Goal: Task Accomplishment & Management: Use online tool/utility

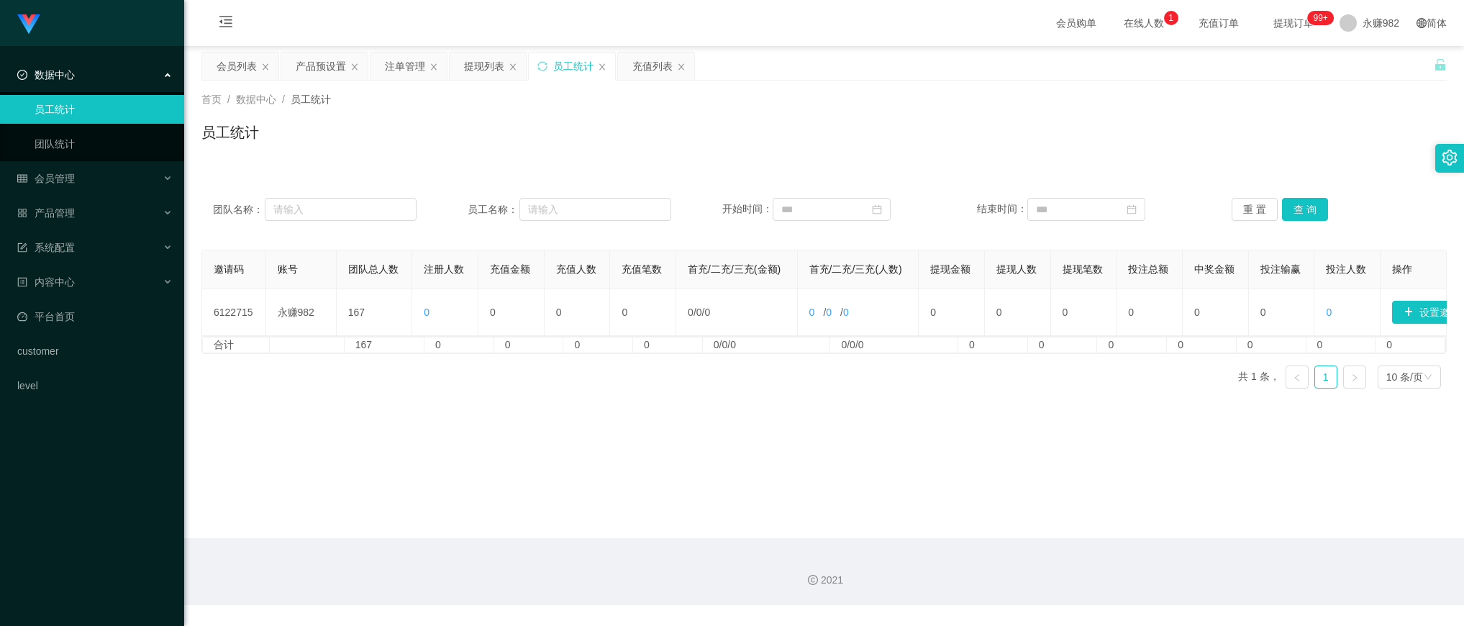
click at [1300, 212] on button "查 询" at bounding box center [1305, 209] width 46 height 23
click at [230, 63] on div "会员列表" at bounding box center [236, 66] width 40 height 27
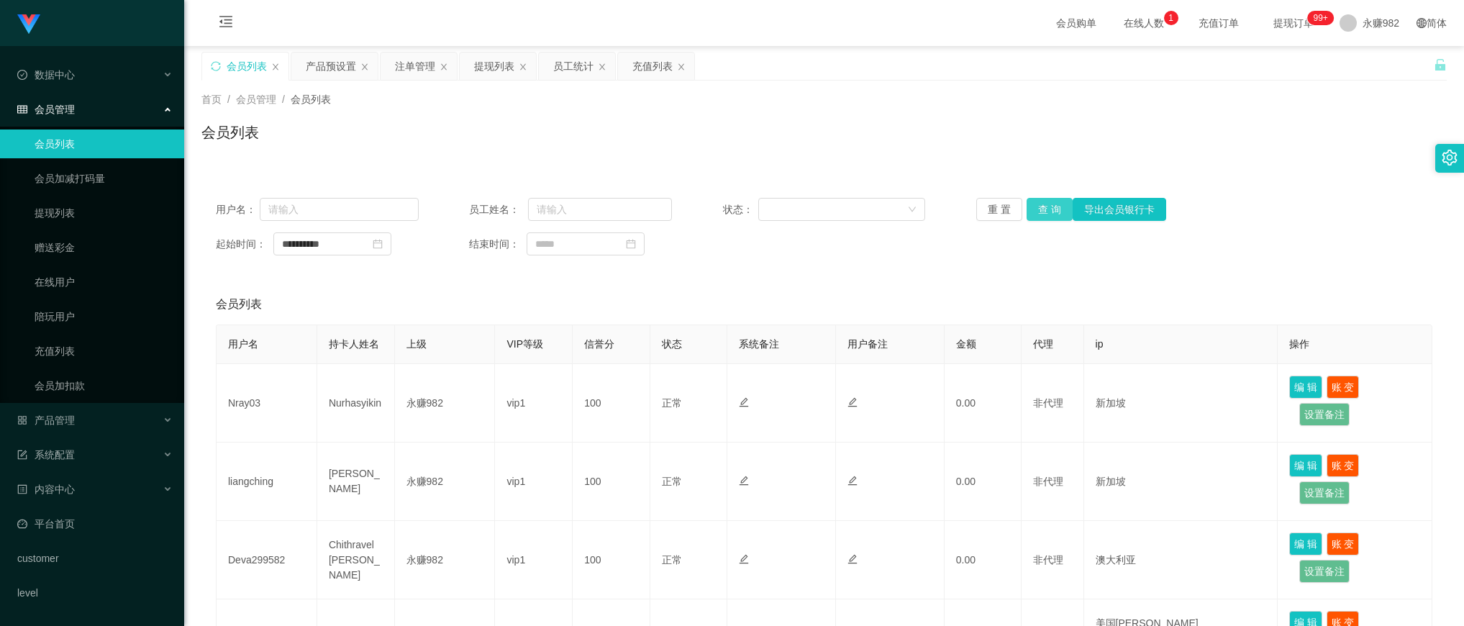
click at [1051, 209] on button "查 询" at bounding box center [1049, 209] width 46 height 23
click at [383, 248] on icon "图标: close-circle" at bounding box center [378, 244] width 10 height 10
click at [375, 248] on input at bounding box center [332, 243] width 118 height 23
click at [374, 454] on link "今天" at bounding box center [373, 460] width 20 height 27
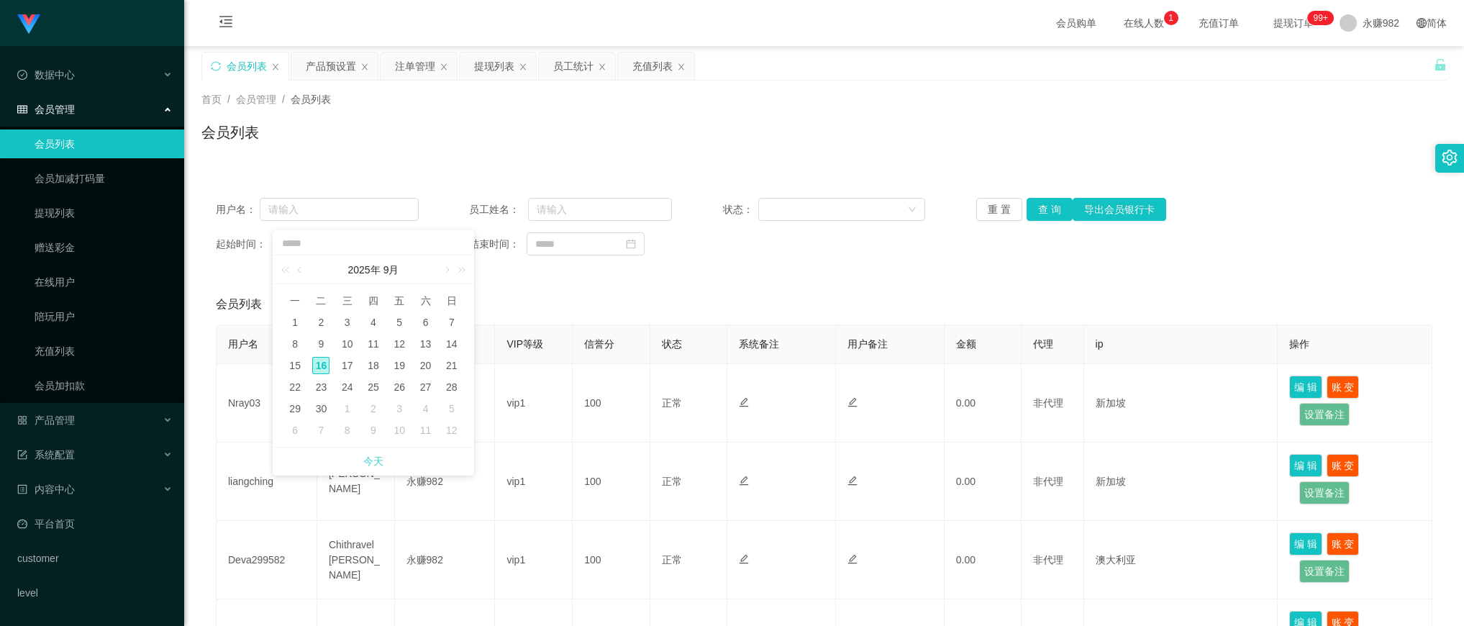
type input "**********"
click at [1050, 204] on button "查 询" at bounding box center [1049, 209] width 46 height 23
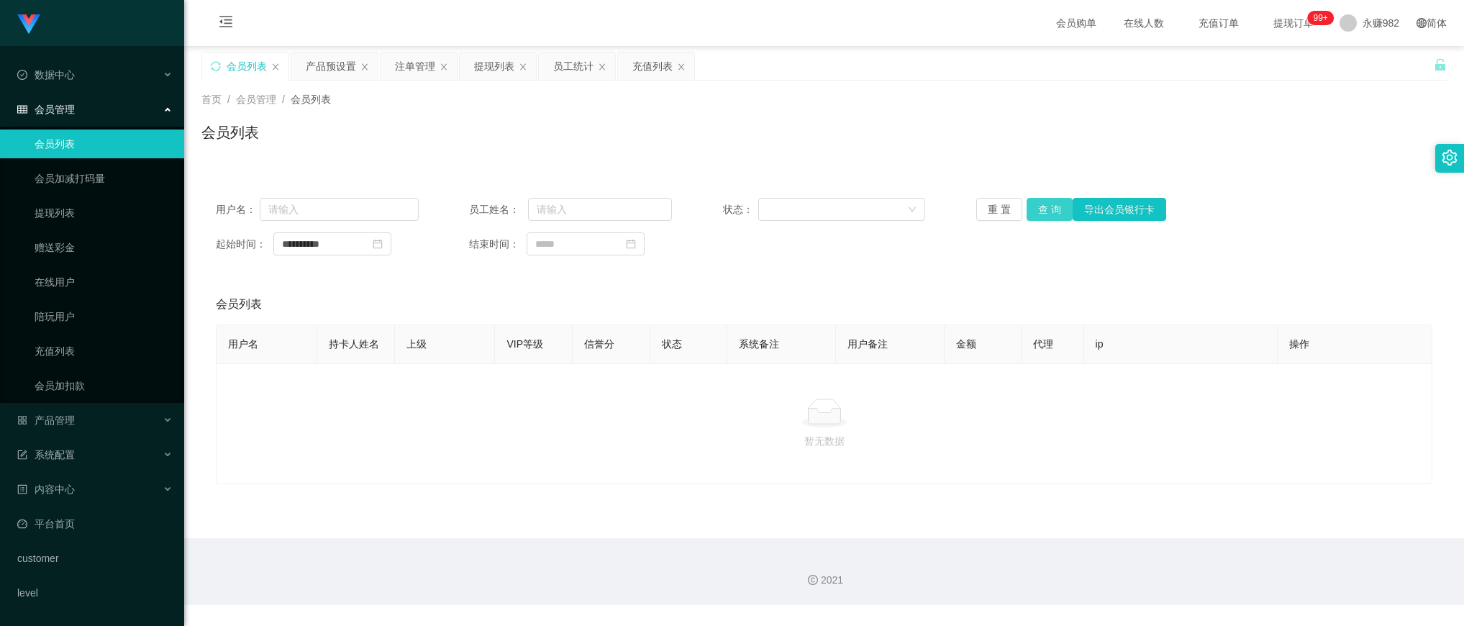
click at [1036, 214] on button "查 询" at bounding box center [1049, 209] width 46 height 23
click at [1049, 211] on button "查 询" at bounding box center [1049, 209] width 46 height 23
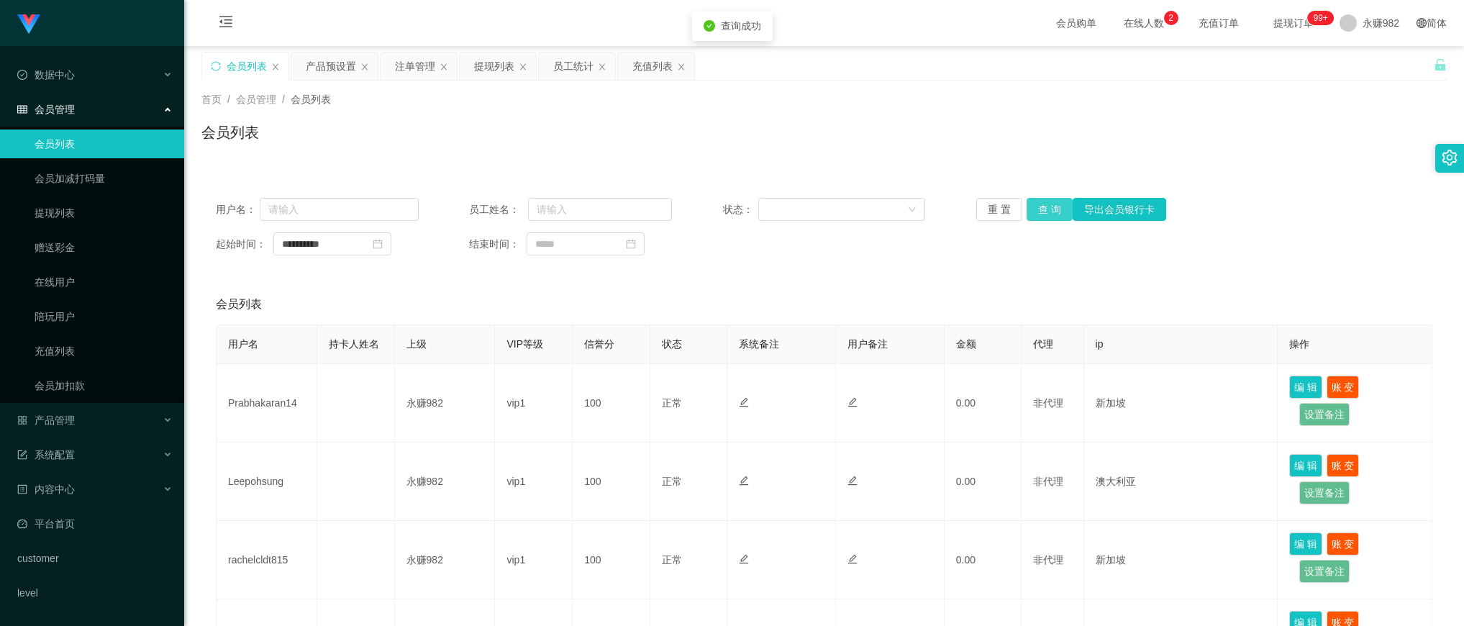
scroll to position [165, 0]
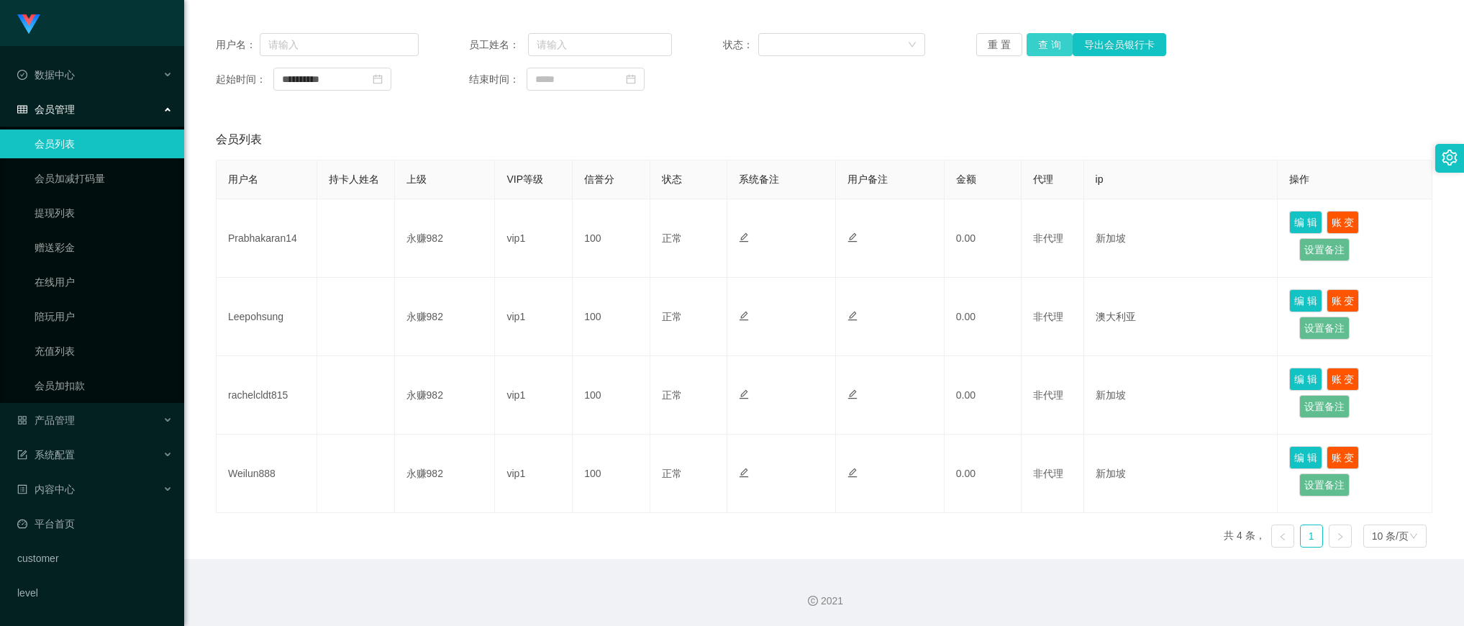
click at [1034, 38] on button "查 询" at bounding box center [1049, 44] width 46 height 23
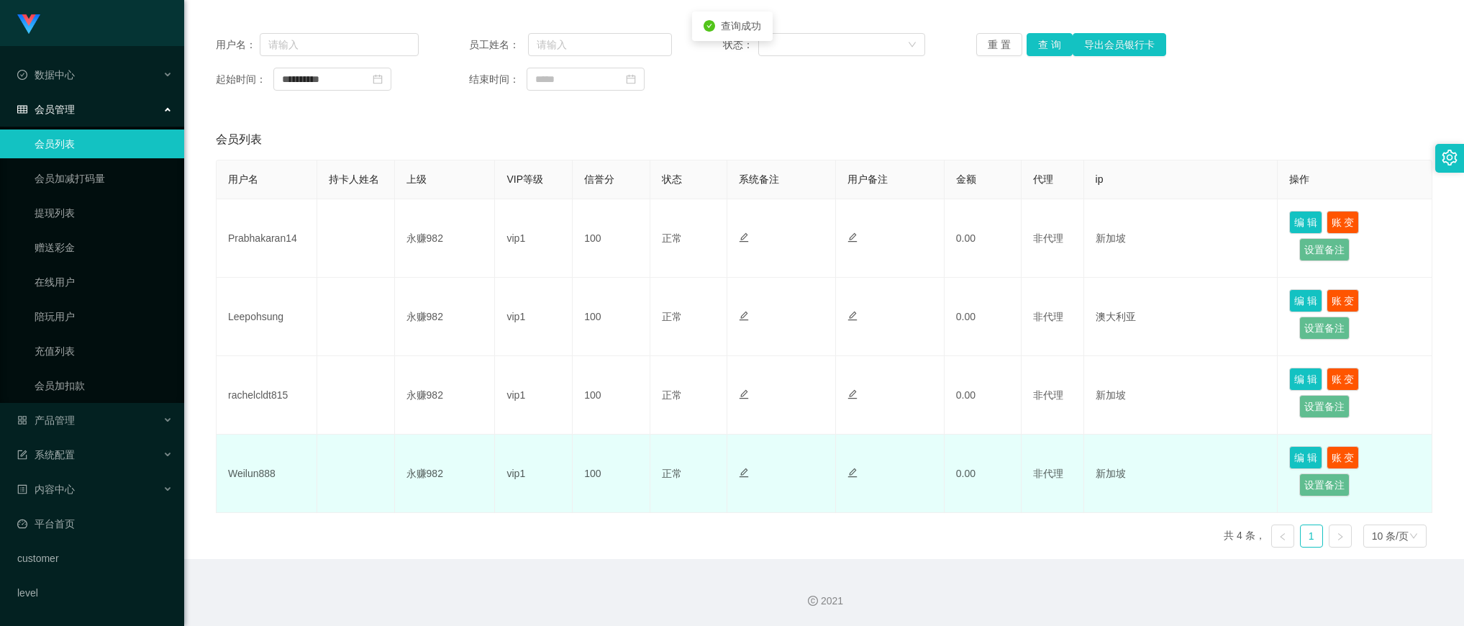
click at [260, 468] on td "Weilun888" at bounding box center [266, 473] width 101 height 78
copy td "Weilun888"
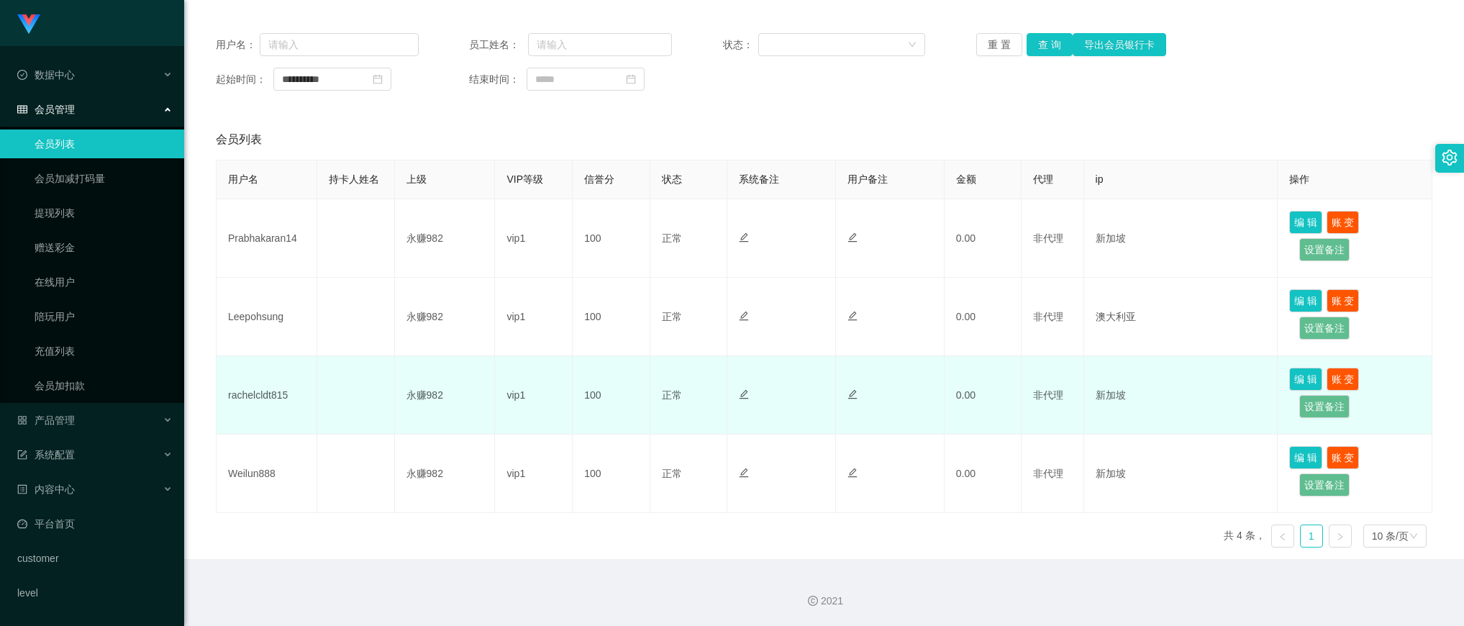
click at [249, 392] on td "rachelcldt815" at bounding box center [266, 395] width 101 height 78
copy td "rachelcldt815"
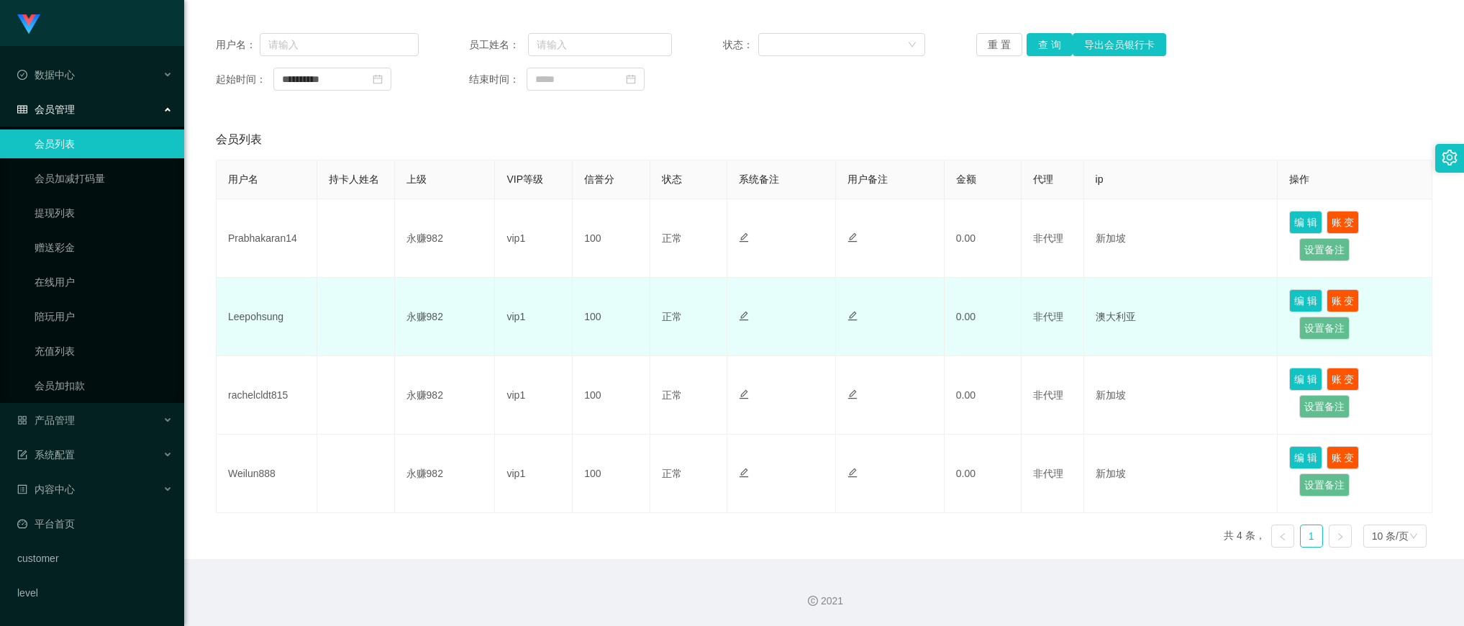
click at [268, 319] on td "Leepohsung" at bounding box center [266, 317] width 101 height 78
copy td "Leepohsung"
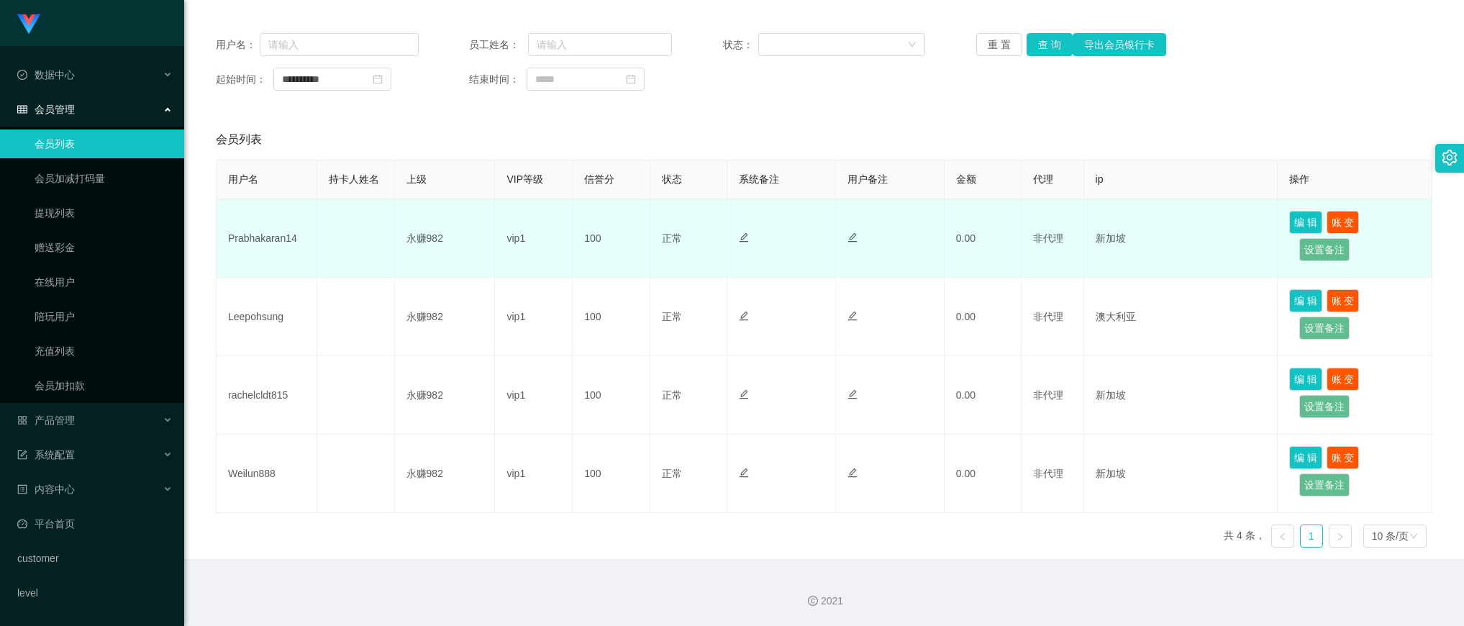
click at [242, 236] on td "Prabhakaran14" at bounding box center [266, 238] width 101 height 78
copy td "Prabhakaran14"
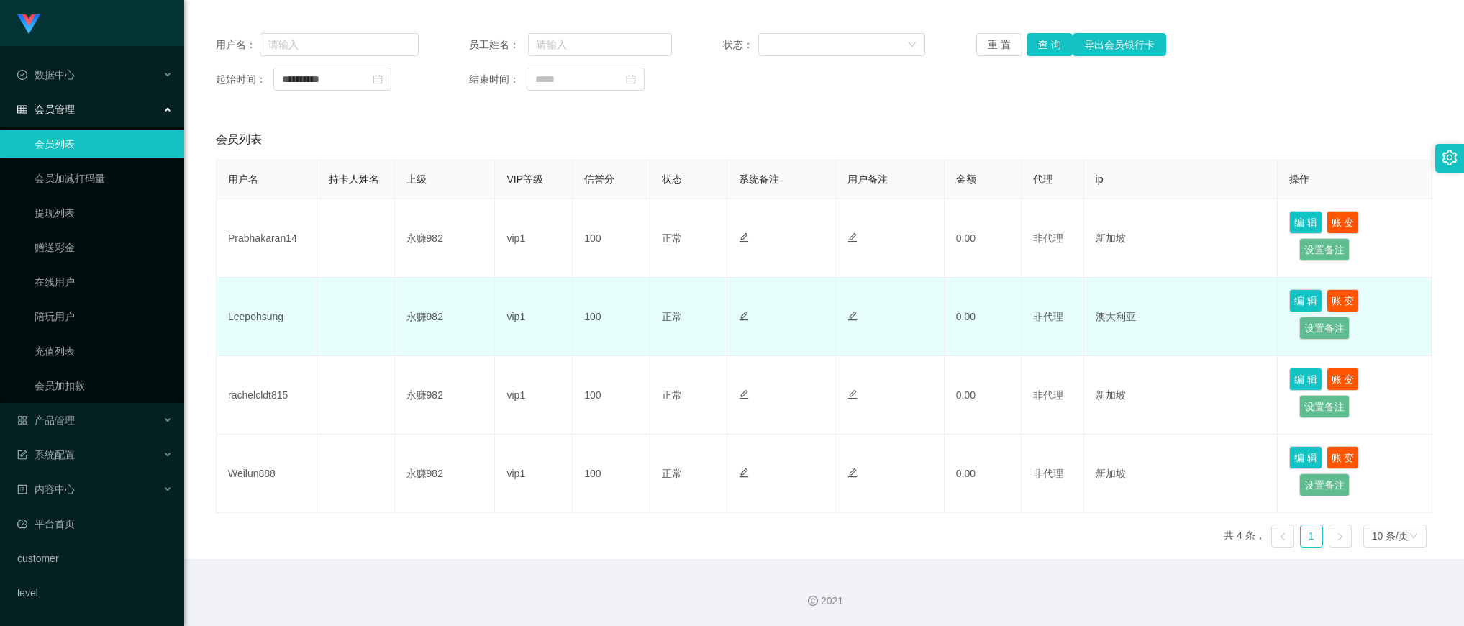
click at [430, 351] on td "永赚982" at bounding box center [445, 317] width 101 height 78
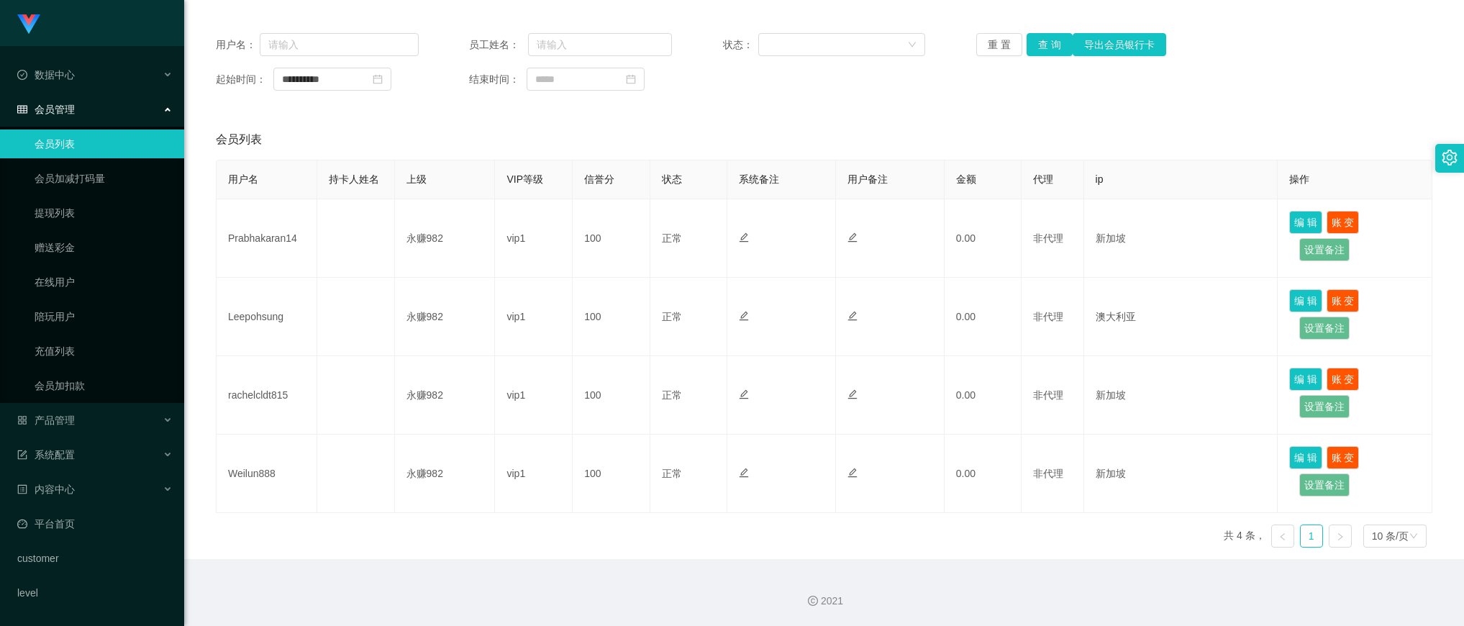
scroll to position [0, 0]
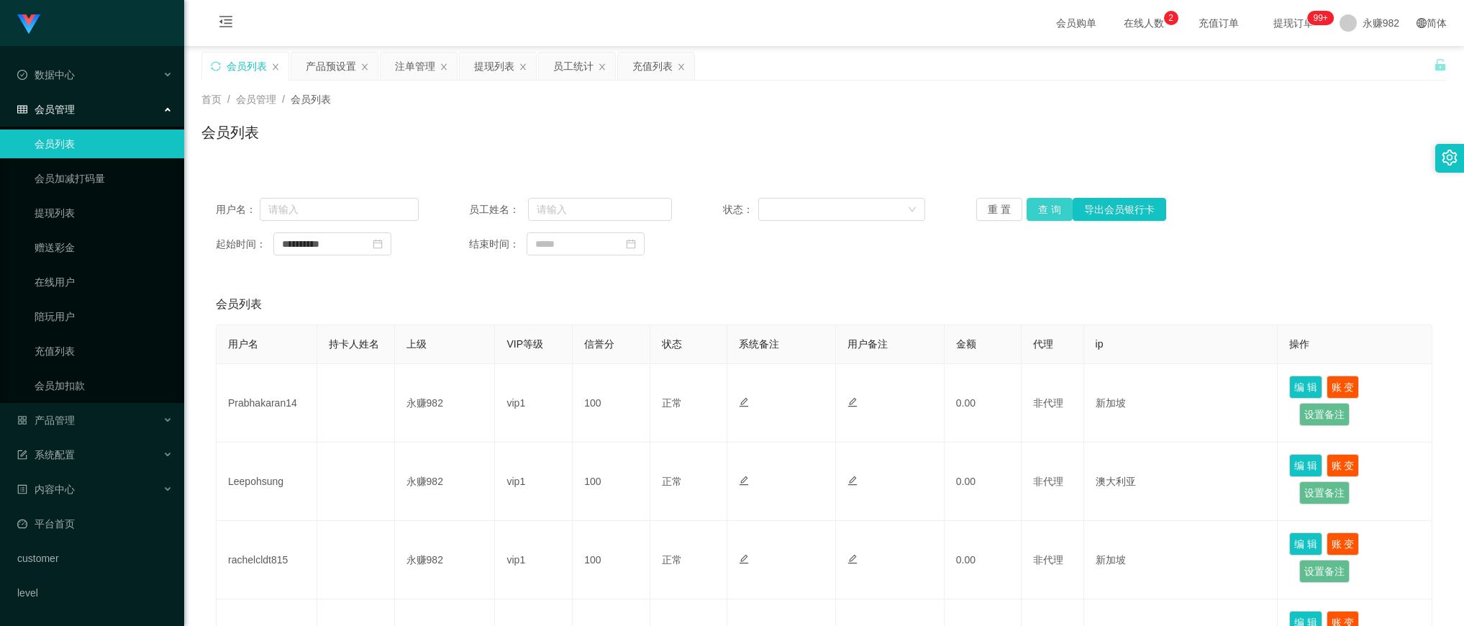
click at [1051, 205] on button "查 询" at bounding box center [1049, 209] width 46 height 23
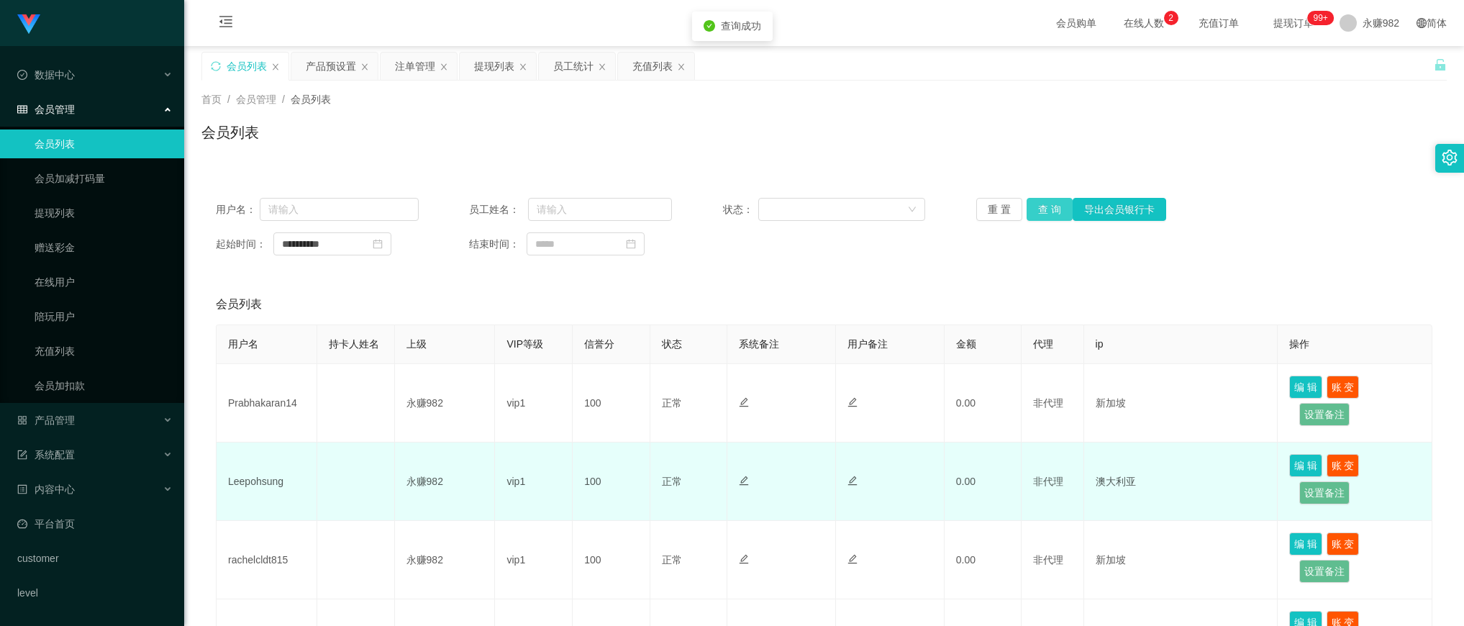
scroll to position [90, 0]
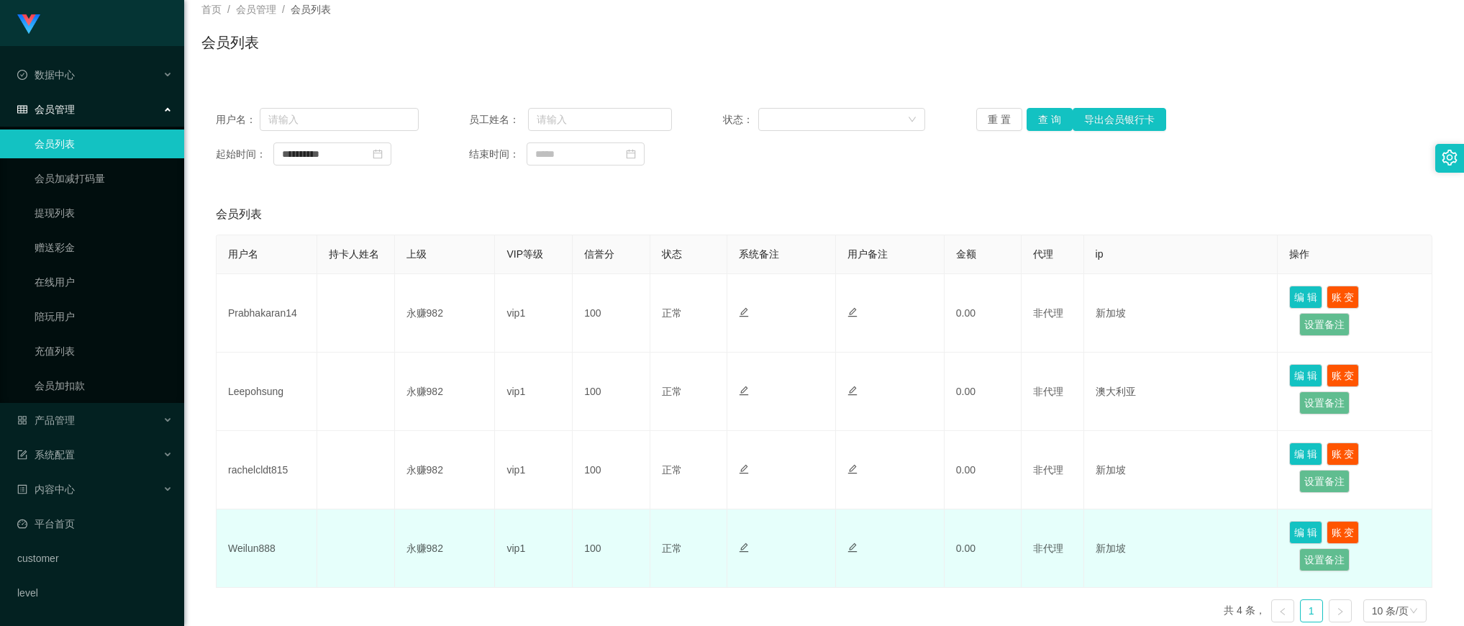
click at [270, 543] on td "Weilun888" at bounding box center [266, 548] width 101 height 78
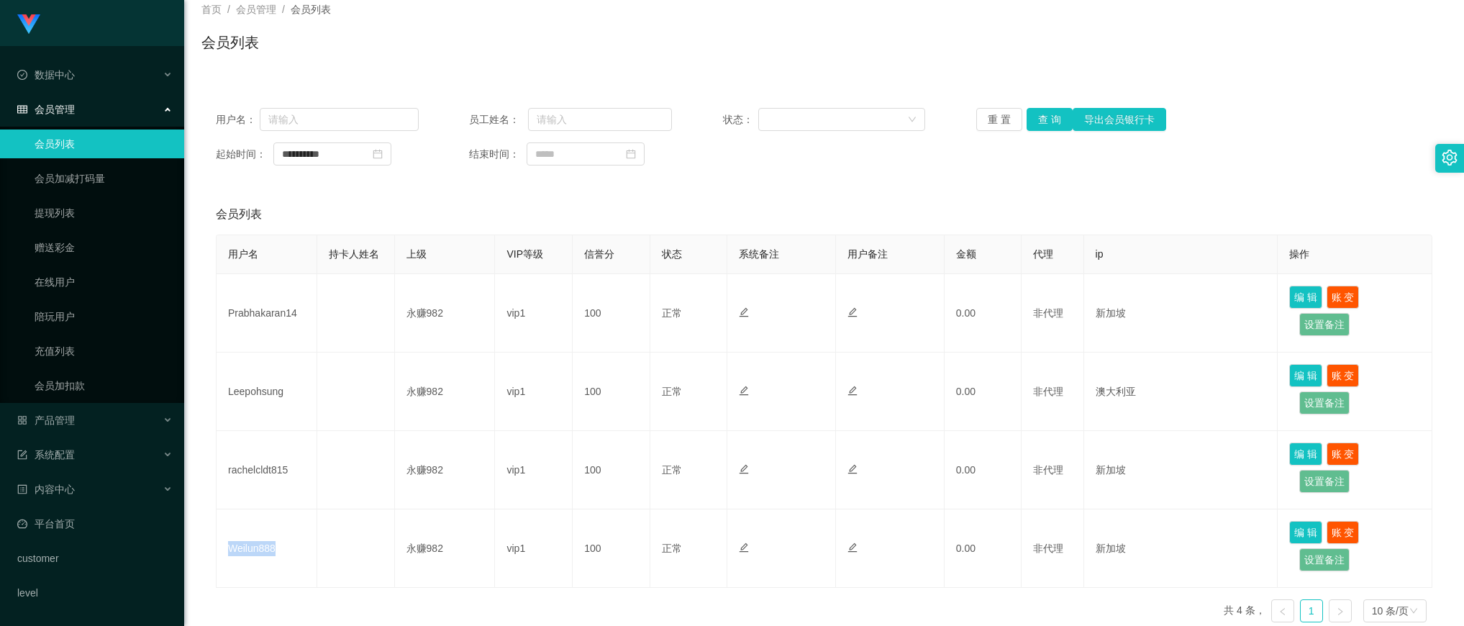
copy td "Weilun888"
click at [1038, 112] on button "查 询" at bounding box center [1049, 119] width 46 height 23
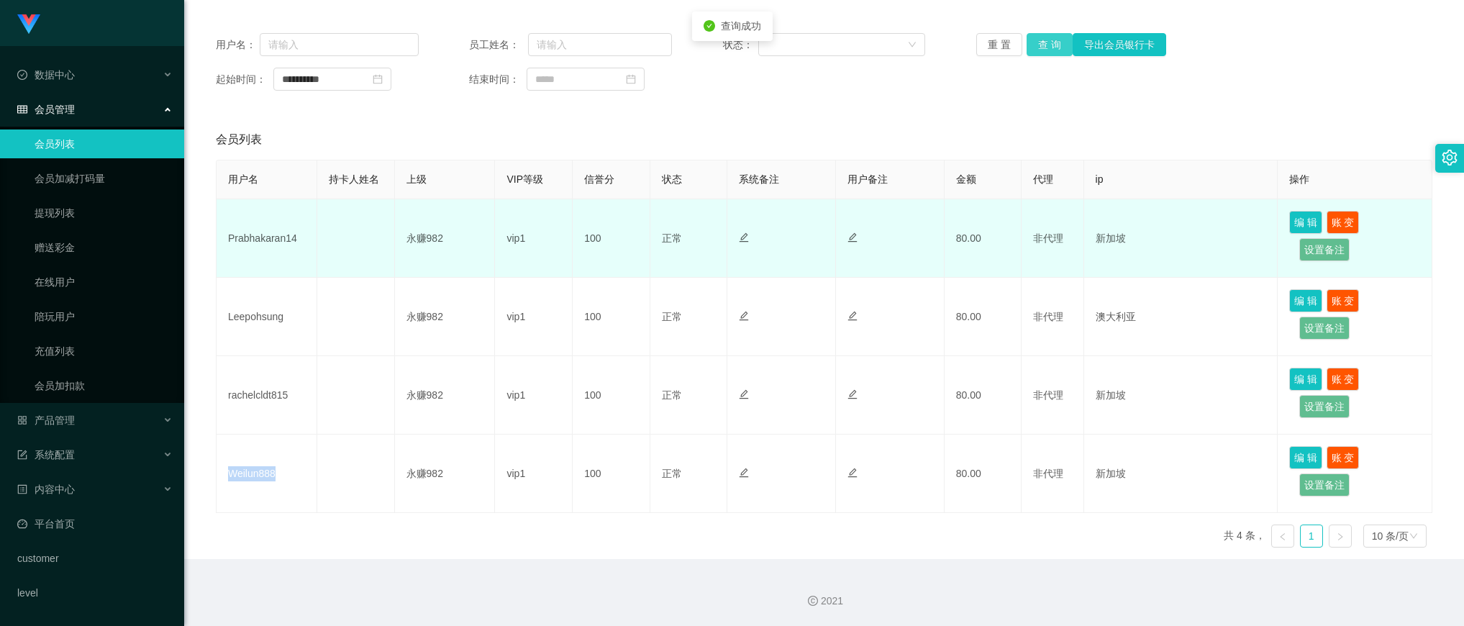
scroll to position [76, 0]
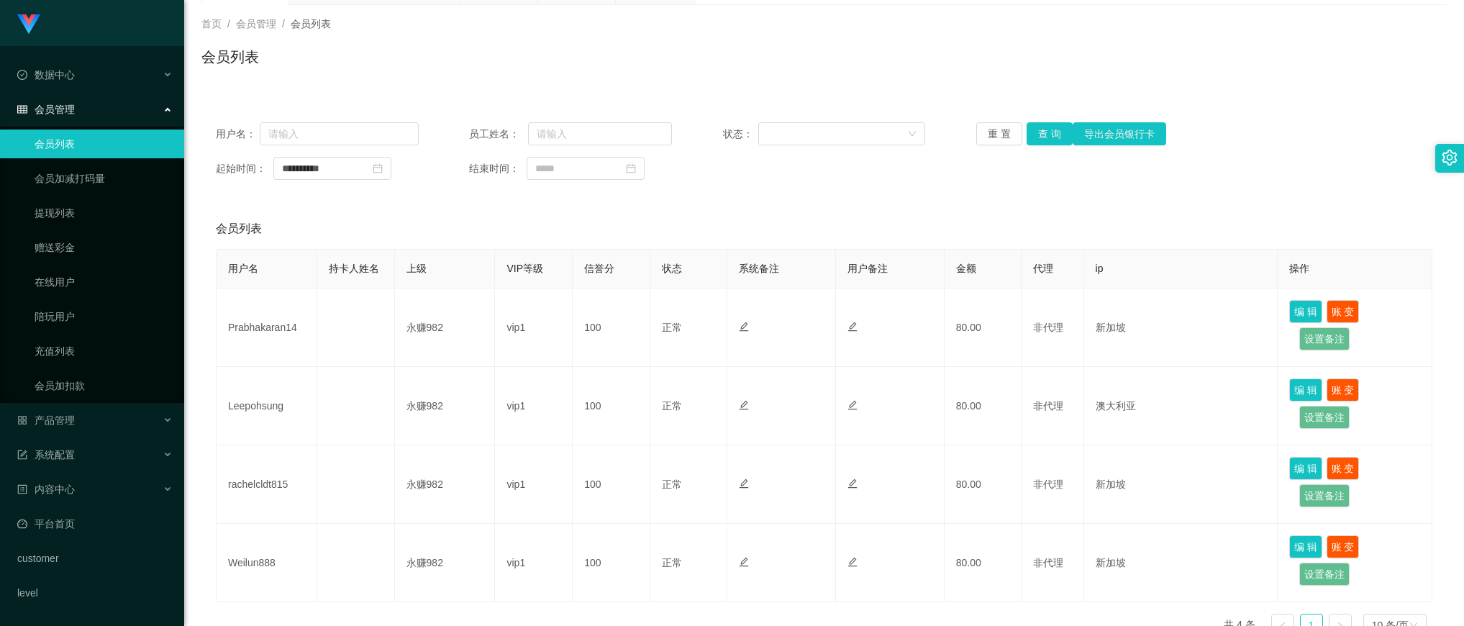
click at [862, 194] on div "**********" at bounding box center [823, 151] width 1245 height 86
click at [1043, 135] on button "查 询" at bounding box center [1049, 133] width 46 height 23
drag, startPoint x: 473, startPoint y: 229, endPoint x: 599, endPoint y: 232, distance: 125.9
click at [473, 230] on div "会员列表" at bounding box center [824, 229] width 1216 height 40
drag, startPoint x: 1049, startPoint y: 137, endPoint x: 840, endPoint y: 104, distance: 211.1
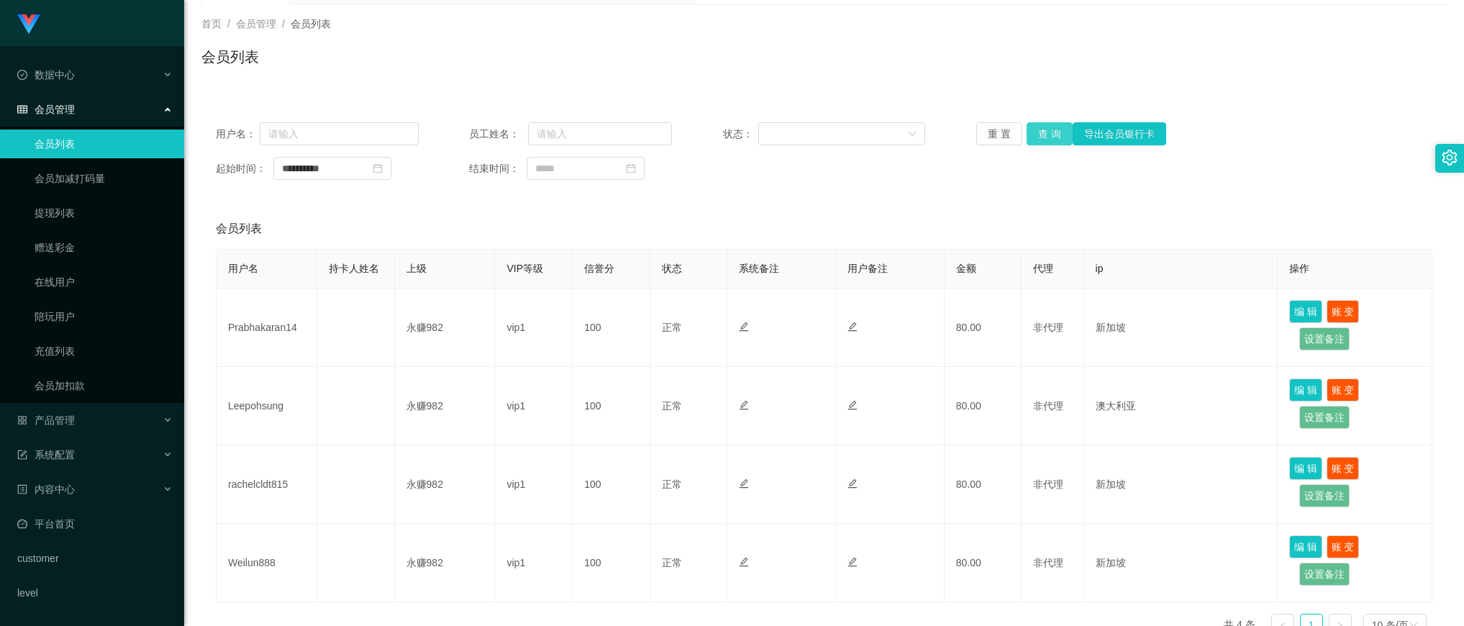
click at [1048, 135] on button "查 询" at bounding box center [1049, 133] width 46 height 23
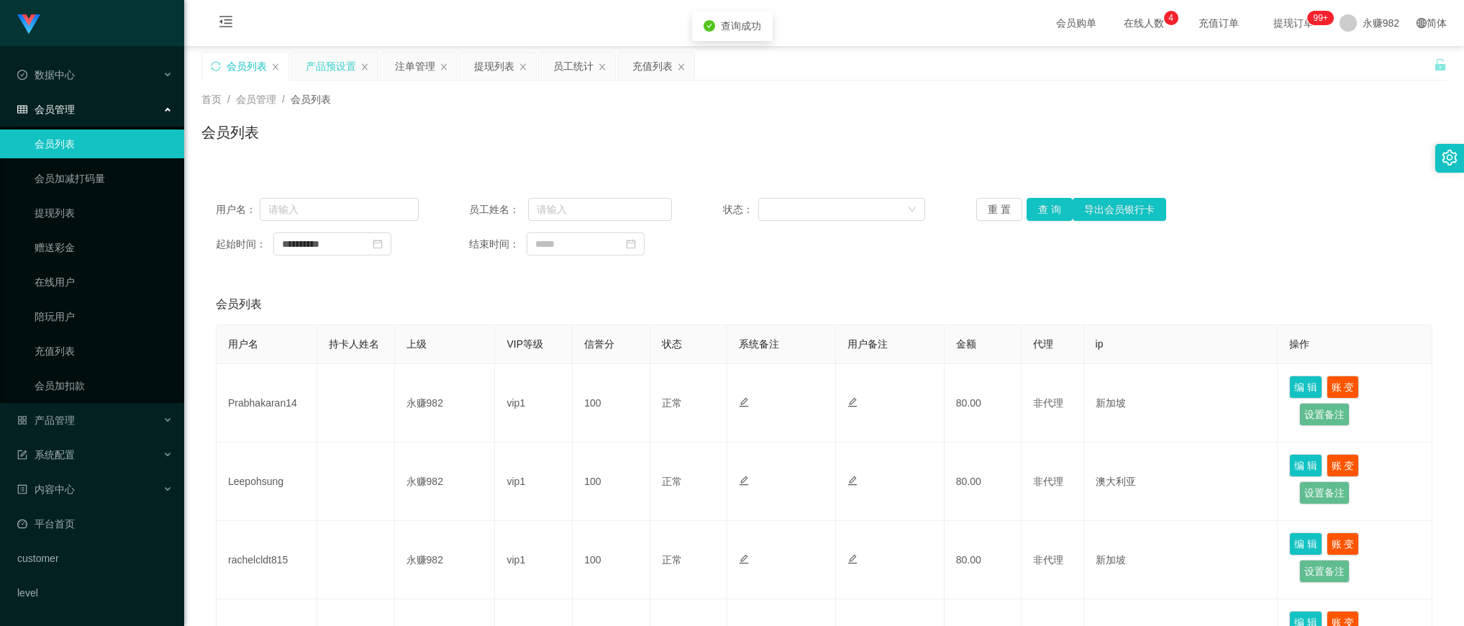
click at [314, 74] on div "产品预设置" at bounding box center [331, 66] width 50 height 27
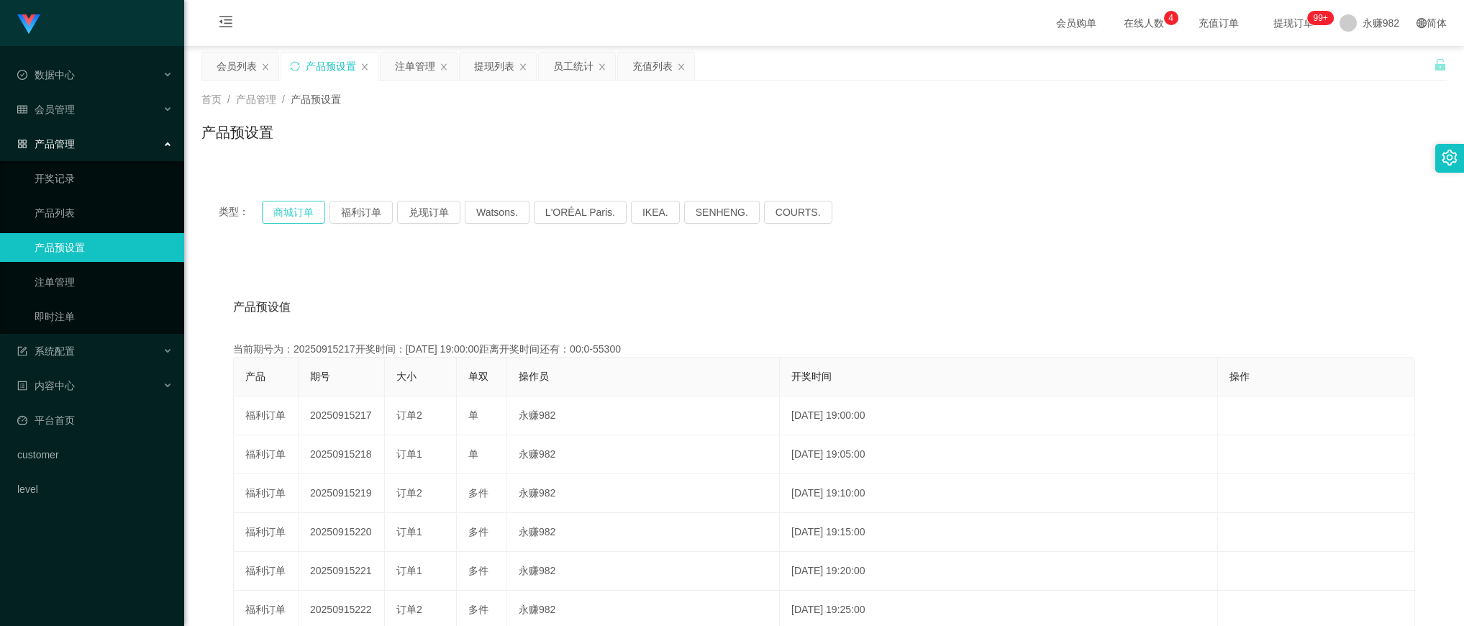
click at [304, 206] on button "商城订单" at bounding box center [293, 212] width 63 height 23
click at [343, 166] on div "类型： 商城订单 福利订单 兑现订单 Watsons. L'ORÉAL Paris. IKEA. [GEOGRAPHIC_DATA]. COURTS. 产品预…" at bounding box center [823, 507] width 1245 height 682
click at [243, 70] on div "会员列表" at bounding box center [236, 66] width 40 height 27
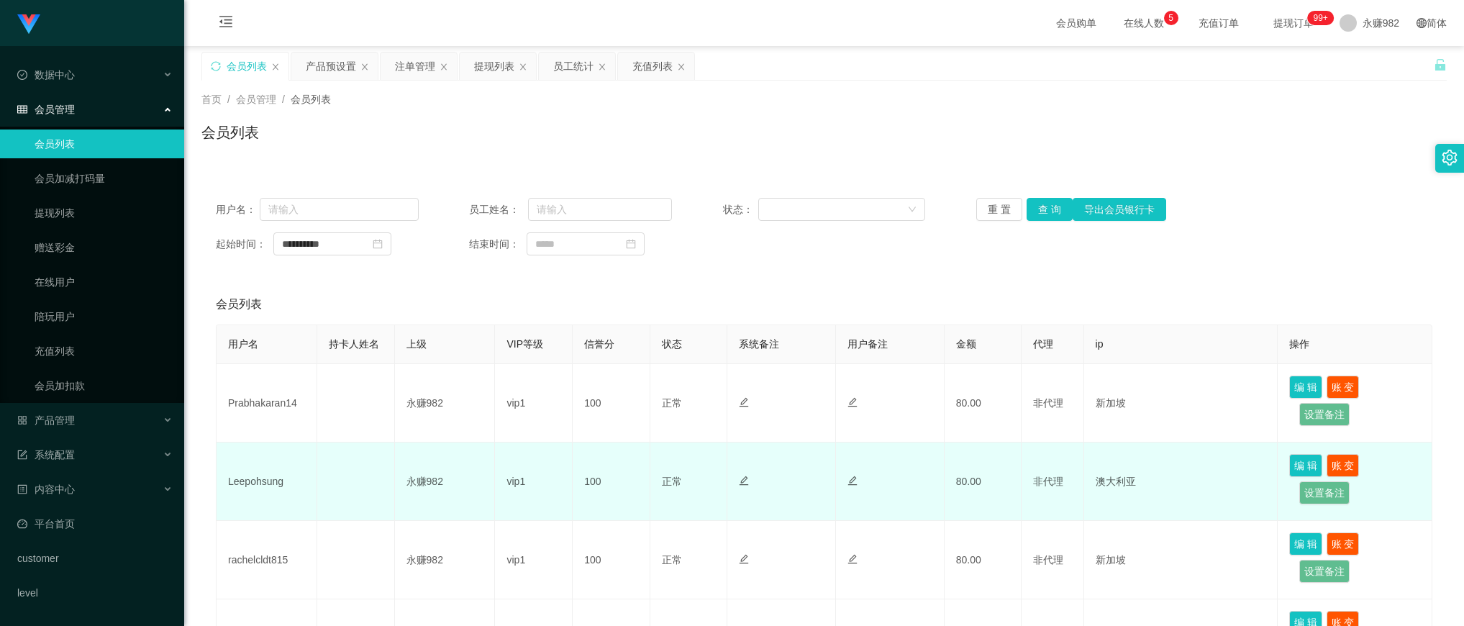
click at [256, 480] on td "Leepohsung" at bounding box center [266, 481] width 101 height 78
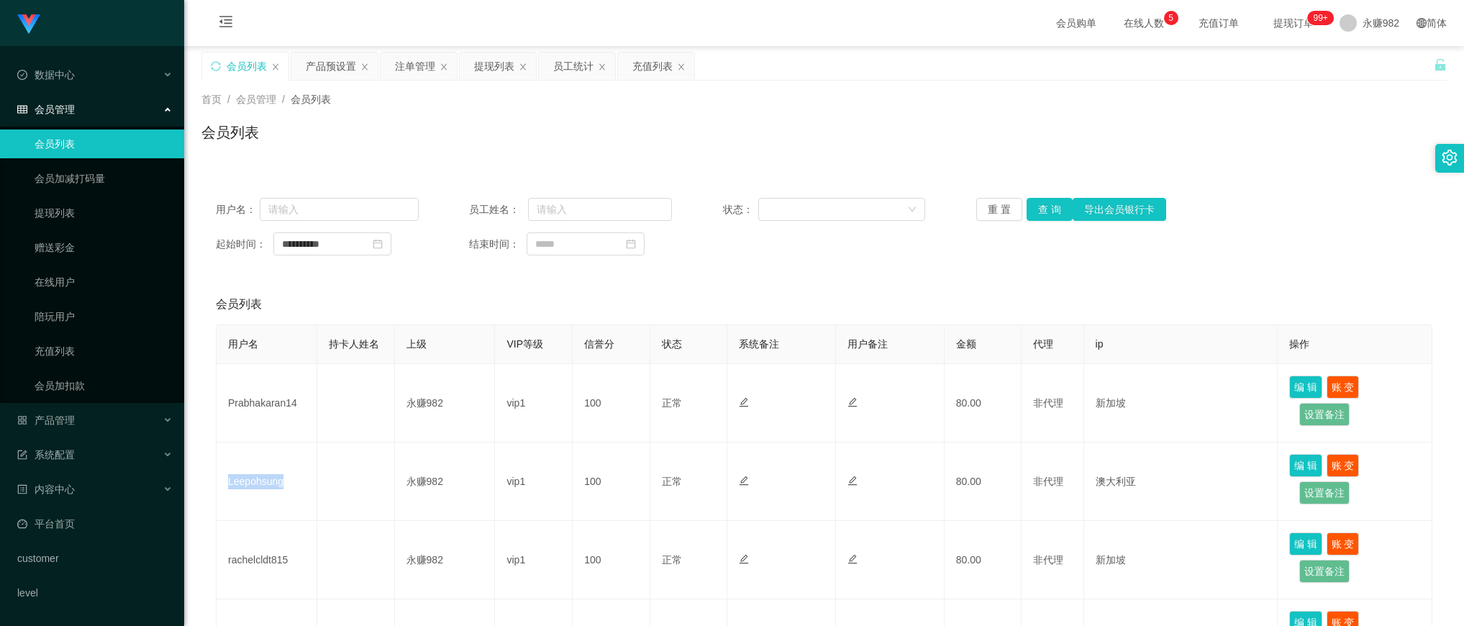
copy td "Leepohsung"
click at [1036, 214] on button "查 询" at bounding box center [1049, 209] width 46 height 23
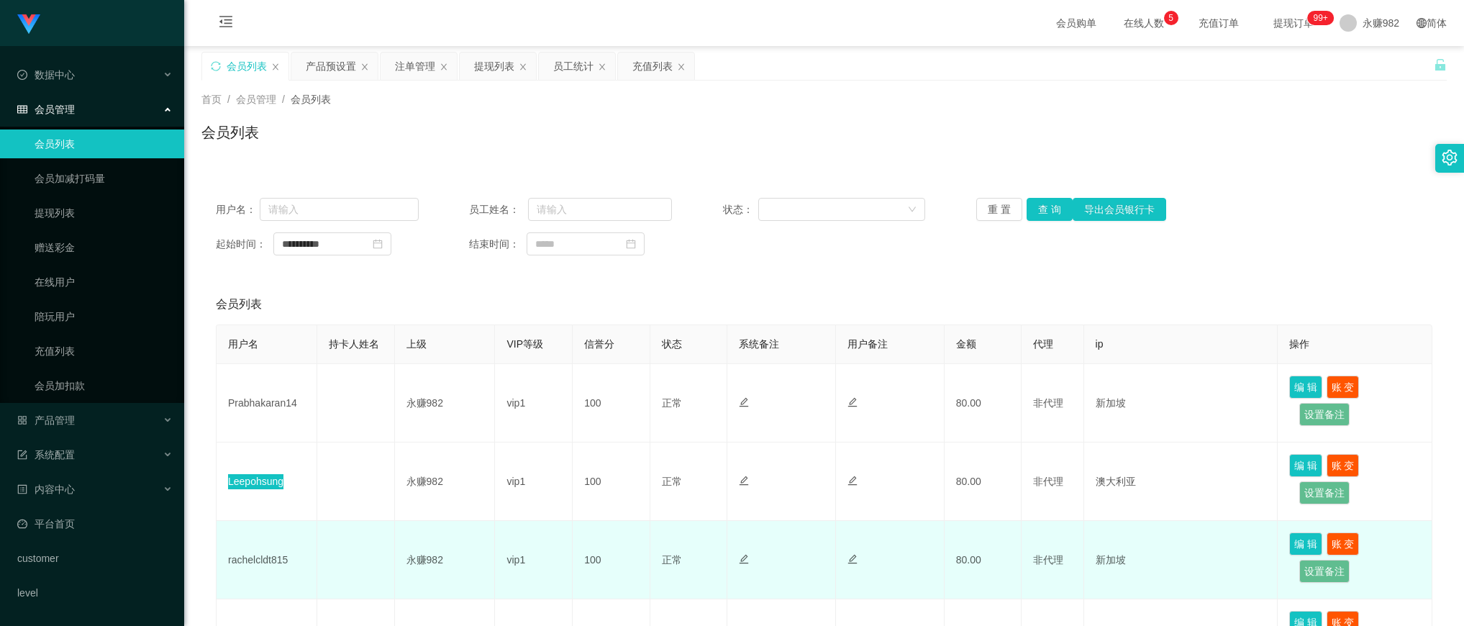
scroll to position [90, 0]
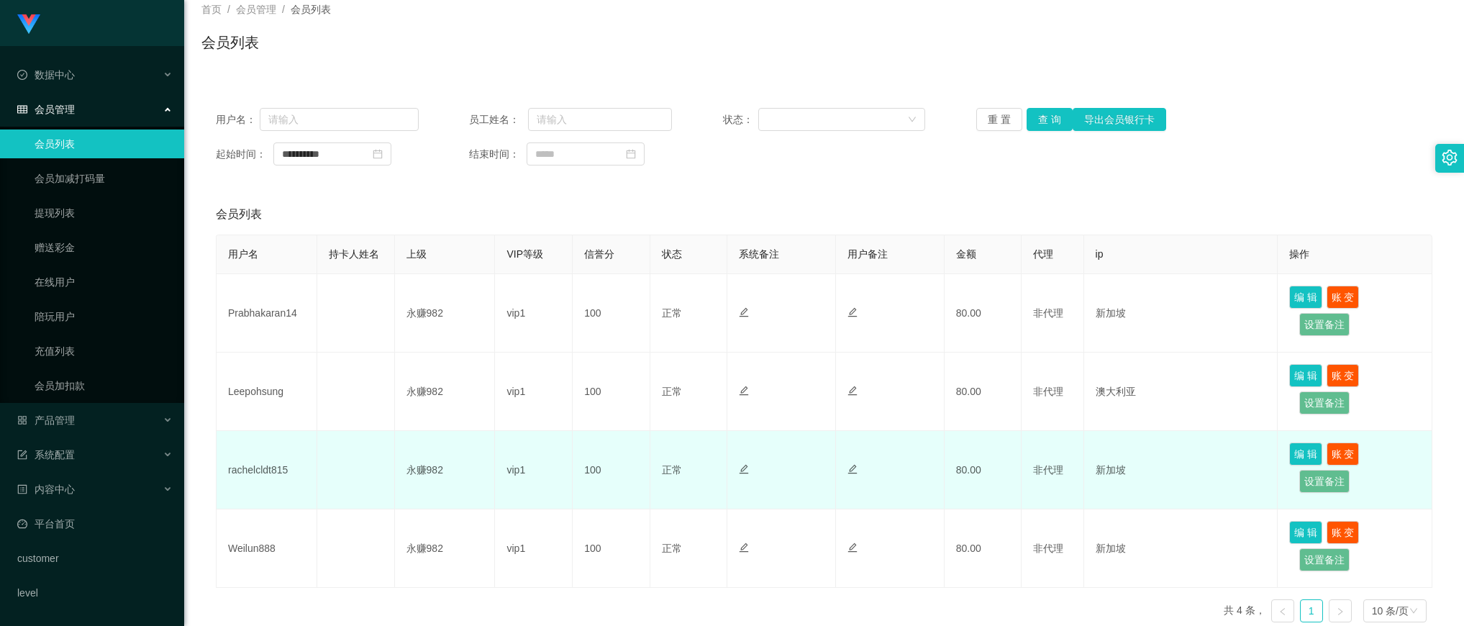
click at [265, 473] on td "rachelcldt815" at bounding box center [266, 470] width 101 height 78
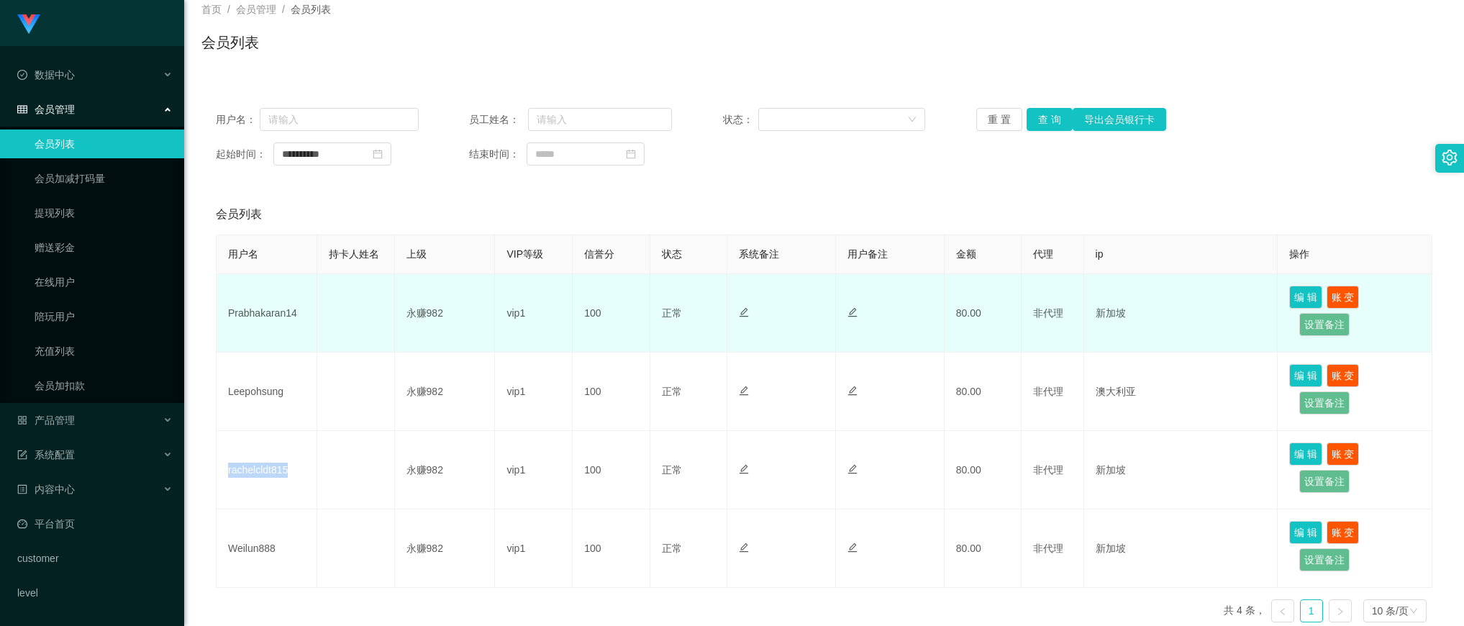
copy td "rachelcldt815"
click at [253, 311] on td "Prabhakaran14" at bounding box center [266, 313] width 101 height 78
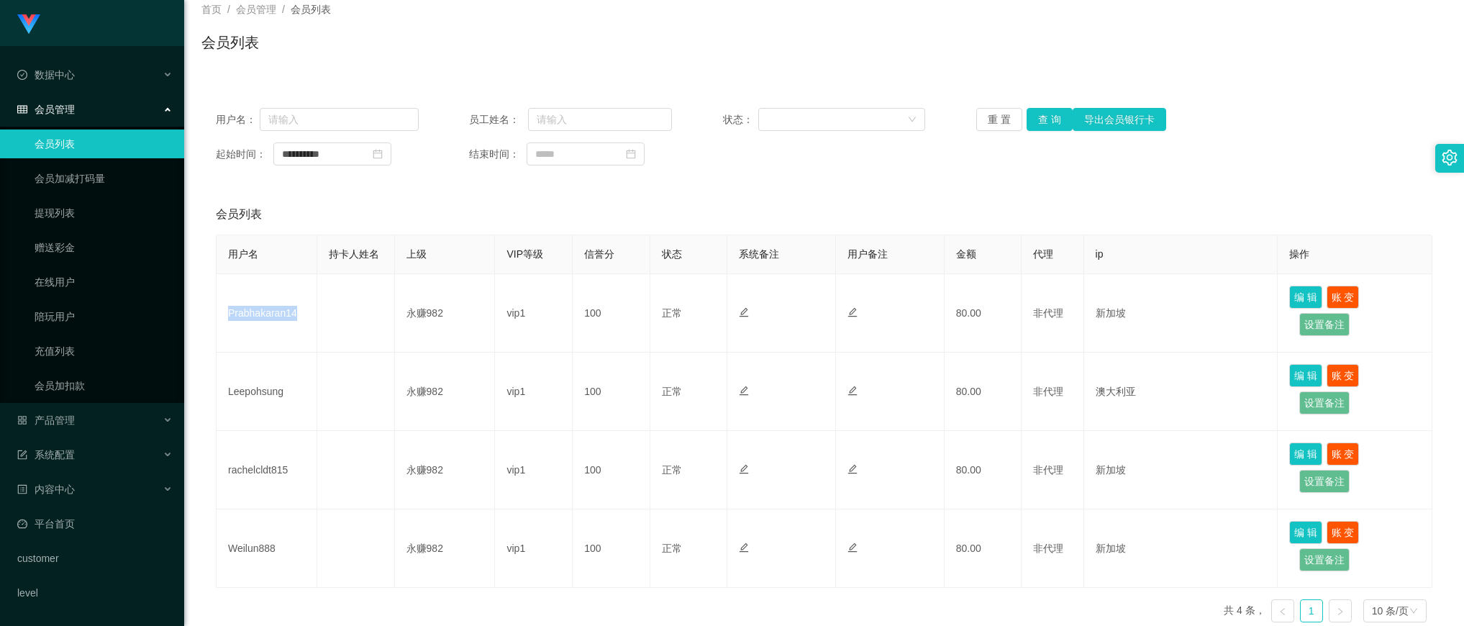
copy td "Prabhakaran14"
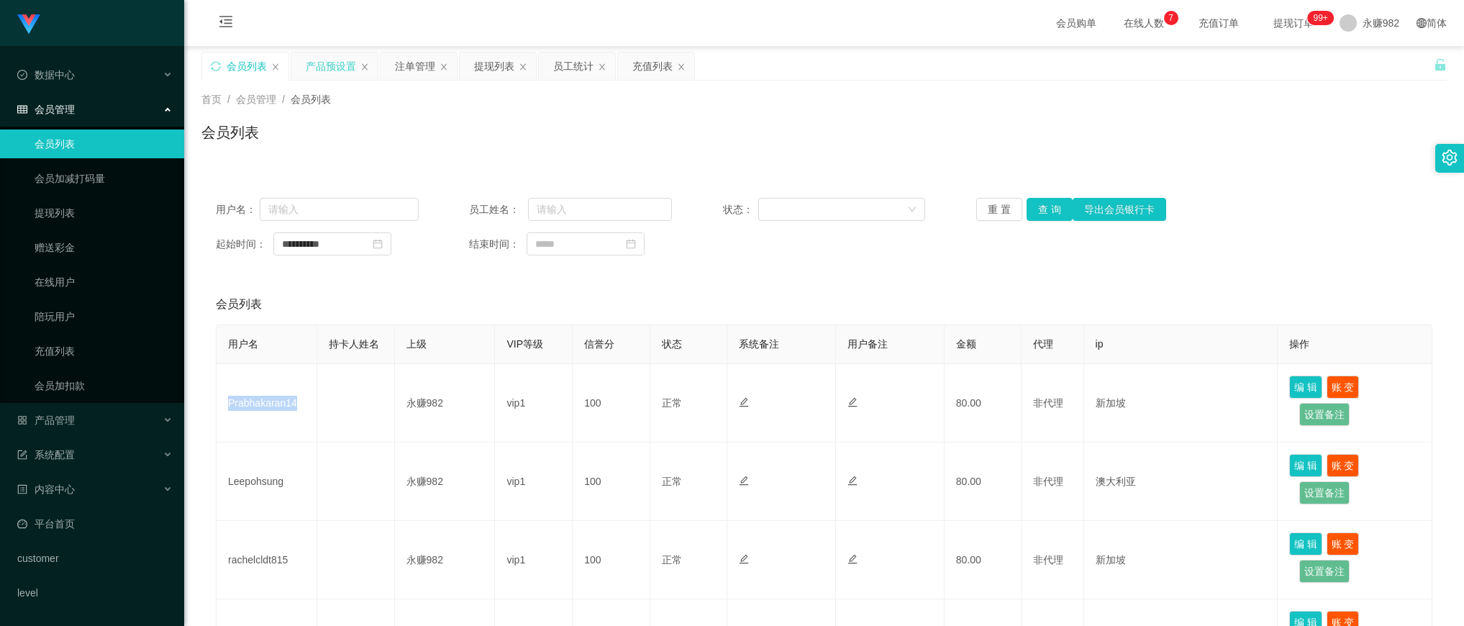
click at [316, 62] on div "产品预设置" at bounding box center [331, 66] width 50 height 27
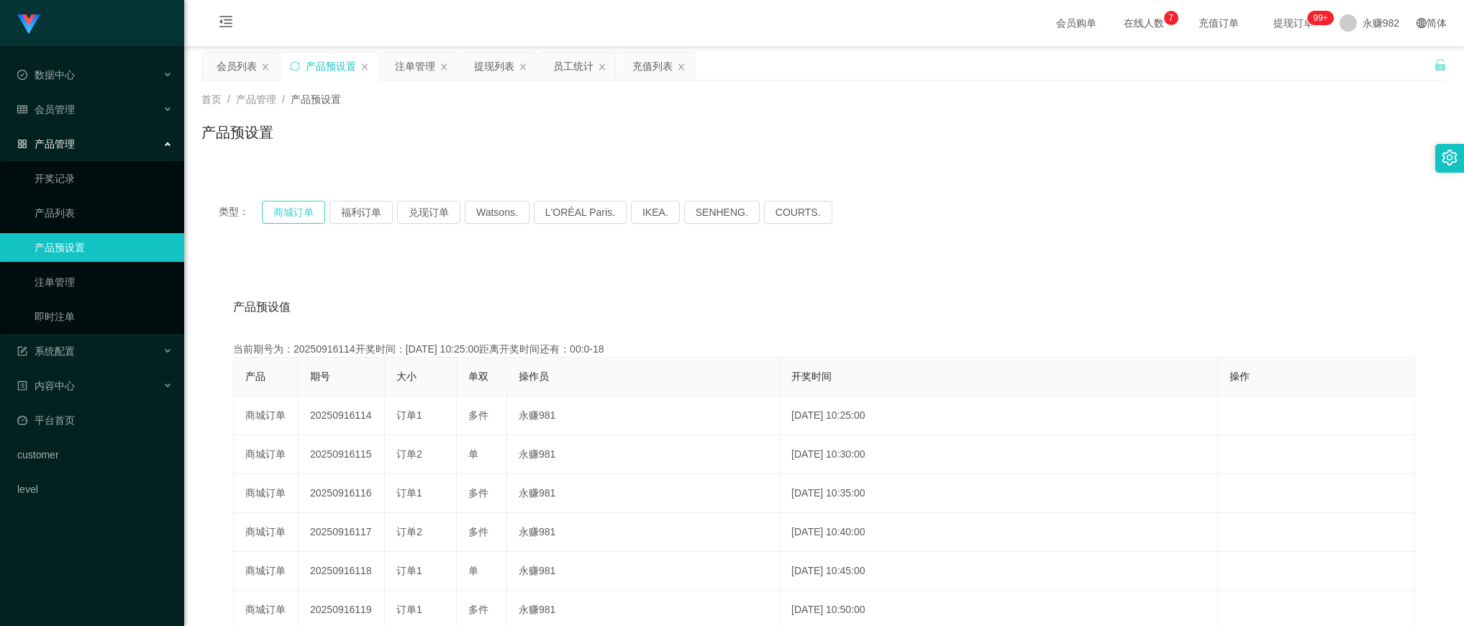
click at [288, 212] on button "商城订单" at bounding box center [293, 212] width 63 height 23
drag, startPoint x: 398, startPoint y: 63, endPoint x: 411, endPoint y: 73, distance: 17.0
click at [398, 63] on div "注单管理" at bounding box center [415, 66] width 40 height 27
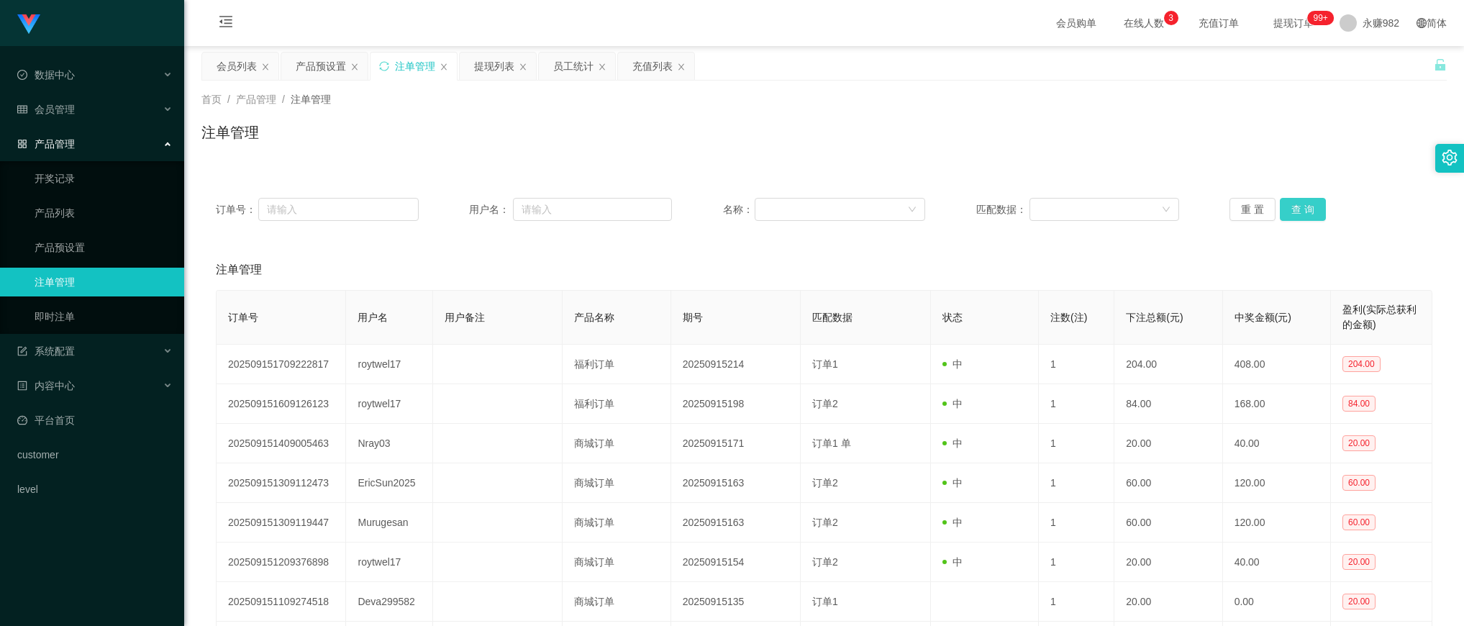
click at [1298, 211] on button "查 询" at bounding box center [1303, 209] width 46 height 23
click at [1303, 211] on button "查 询" at bounding box center [1303, 209] width 46 height 23
click at [1293, 209] on button "查 询" at bounding box center [1303, 209] width 46 height 23
click at [1285, 207] on button "查 询" at bounding box center [1303, 209] width 46 height 23
click at [245, 61] on div "会员列表" at bounding box center [236, 66] width 40 height 27
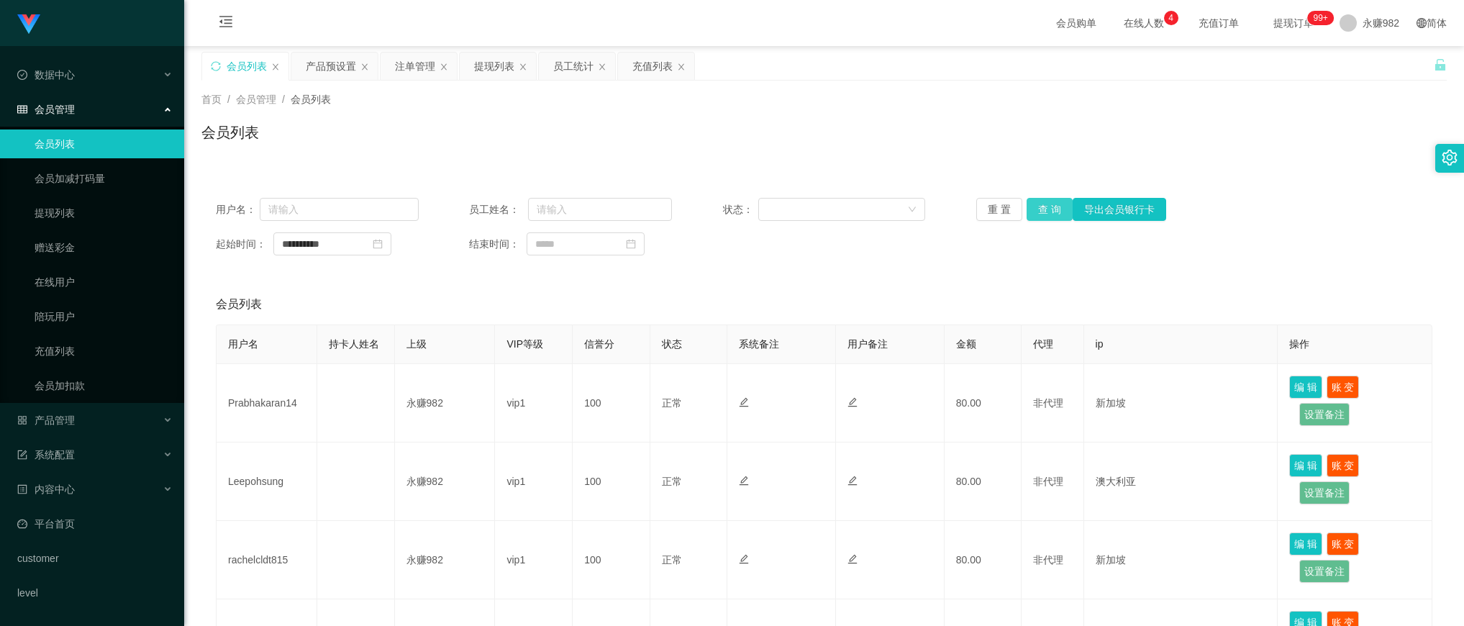
click at [1041, 209] on button "查 询" at bounding box center [1049, 209] width 46 height 23
click at [414, 65] on div "注单管理" at bounding box center [415, 66] width 40 height 27
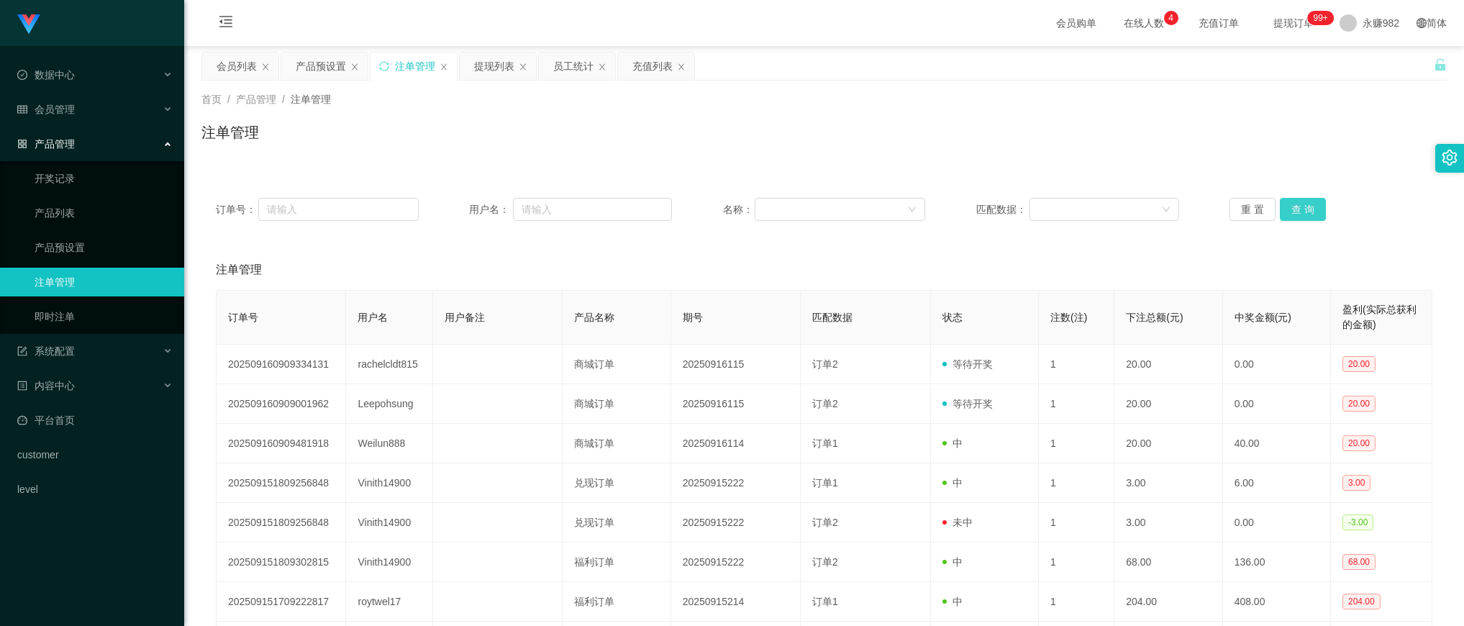
click at [1288, 218] on button "查 询" at bounding box center [1303, 209] width 46 height 23
click at [698, 252] on div "注单管理" at bounding box center [824, 270] width 1216 height 40
click at [1293, 209] on button "查 询" at bounding box center [1303, 209] width 46 height 23
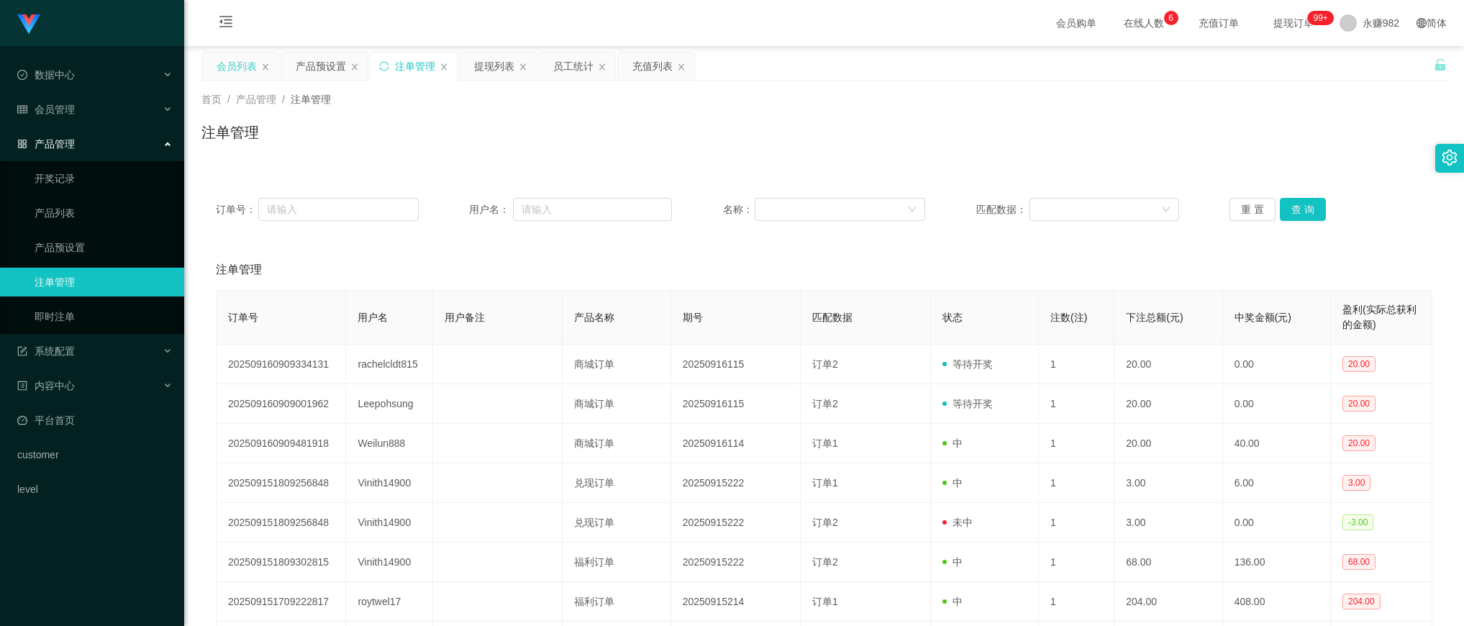
click at [229, 61] on div "会员列表" at bounding box center [236, 66] width 40 height 27
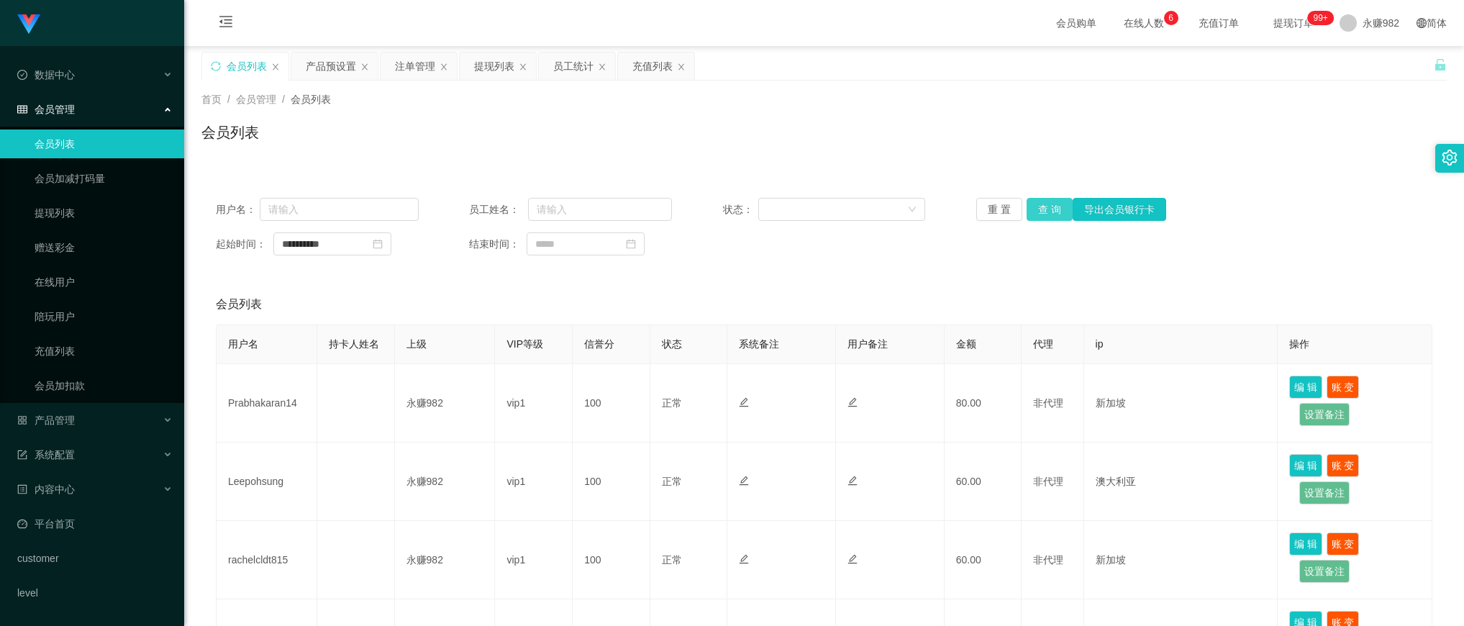
click at [1052, 205] on button "查 询" at bounding box center [1049, 209] width 46 height 23
click at [860, 133] on div "会员列表" at bounding box center [823, 138] width 1245 height 33
click at [1044, 209] on button "查 询" at bounding box center [1049, 209] width 46 height 23
click at [415, 63] on div "注单管理" at bounding box center [415, 66] width 40 height 27
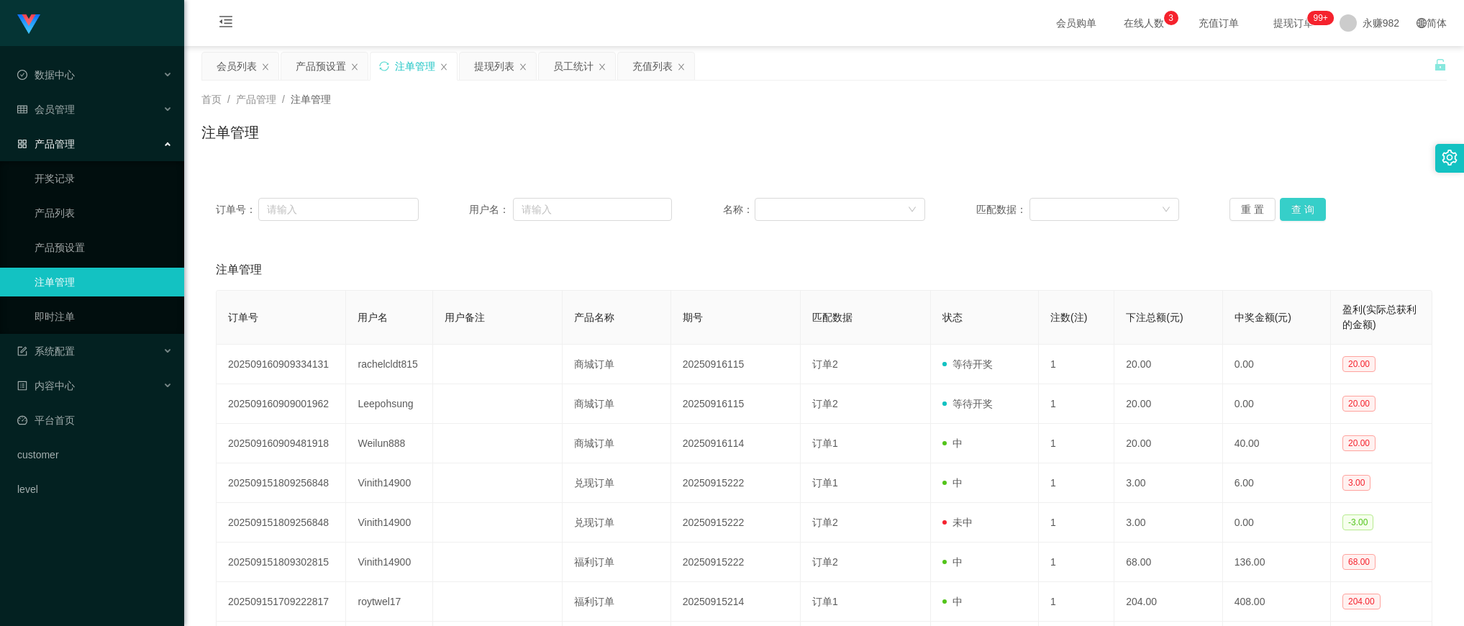
click at [1303, 207] on button "查 询" at bounding box center [1303, 209] width 46 height 23
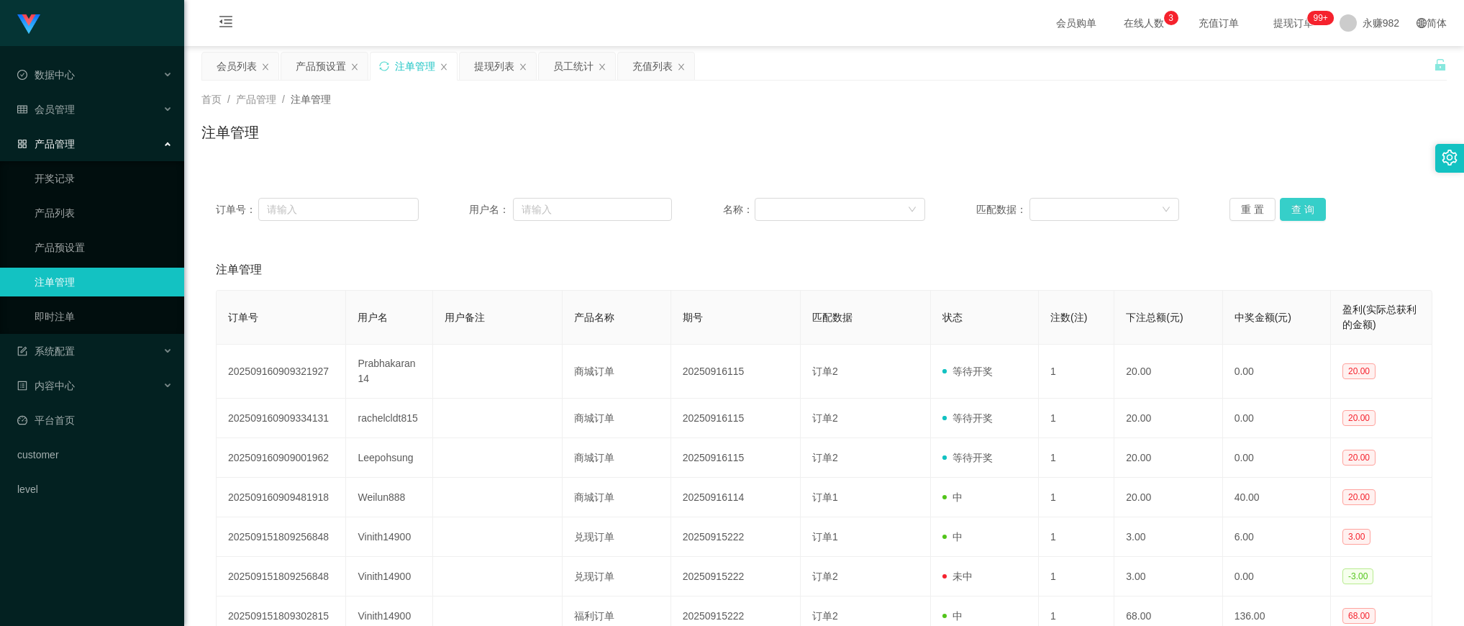
click at [1303, 207] on button "查 询" at bounding box center [1303, 209] width 46 height 23
click at [1298, 206] on button "查 询" at bounding box center [1303, 209] width 46 height 23
click at [496, 63] on div "提现列表" at bounding box center [494, 66] width 40 height 27
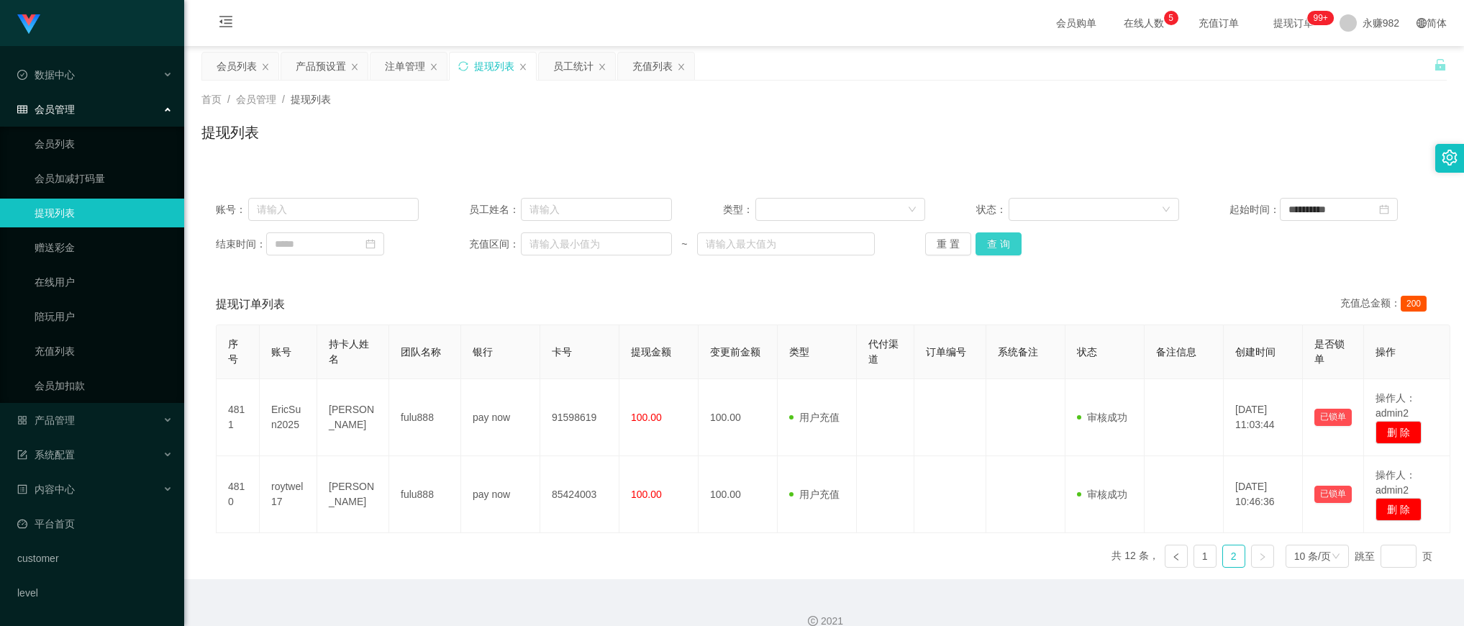
click at [989, 242] on button "查 询" at bounding box center [998, 243] width 46 height 23
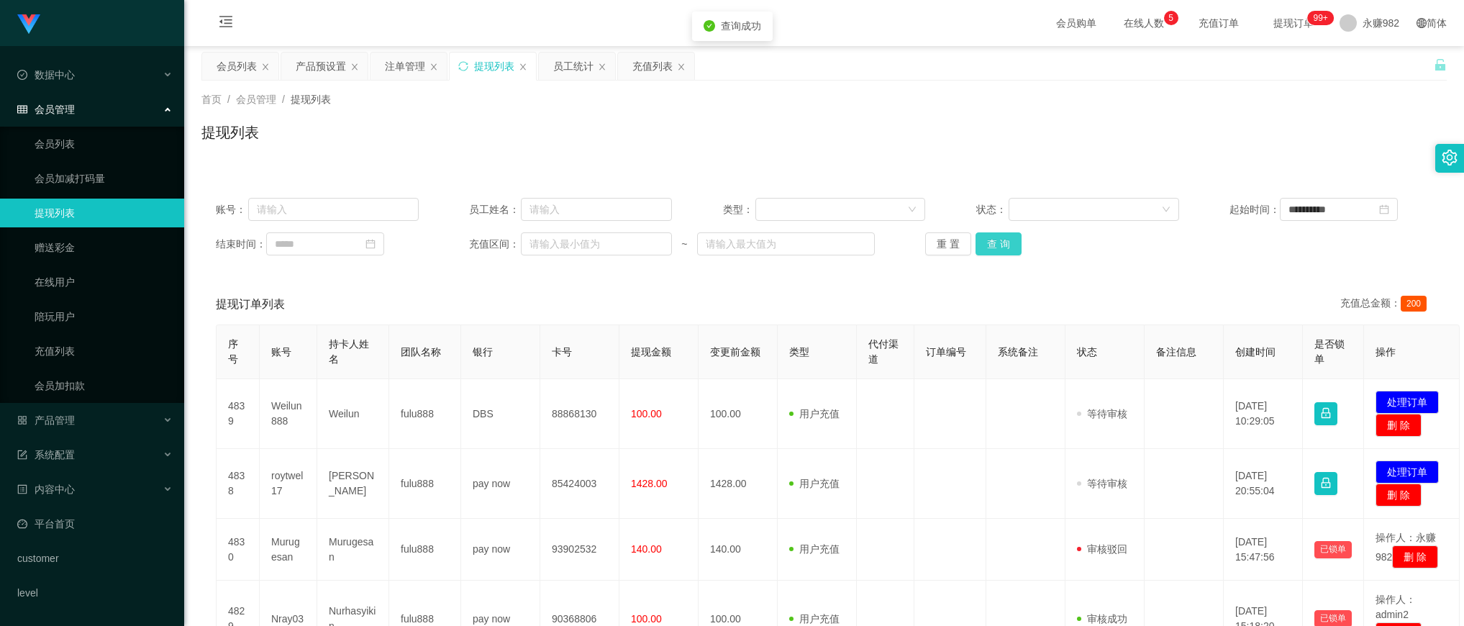
scroll to position [90, 0]
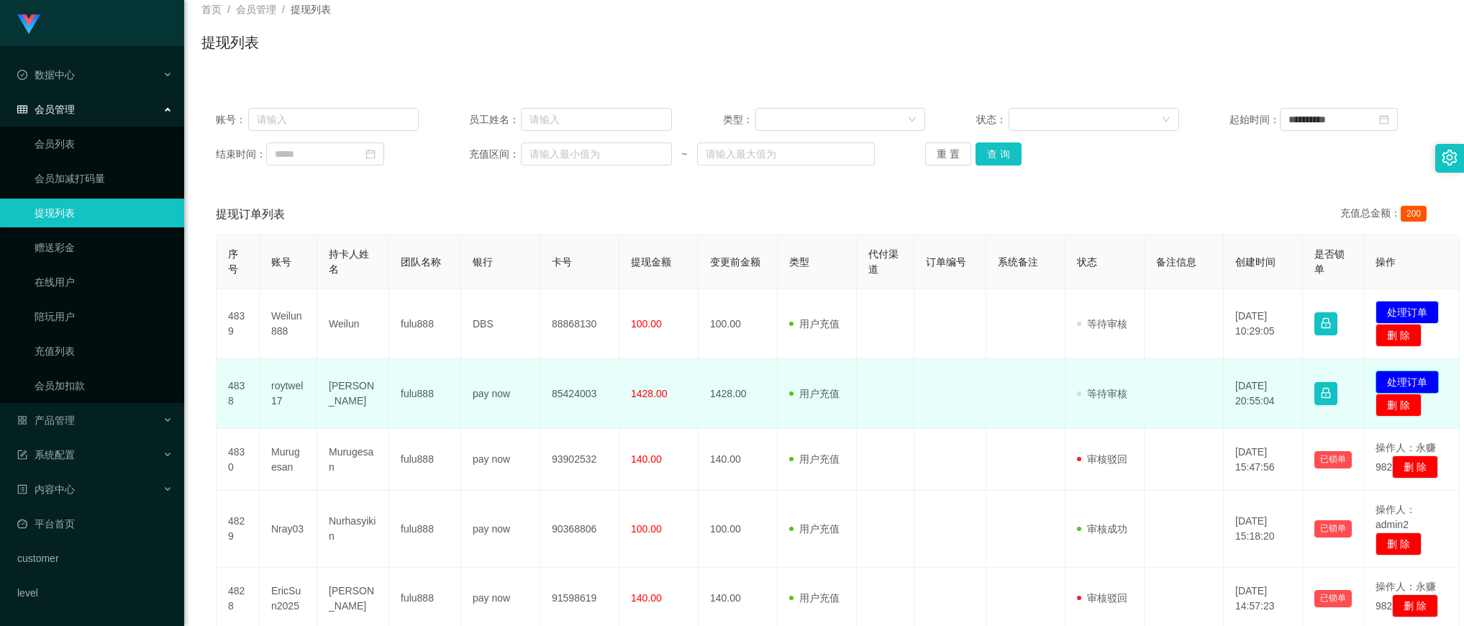
click at [1400, 385] on button "处理订单" at bounding box center [1406, 381] width 63 height 23
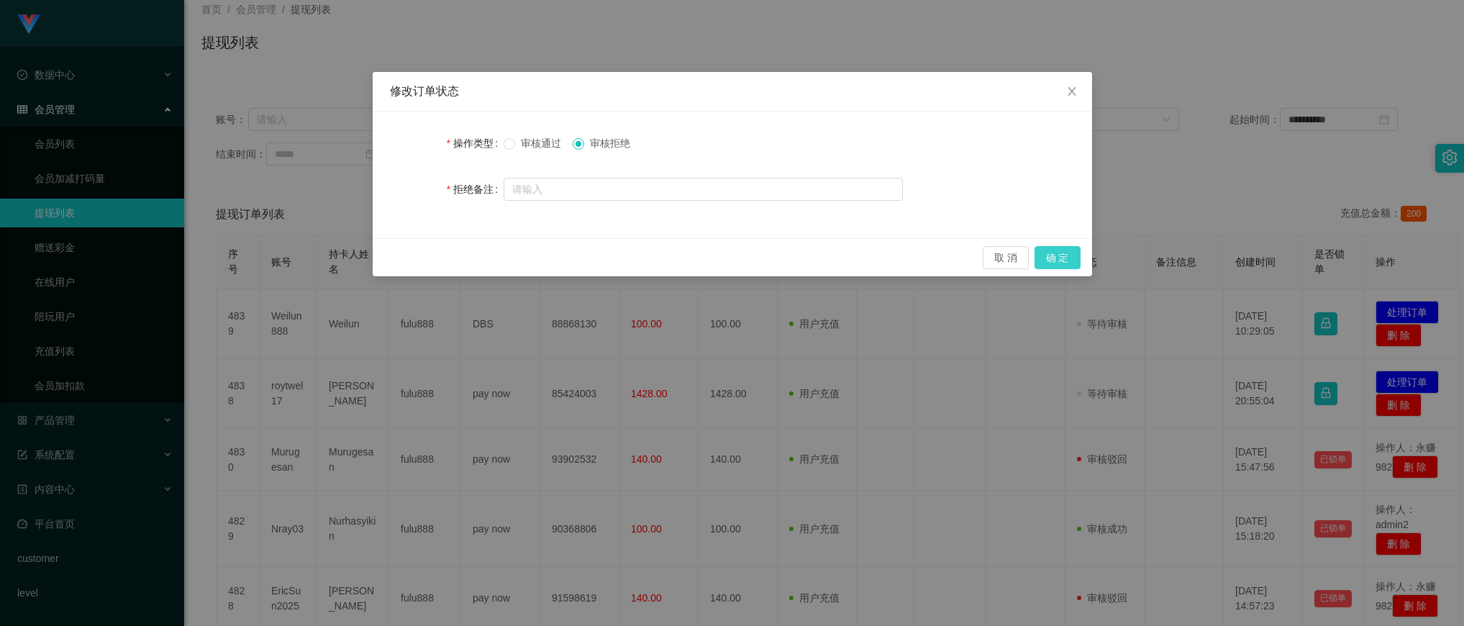
click at [1072, 252] on button "确 定" at bounding box center [1057, 257] width 46 height 23
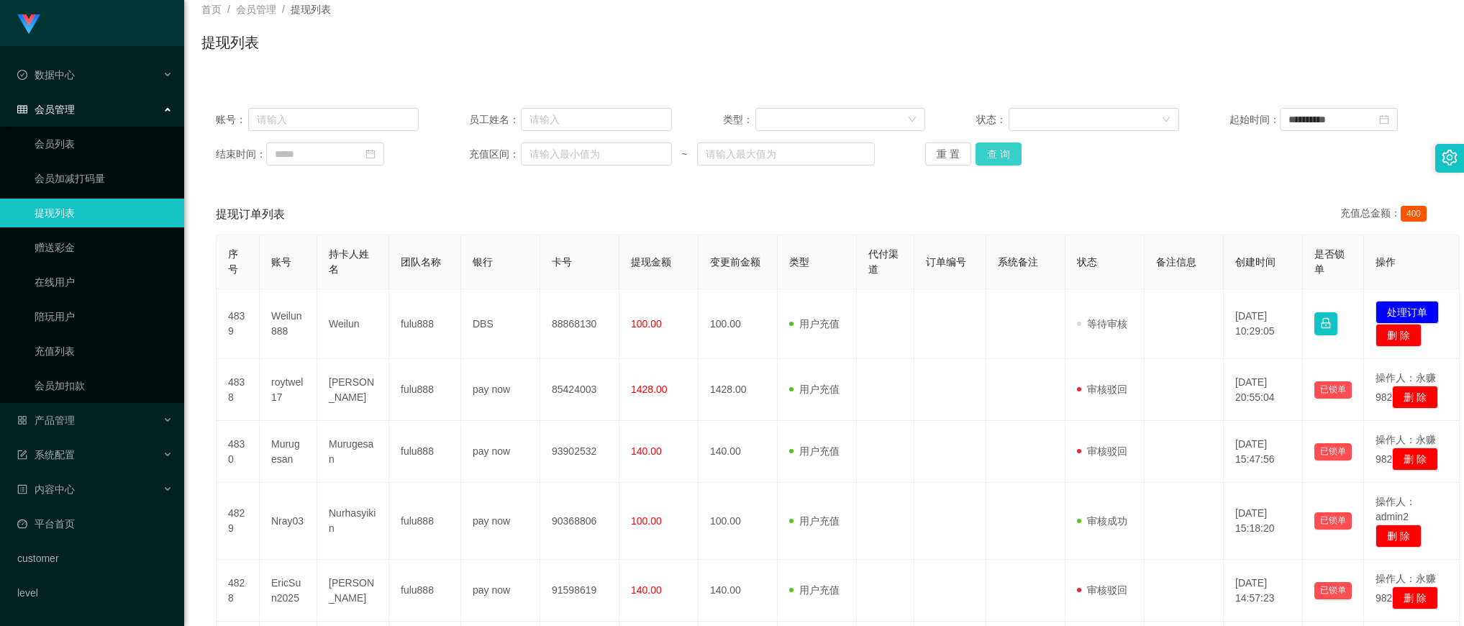
click at [1008, 150] on button "查 询" at bounding box center [998, 153] width 46 height 23
click at [1386, 121] on icon "图标: close-circle" at bounding box center [1384, 119] width 10 height 10
click at [1329, 121] on input at bounding box center [1339, 119] width 118 height 23
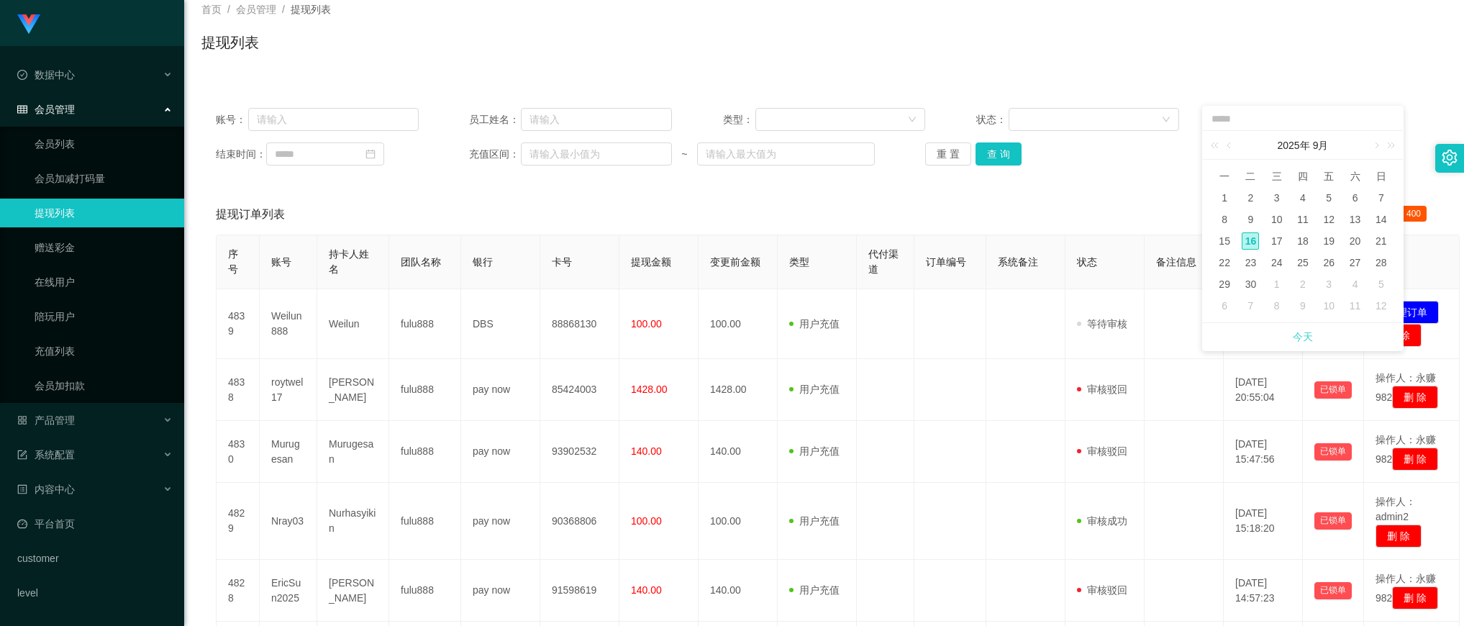
click at [1299, 332] on link "今天" at bounding box center [1302, 336] width 20 height 27
type input "**********"
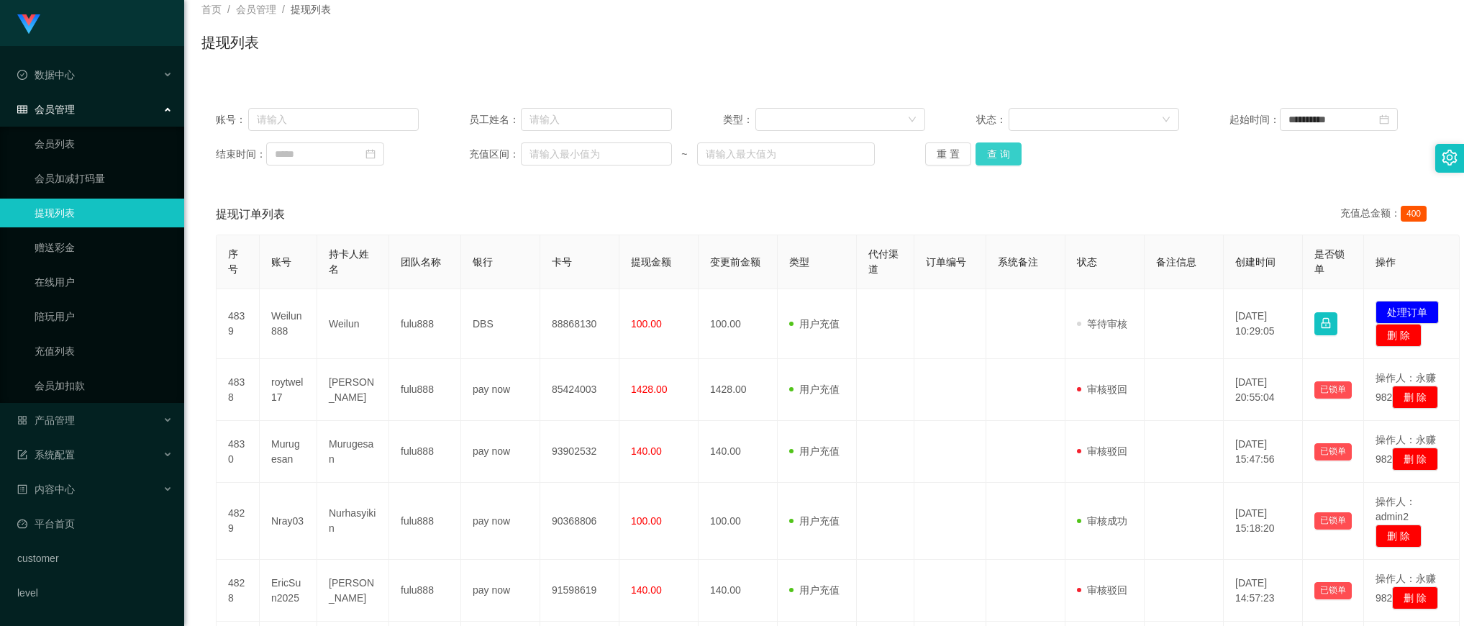
click at [1005, 148] on button "查 询" at bounding box center [998, 153] width 46 height 23
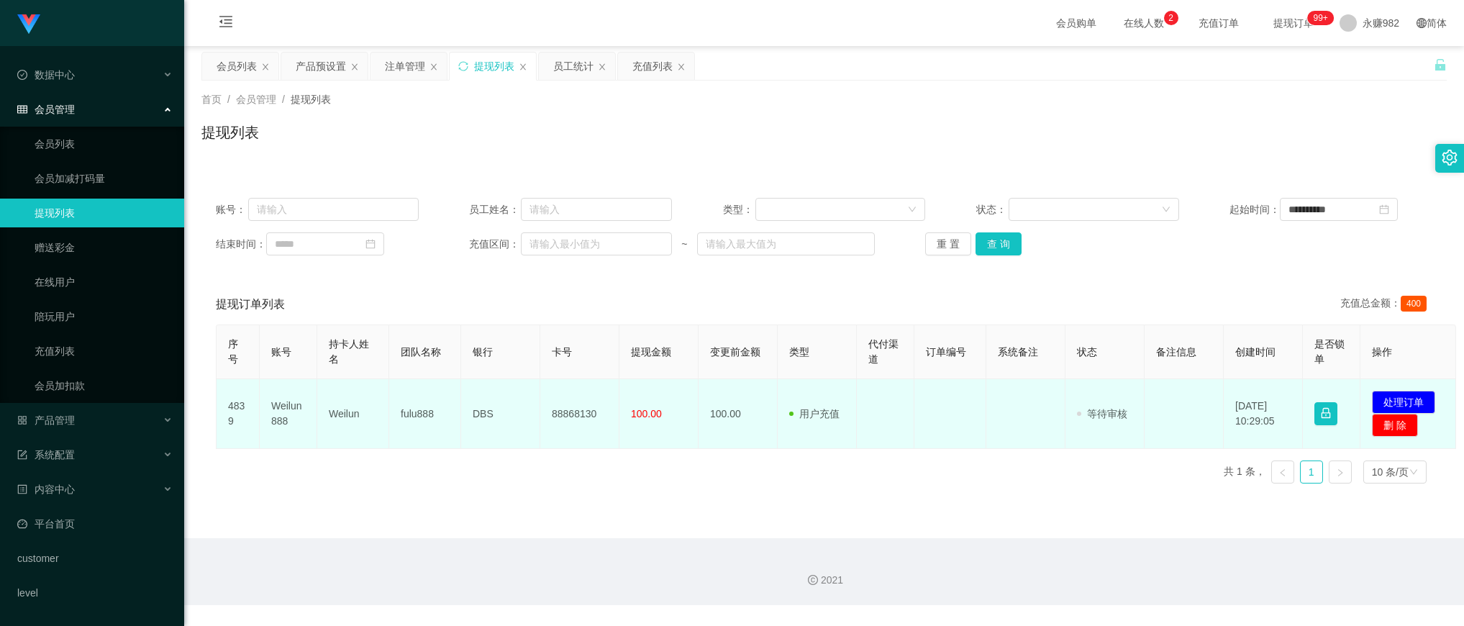
click at [561, 410] on td "88868130" at bounding box center [579, 414] width 79 height 70
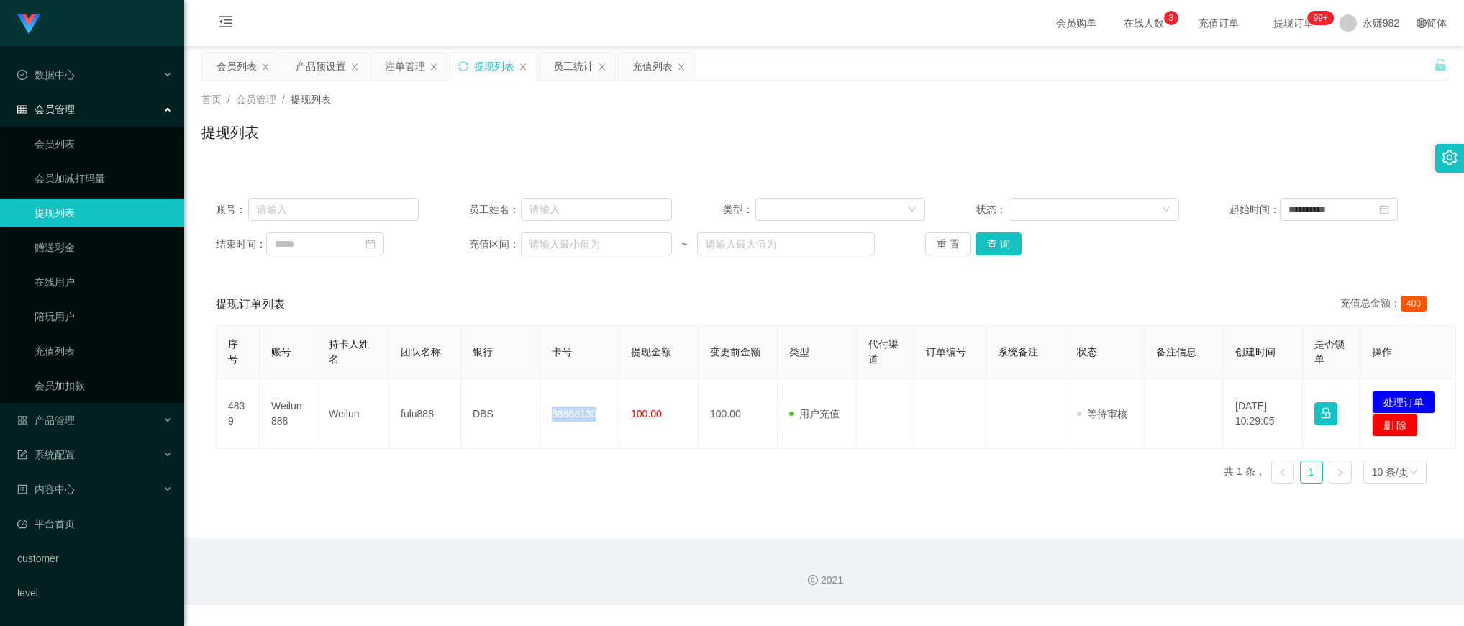
copy td "88868130"
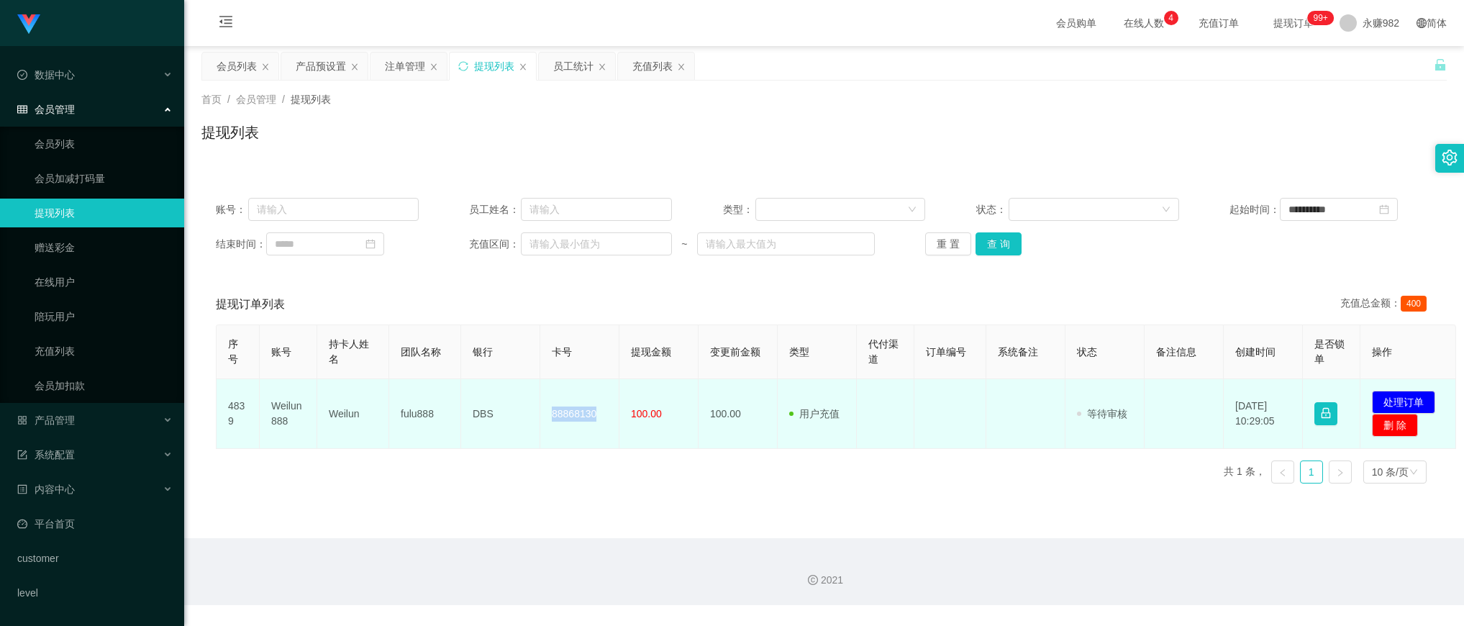
click at [293, 409] on td "Weilun888" at bounding box center [289, 414] width 58 height 70
copy td "Weilun888"
click at [710, 448] on td "100.00" at bounding box center [737, 414] width 79 height 70
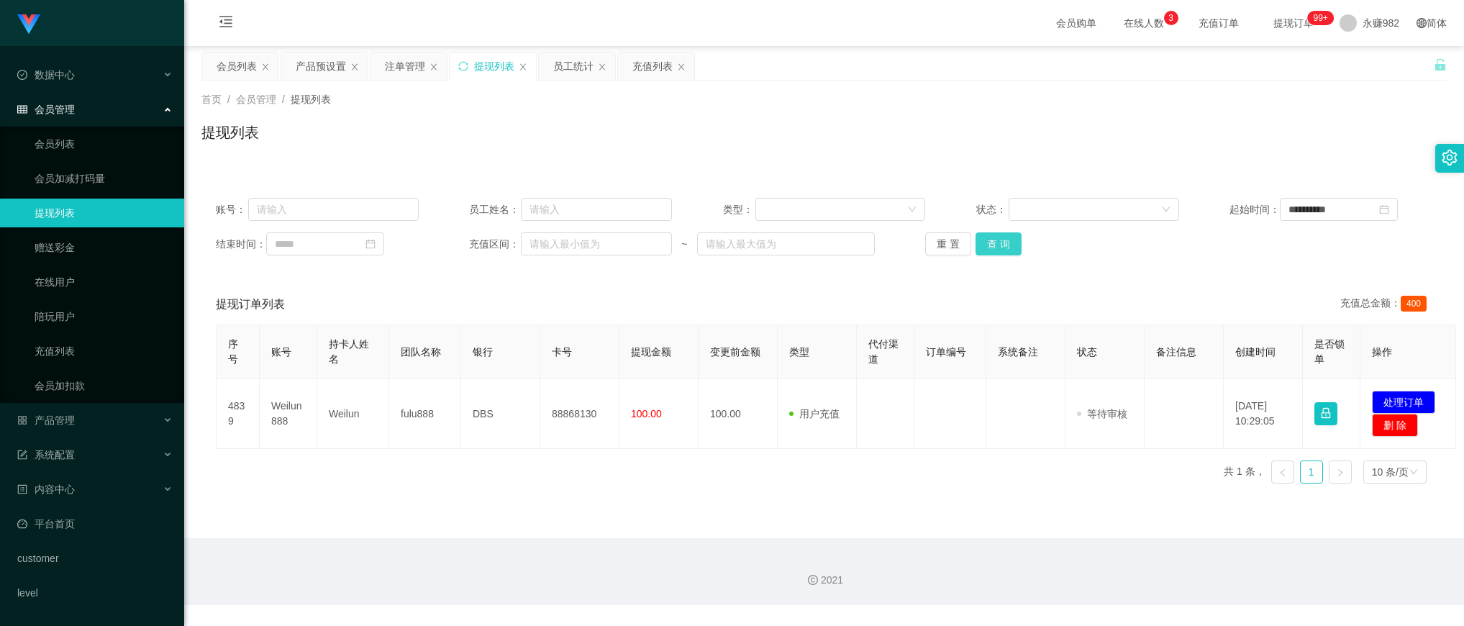
click at [1007, 245] on button "查 询" at bounding box center [998, 243] width 46 height 23
click at [1002, 240] on button "查 询" at bounding box center [998, 243] width 46 height 23
click at [836, 104] on div "首页 / 会员管理 / 提现列表 /" at bounding box center [823, 99] width 1245 height 15
click at [993, 239] on button "查 询" at bounding box center [998, 243] width 46 height 23
click at [700, 282] on div "**********" at bounding box center [823, 342] width 1245 height 319
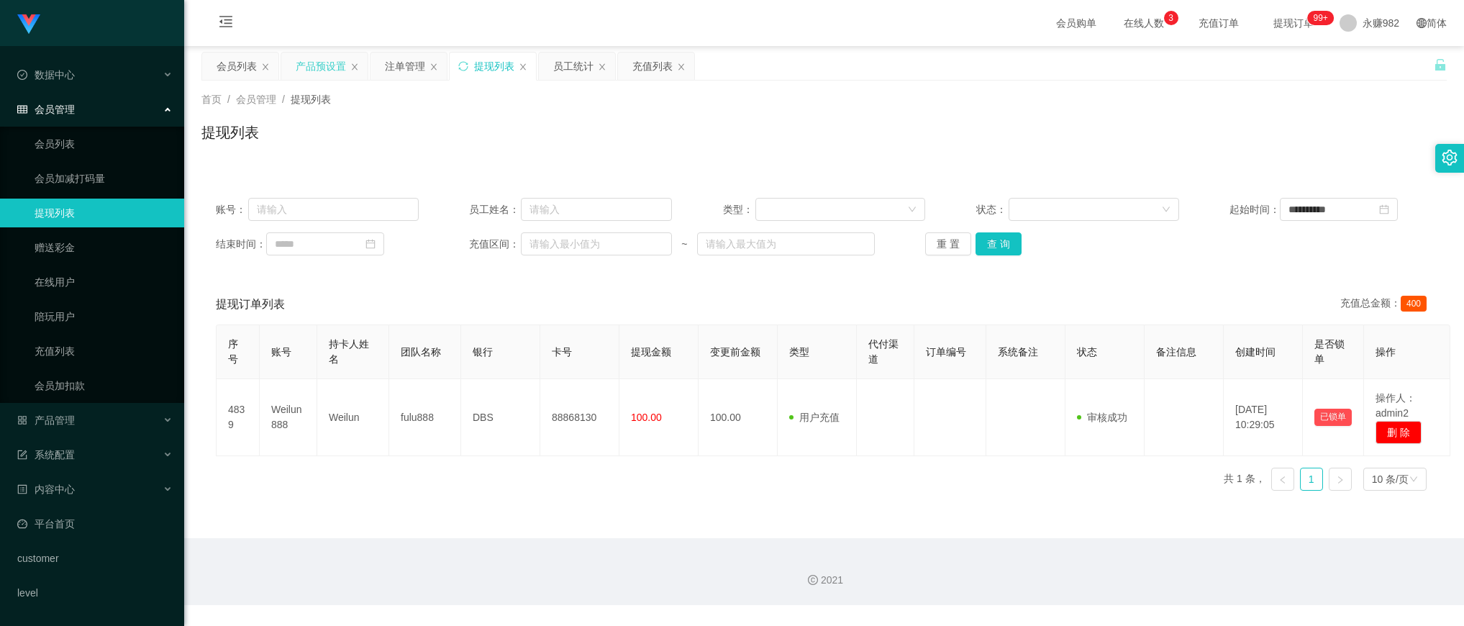
click at [329, 63] on div "产品预设置" at bounding box center [321, 66] width 50 height 27
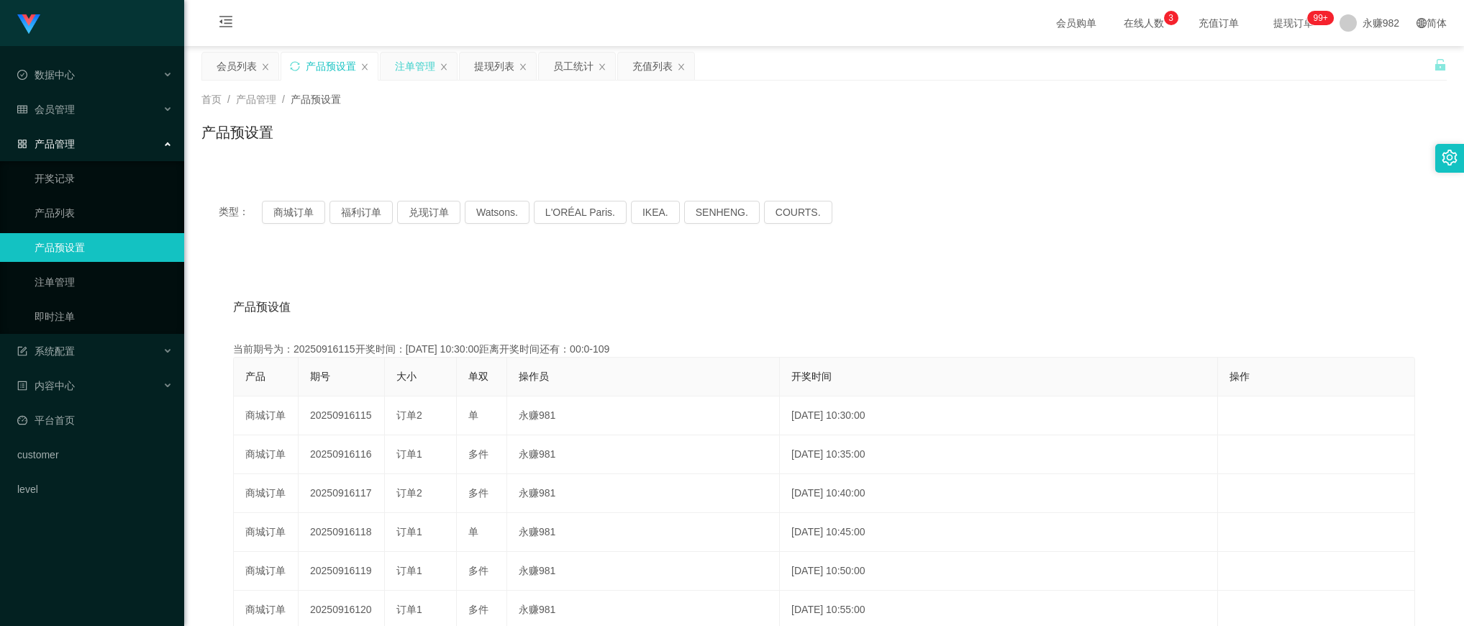
click at [421, 65] on div "注单管理" at bounding box center [415, 66] width 40 height 27
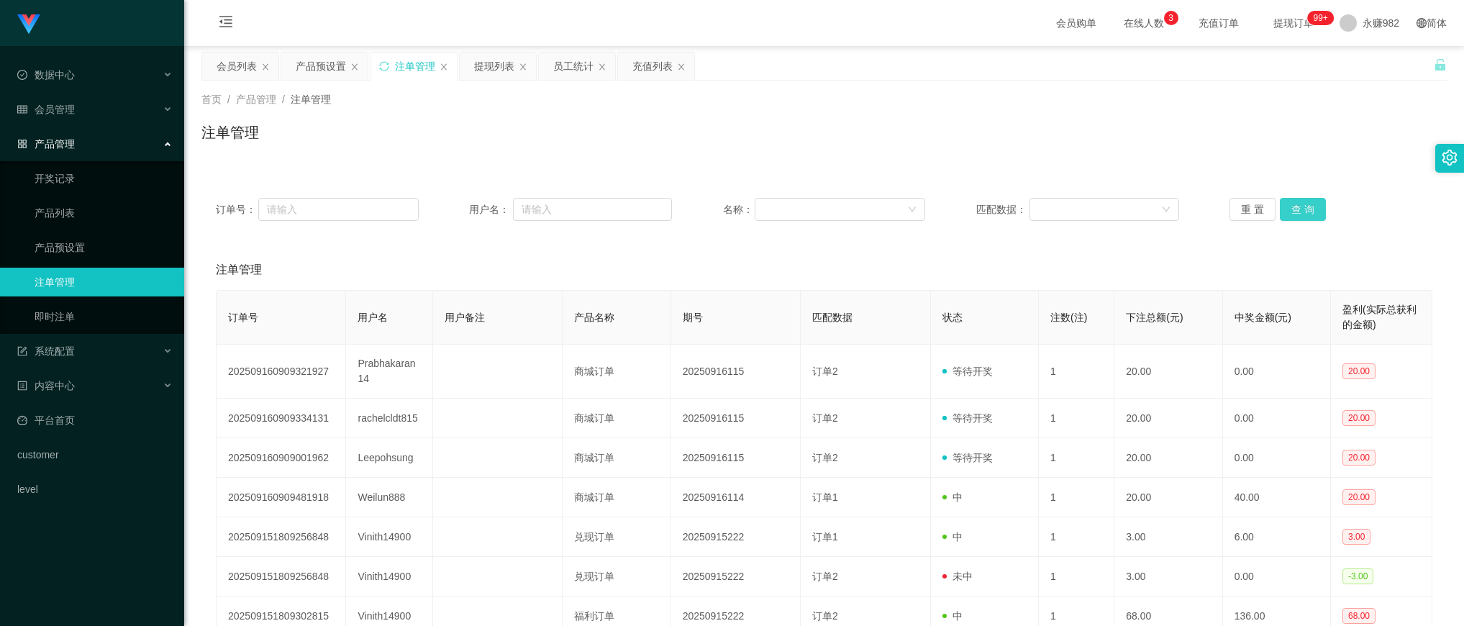
click at [1287, 209] on button "查 询" at bounding box center [1303, 209] width 46 height 23
click at [629, 281] on div "注单管理" at bounding box center [824, 270] width 1216 height 40
click at [490, 65] on div "提现列表" at bounding box center [494, 66] width 40 height 27
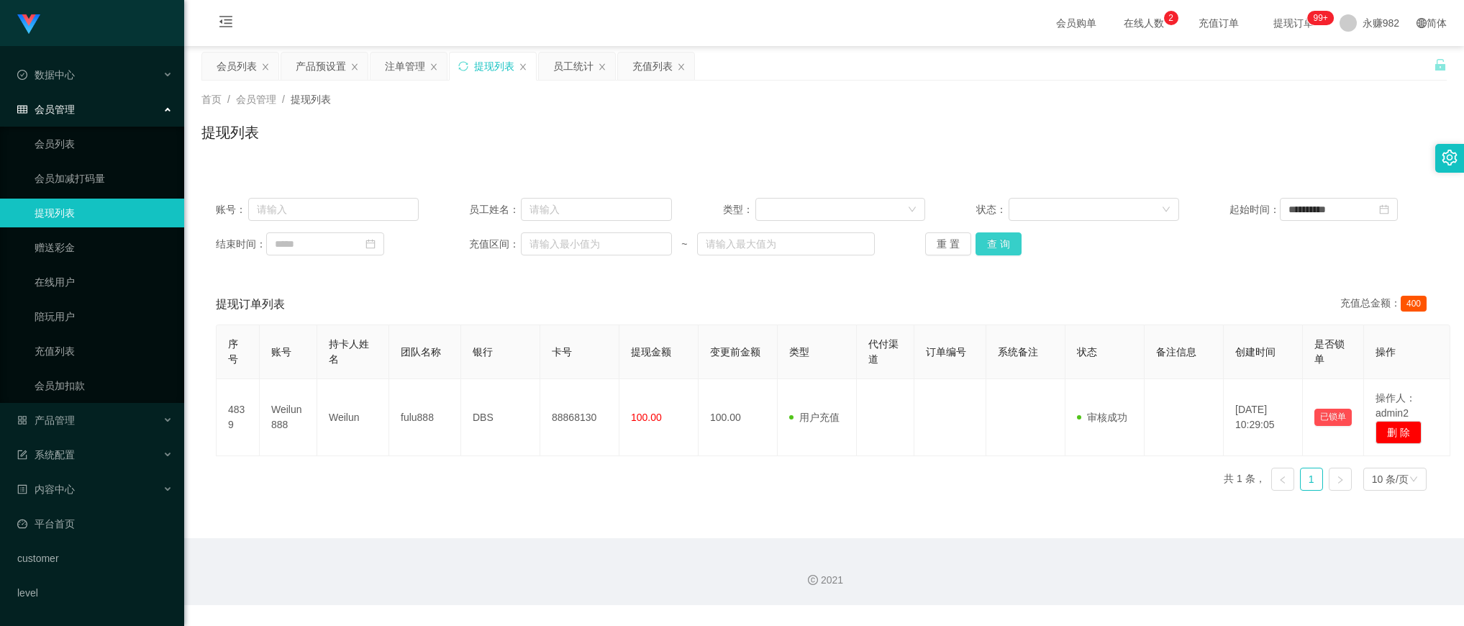
click at [997, 240] on button "查 询" at bounding box center [998, 243] width 46 height 23
click at [1001, 243] on button "查 询" at bounding box center [998, 243] width 46 height 23
click at [799, 127] on div "提现列表" at bounding box center [823, 138] width 1245 height 33
click at [1001, 250] on button "查 询" at bounding box center [998, 243] width 46 height 23
click at [994, 238] on button "查 询" at bounding box center [998, 243] width 46 height 23
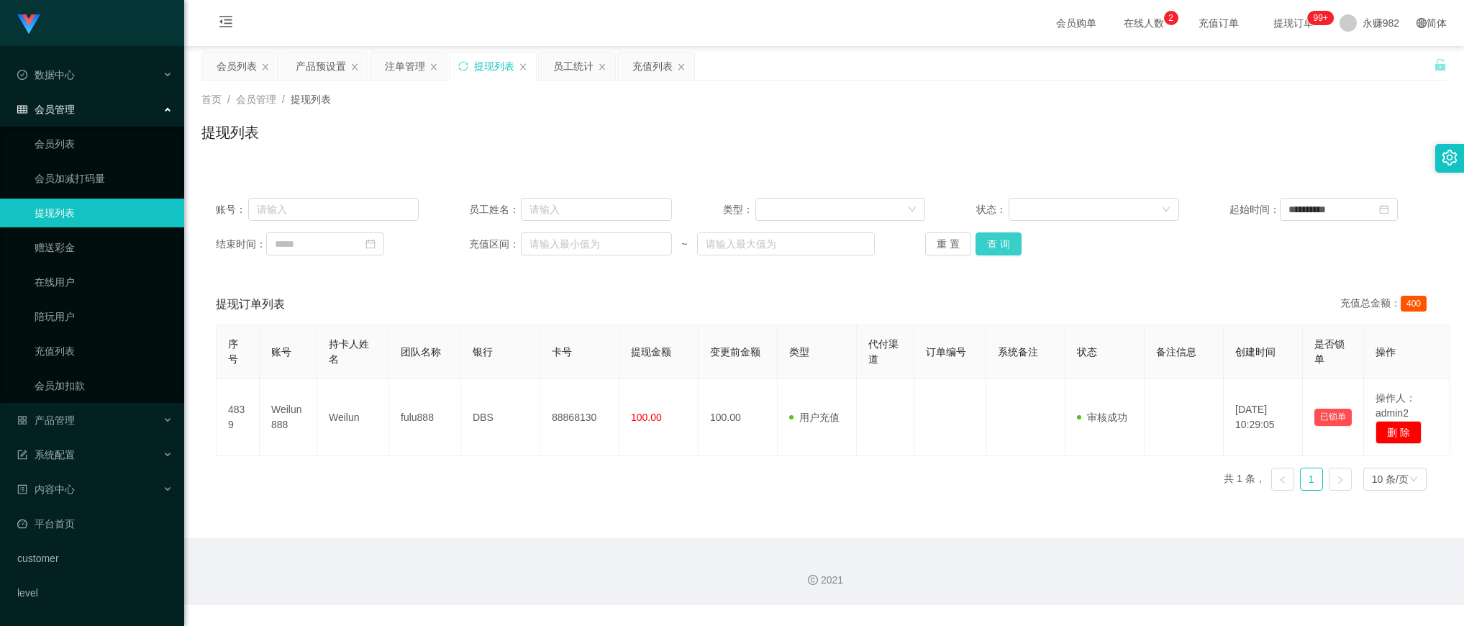
click at [991, 238] on button "查 询" at bounding box center [998, 243] width 46 height 23
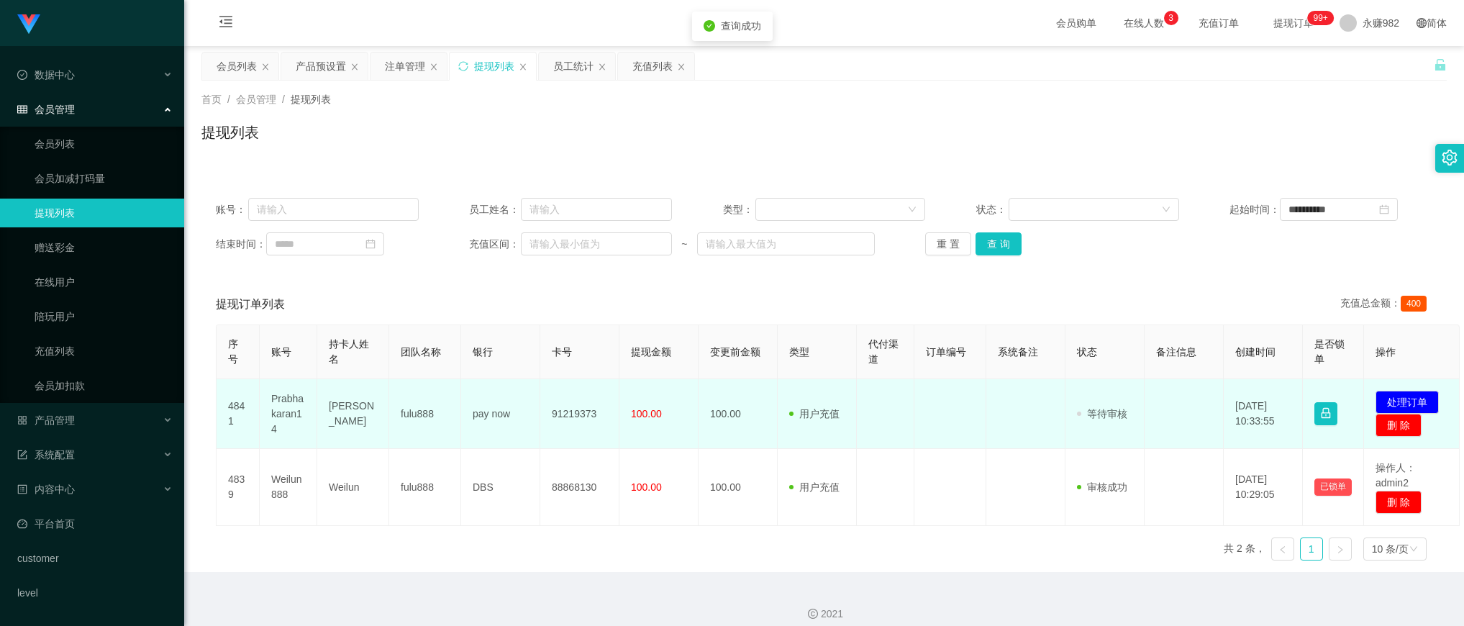
click at [583, 410] on td "91219373" at bounding box center [579, 414] width 79 height 70
click at [354, 414] on td "[PERSON_NAME]" at bounding box center [353, 414] width 72 height 70
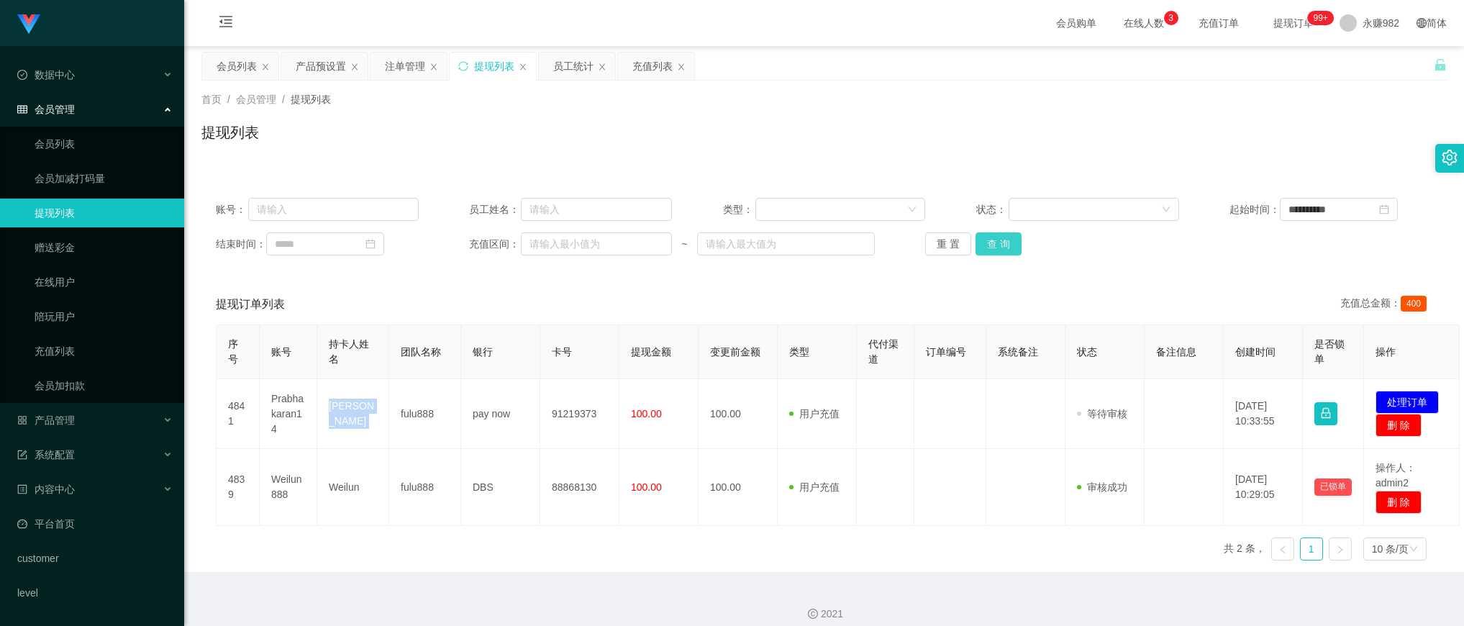
click at [1000, 242] on button "查 询" at bounding box center [998, 243] width 46 height 23
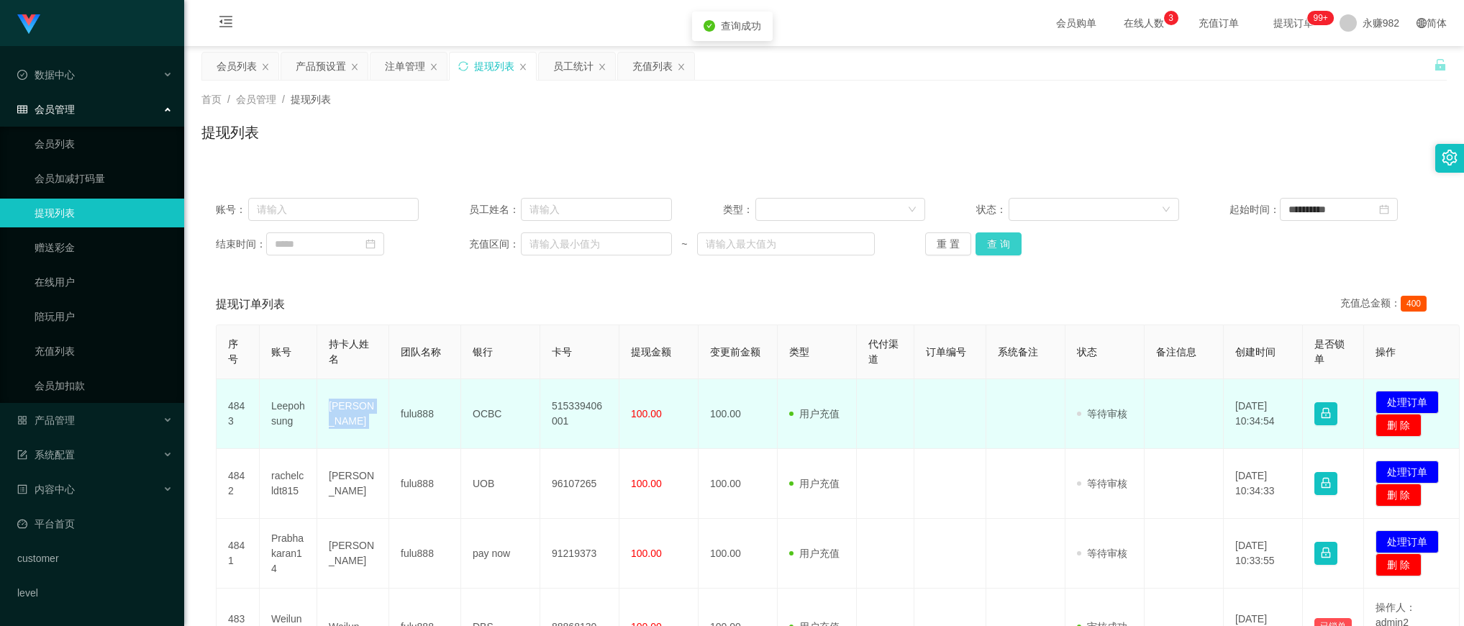
scroll to position [90, 0]
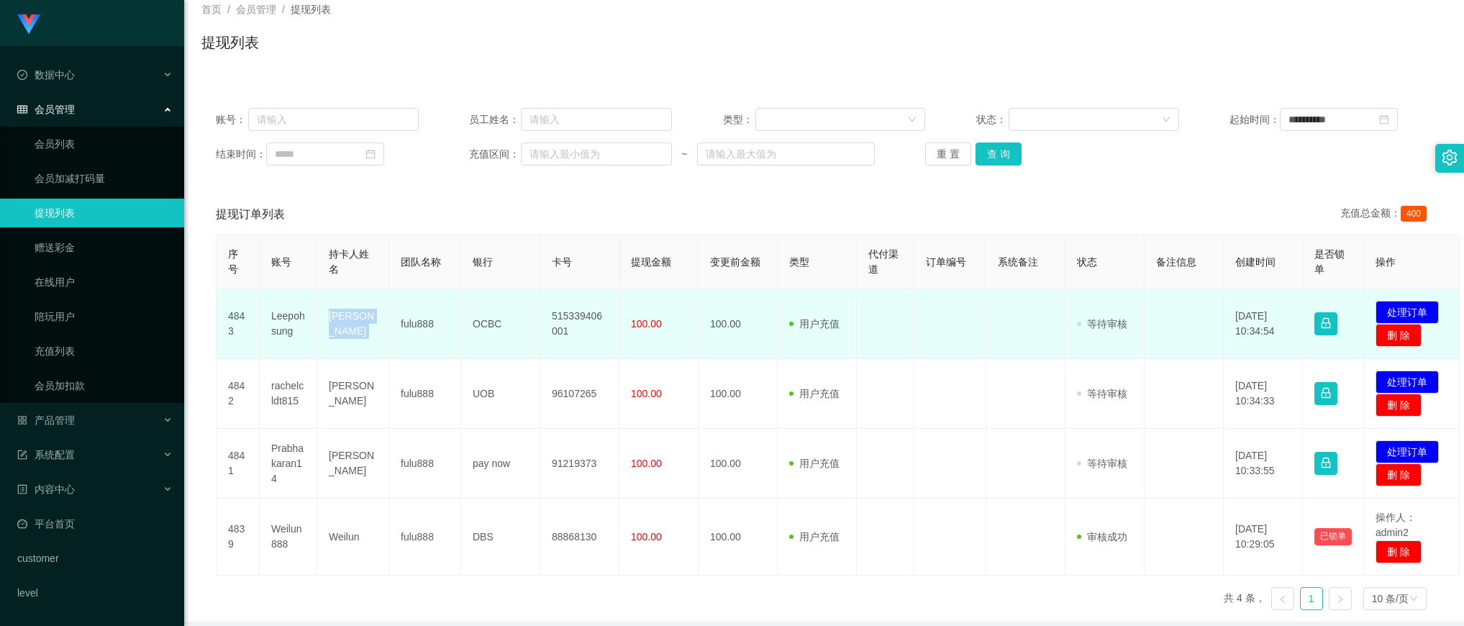
click at [350, 325] on td "[PERSON_NAME]" at bounding box center [353, 324] width 72 height 70
click at [350, 322] on td "[PERSON_NAME]" at bounding box center [353, 324] width 72 height 70
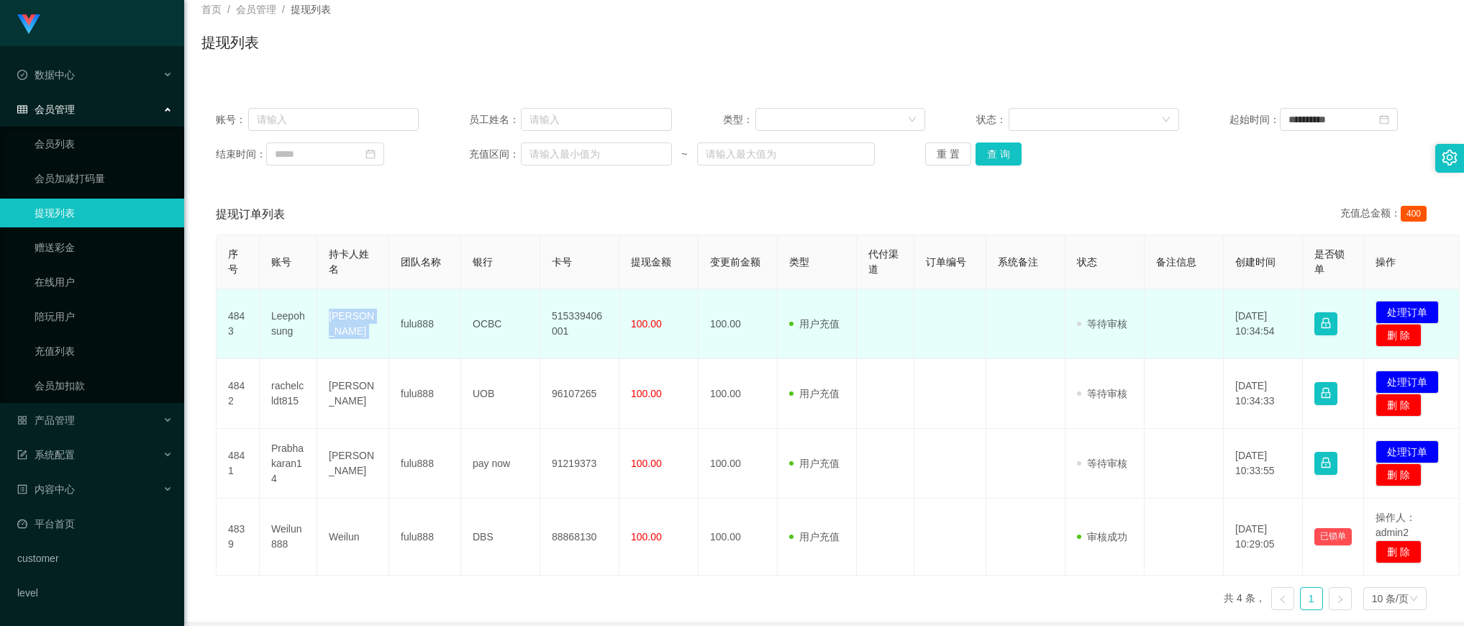
click at [350, 322] on td "[PERSON_NAME]" at bounding box center [353, 324] width 72 height 70
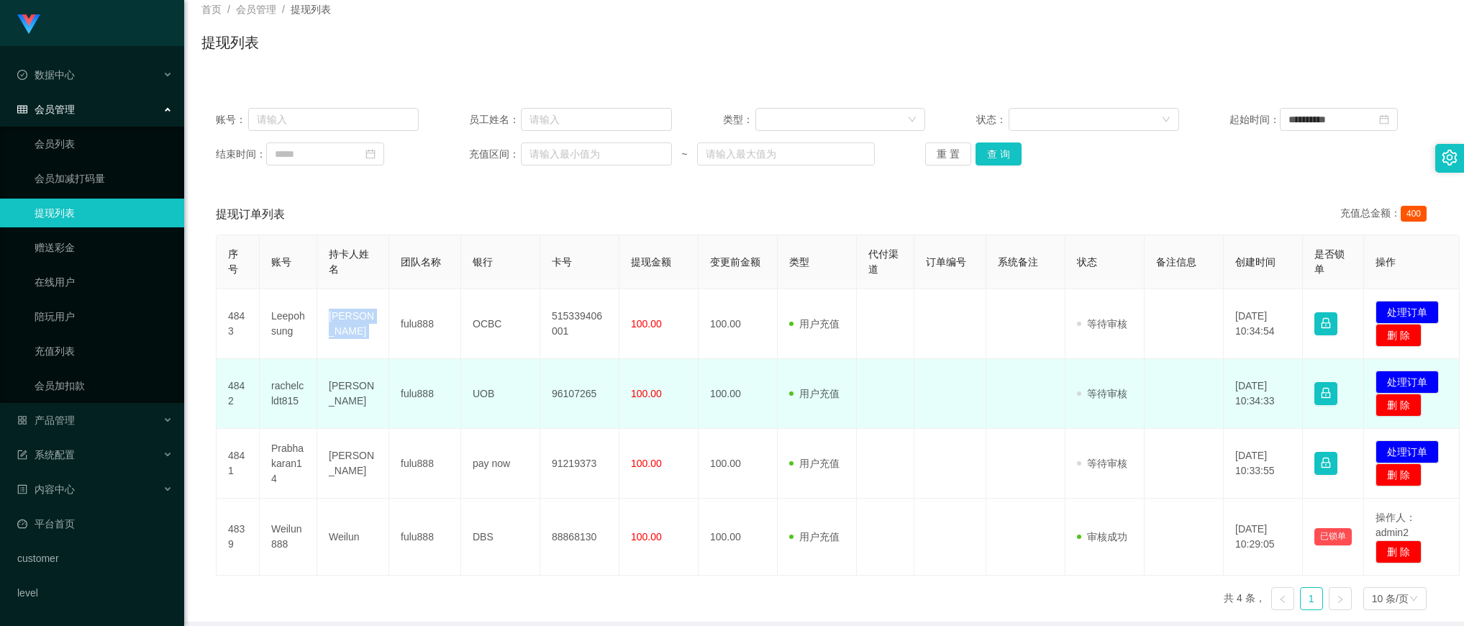
click at [365, 393] on td "[PERSON_NAME]" at bounding box center [353, 394] width 72 height 70
drag, startPoint x: 365, startPoint y: 393, endPoint x: 411, endPoint y: 386, distance: 46.6
click at [365, 393] on td "[PERSON_NAME]" at bounding box center [353, 394] width 72 height 70
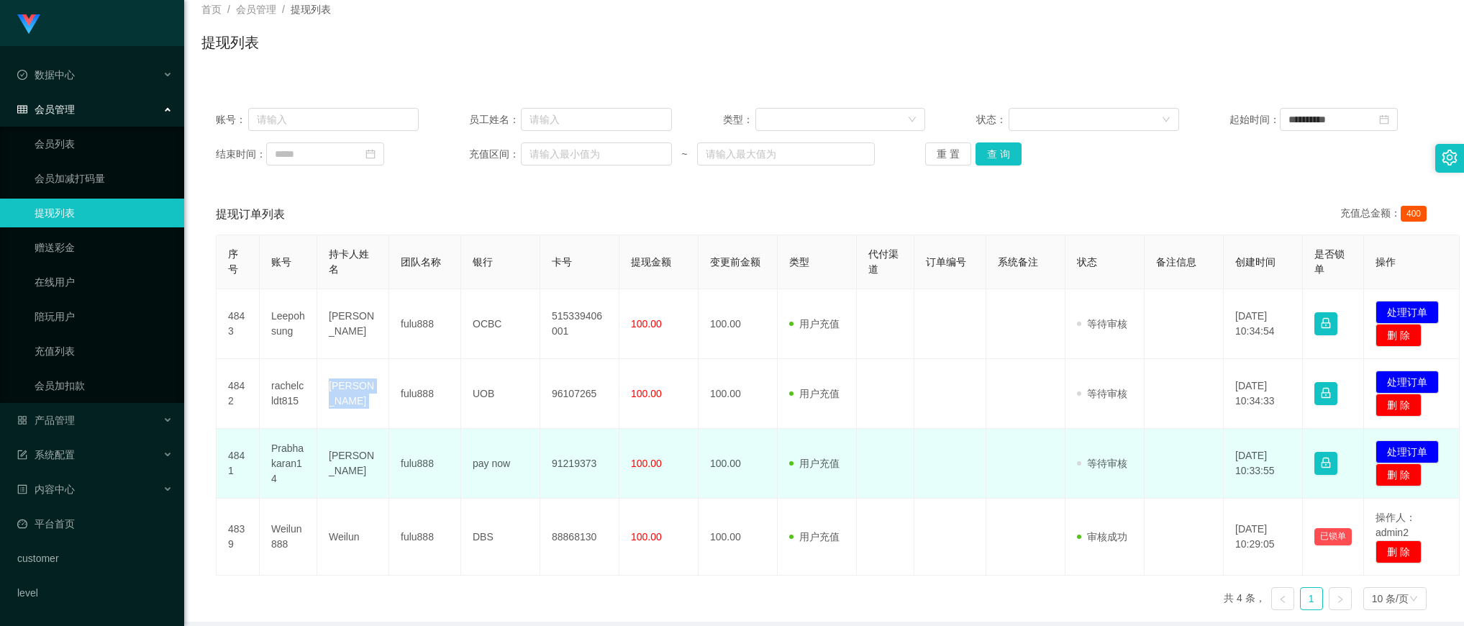
drag, startPoint x: 1020, startPoint y: 465, endPoint x: 955, endPoint y: 465, distance: 64.7
click at [1020, 465] on td at bounding box center [1025, 464] width 79 height 70
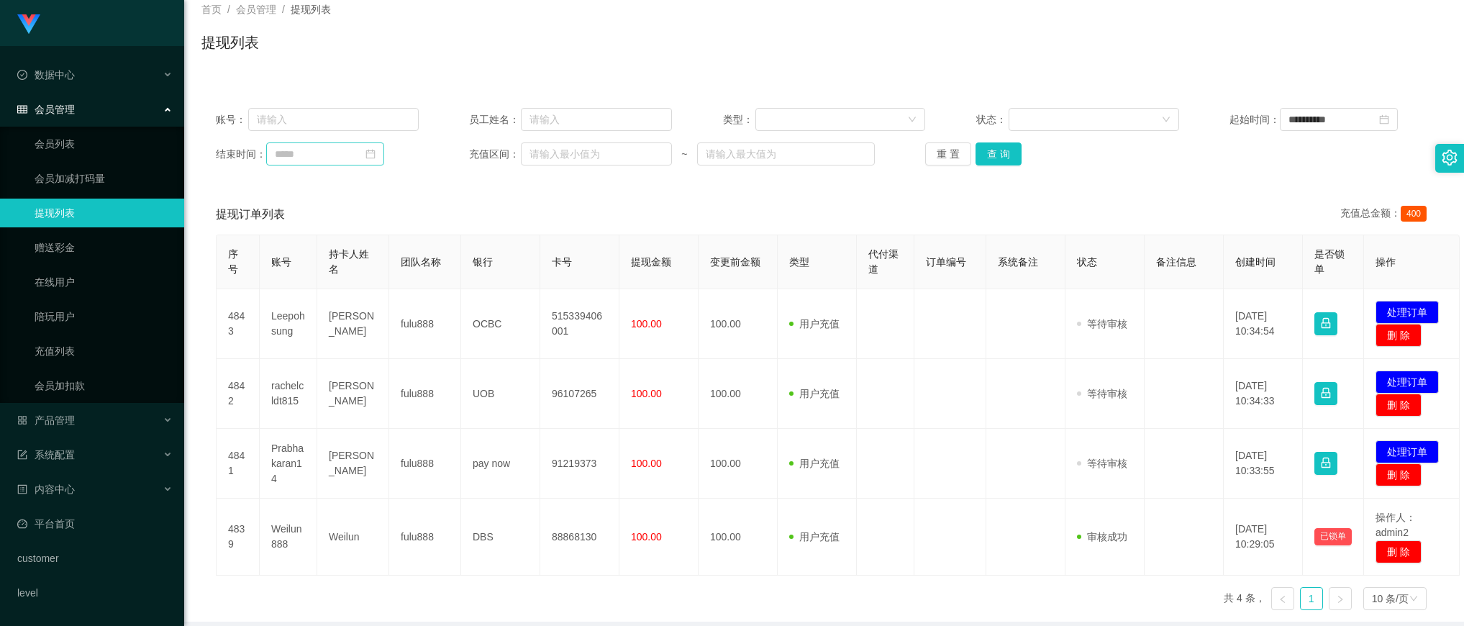
drag, startPoint x: 441, startPoint y: 199, endPoint x: 369, endPoint y: 147, distance: 88.6
click at [441, 199] on div "提现订单列表 充值总金额： 400" at bounding box center [824, 214] width 1216 height 40
click at [998, 155] on button "查 询" at bounding box center [998, 153] width 46 height 23
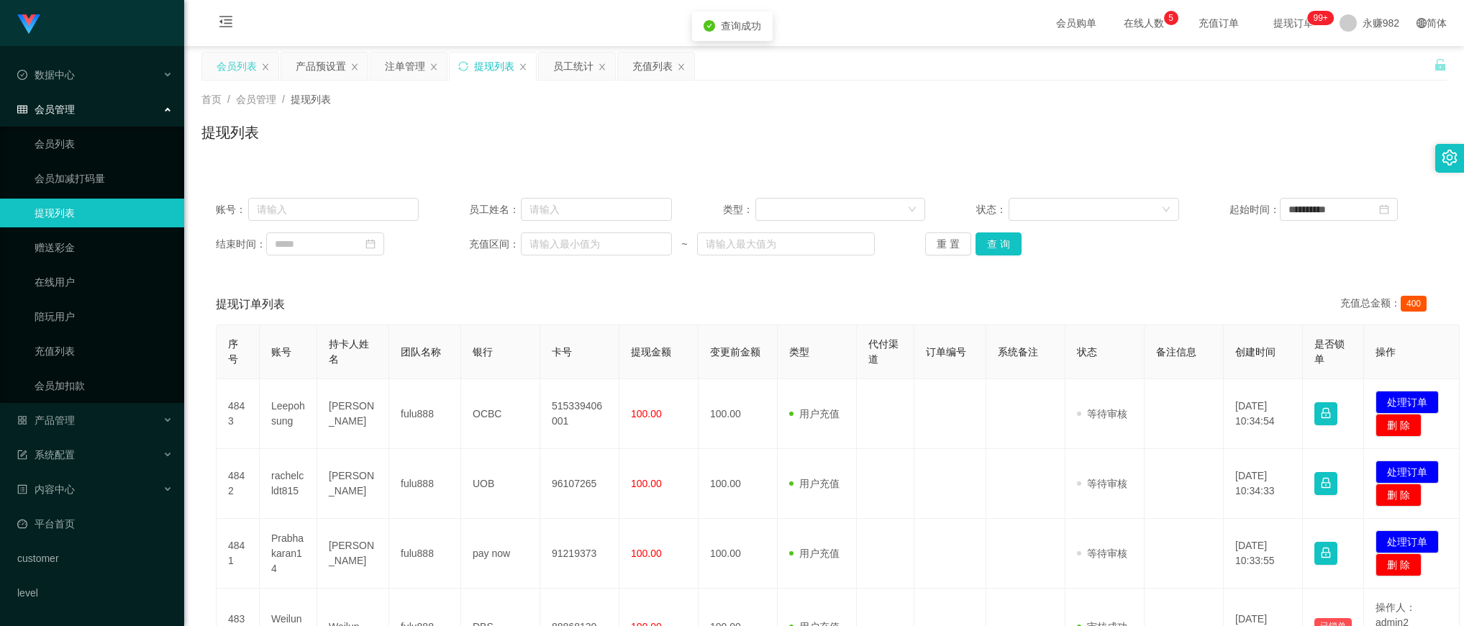
click at [222, 63] on div "会员列表" at bounding box center [236, 66] width 40 height 27
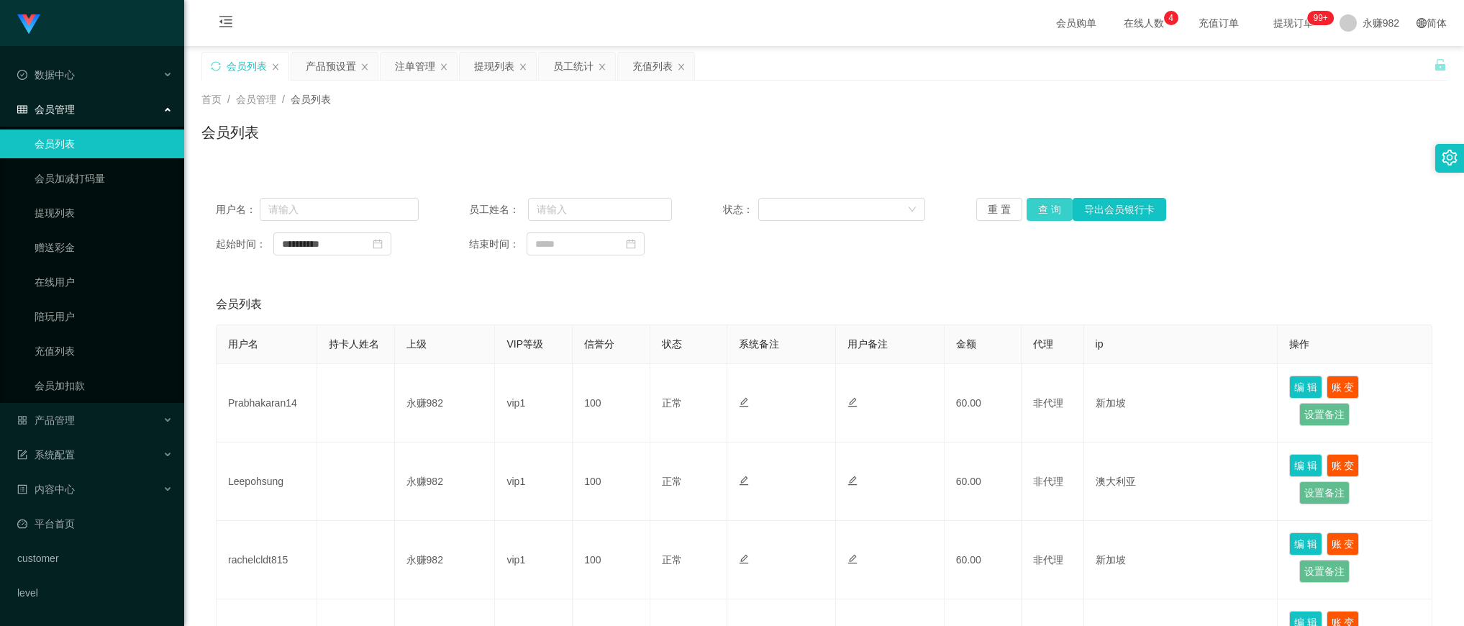
click at [1048, 214] on button "查 询" at bounding box center [1049, 209] width 46 height 23
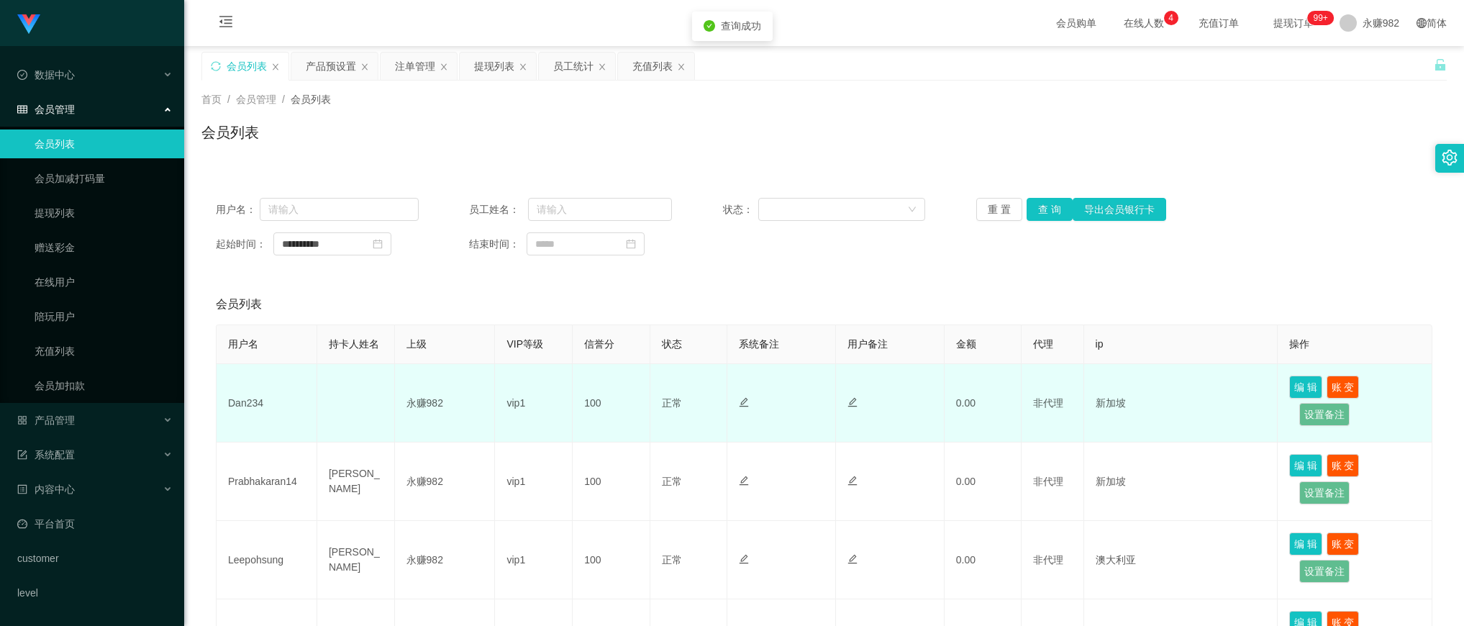
click at [242, 400] on td "Dan234" at bounding box center [266, 403] width 101 height 78
click at [250, 401] on td "Dan234" at bounding box center [266, 403] width 101 height 78
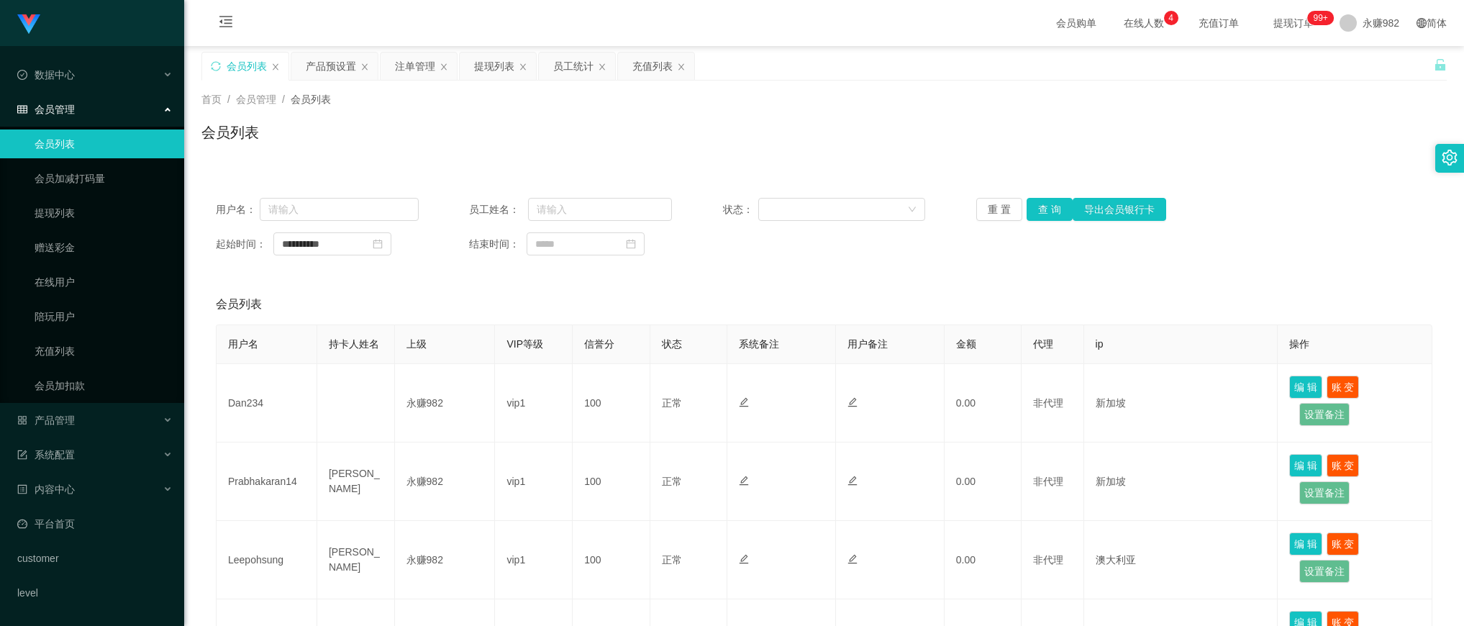
click at [570, 296] on div "会员列表" at bounding box center [824, 304] width 1216 height 40
click at [1030, 213] on button "查 询" at bounding box center [1049, 209] width 46 height 23
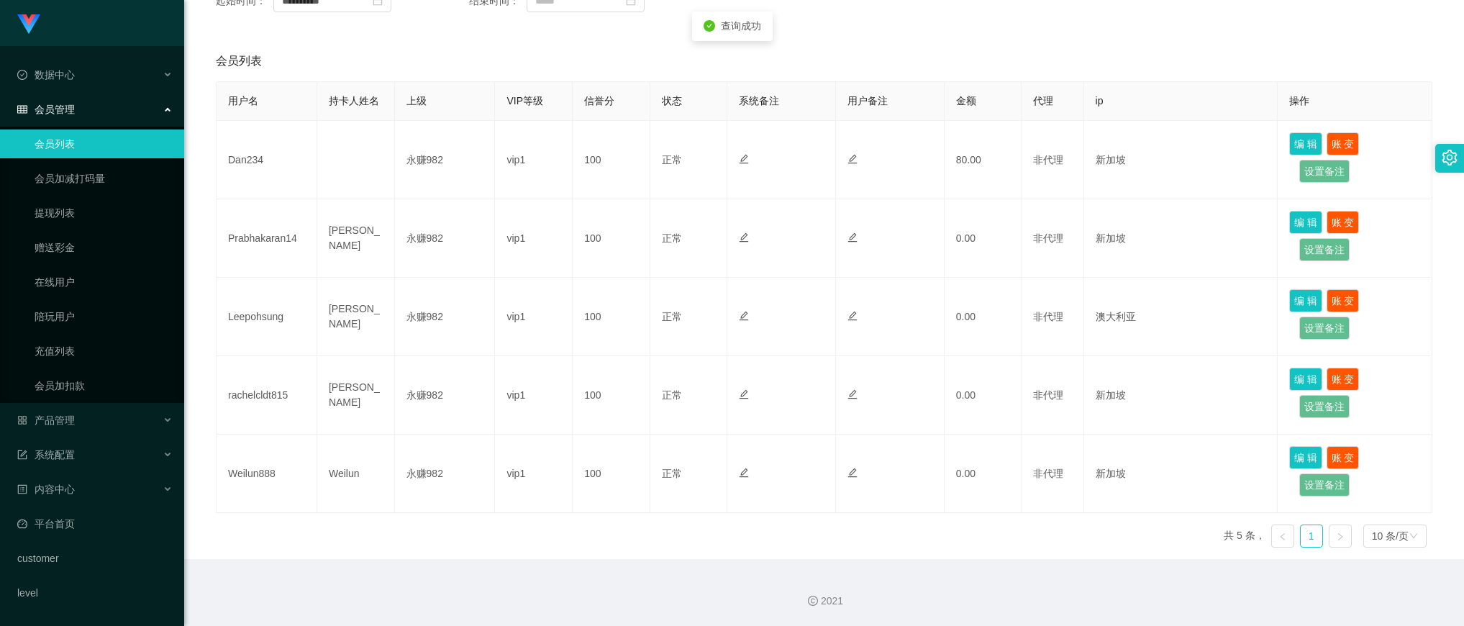
scroll to position [65, 0]
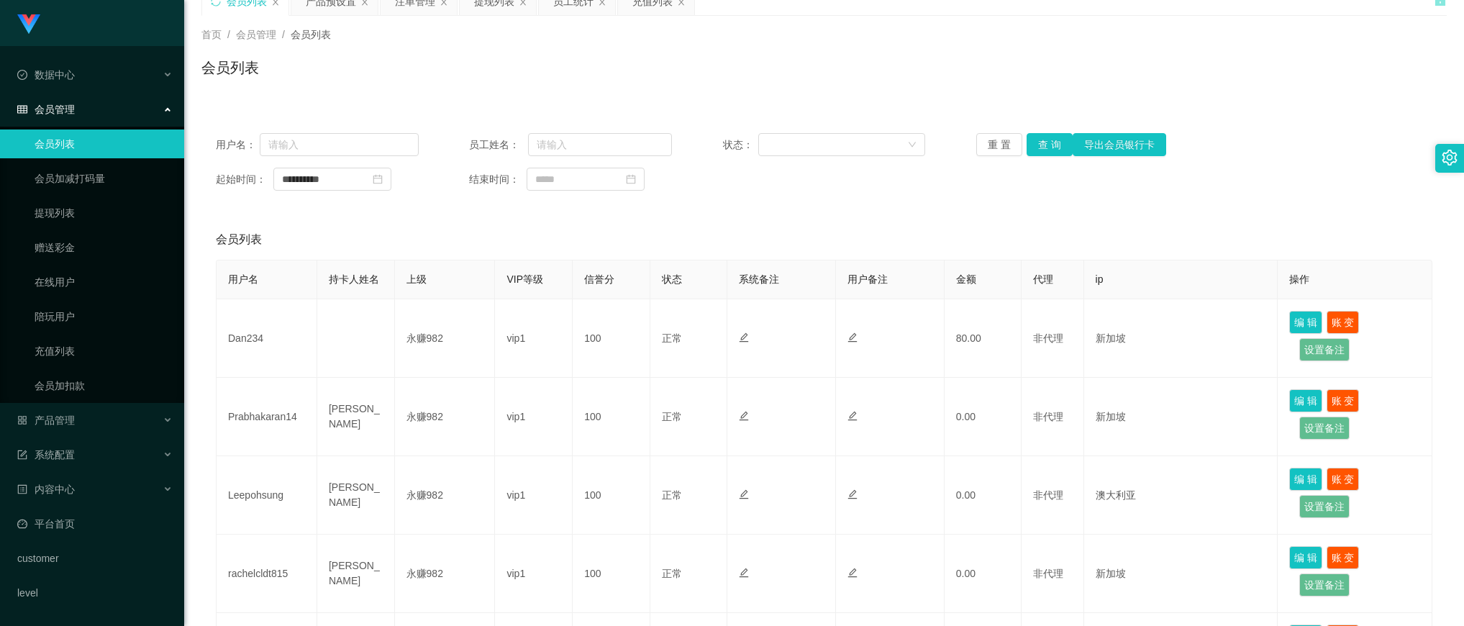
click at [957, 76] on div "会员列表" at bounding box center [823, 73] width 1245 height 33
click at [1044, 141] on button "查 询" at bounding box center [1049, 144] width 46 height 23
click at [811, 214] on div "**********" at bounding box center [823, 428] width 1245 height 619
click at [1050, 144] on button "查 询" at bounding box center [1049, 144] width 46 height 23
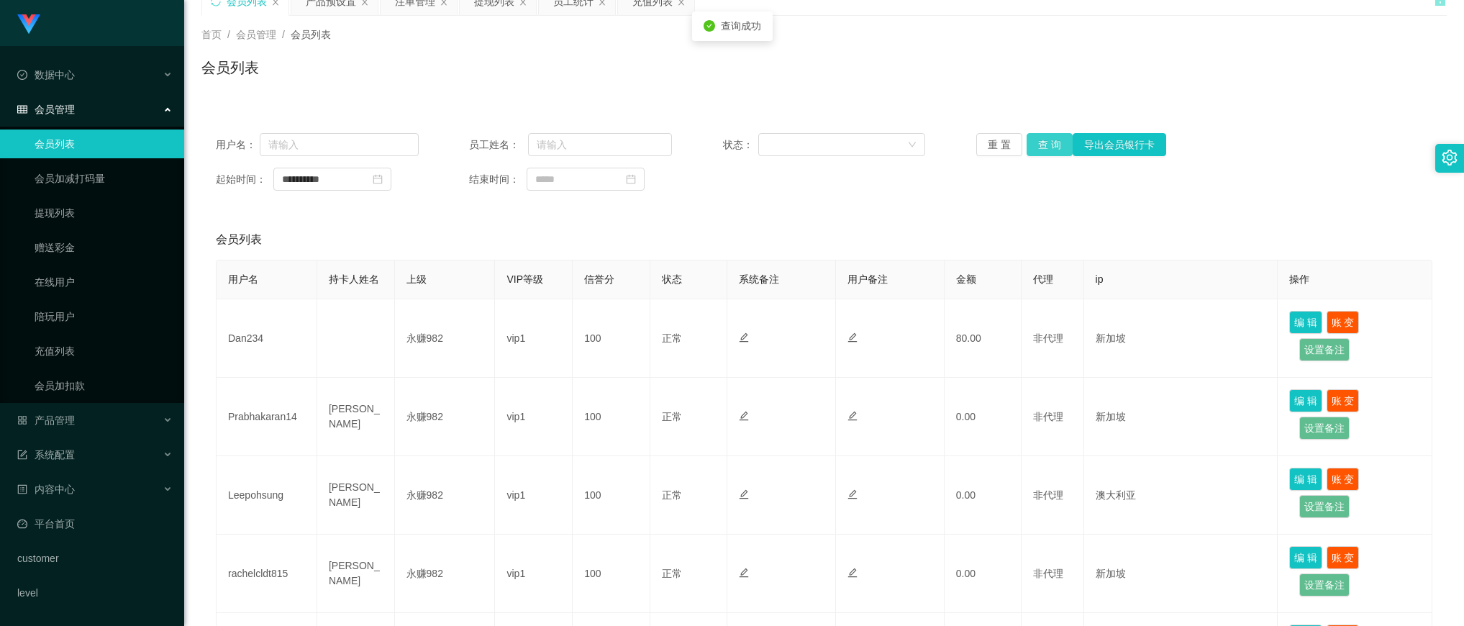
click at [1050, 144] on button "查 询" at bounding box center [1049, 144] width 46 height 23
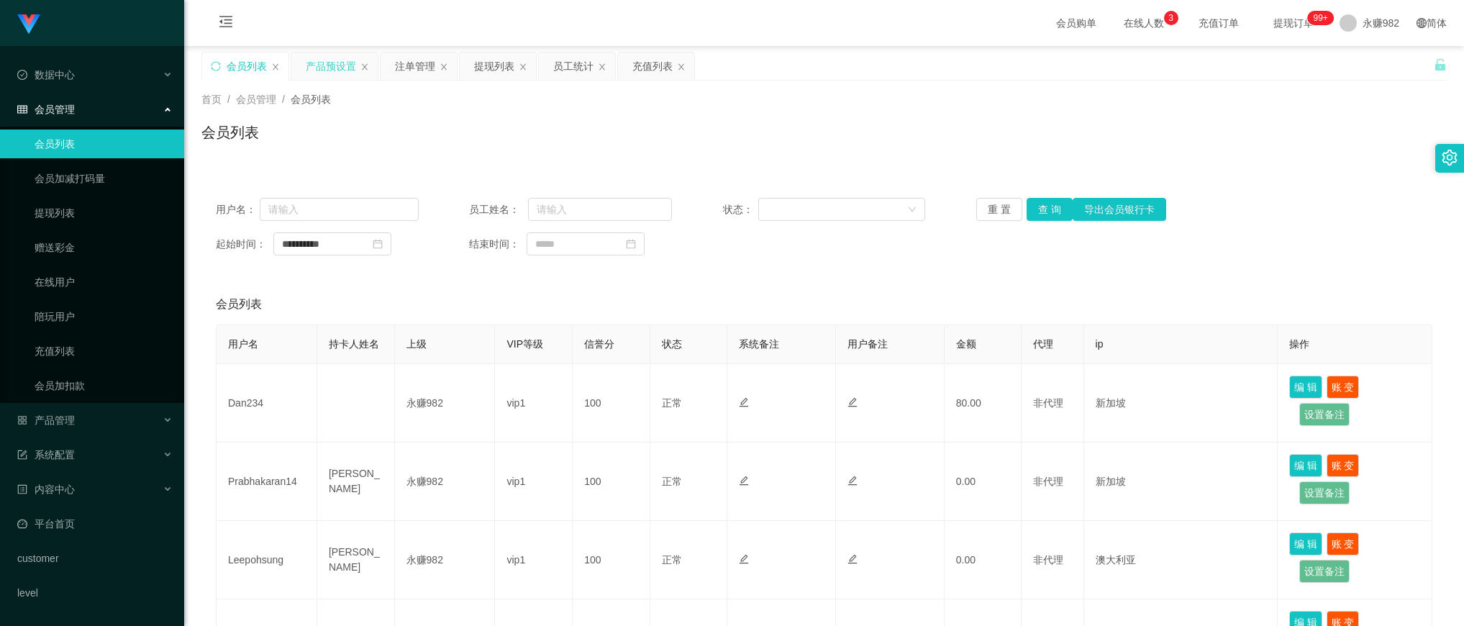
click at [333, 65] on div "产品预设置" at bounding box center [331, 66] width 50 height 27
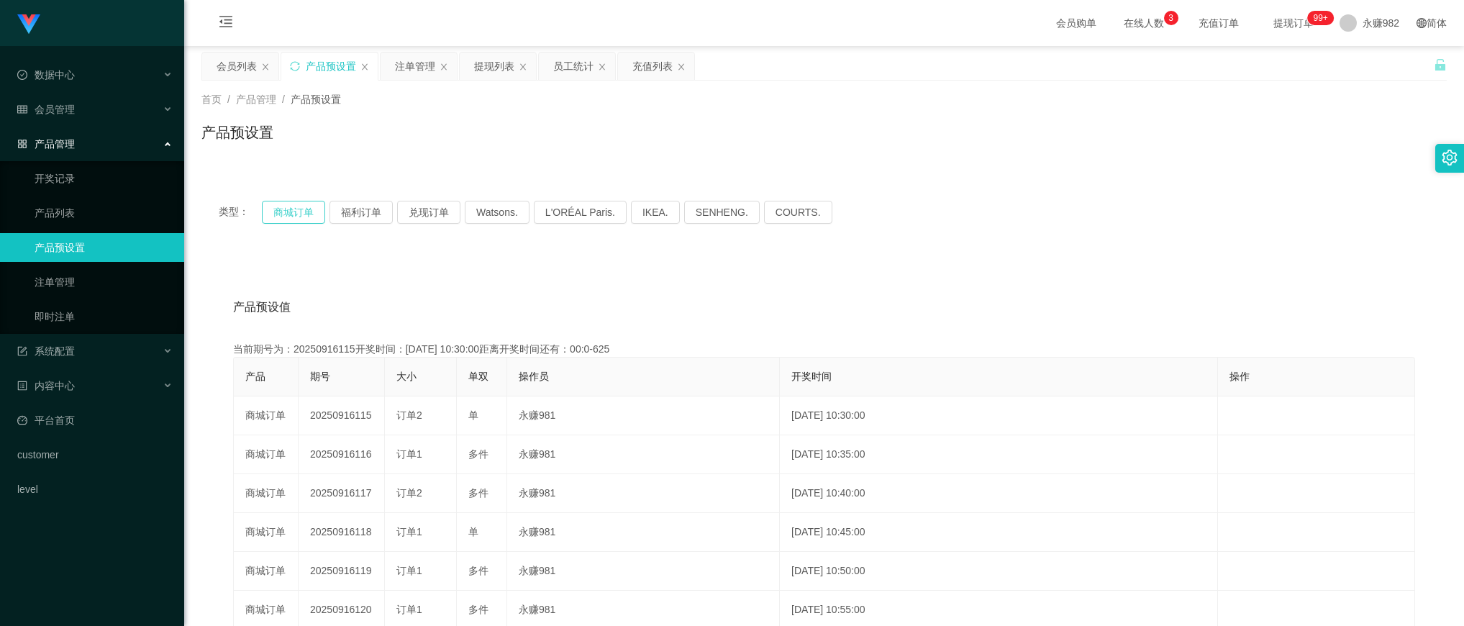
click at [304, 211] on button "商城订单" at bounding box center [293, 212] width 63 height 23
click at [821, 304] on div "产品预设值 添加期号" at bounding box center [824, 307] width 1182 height 40
click at [286, 213] on button "商城订单" at bounding box center [293, 212] width 63 height 23
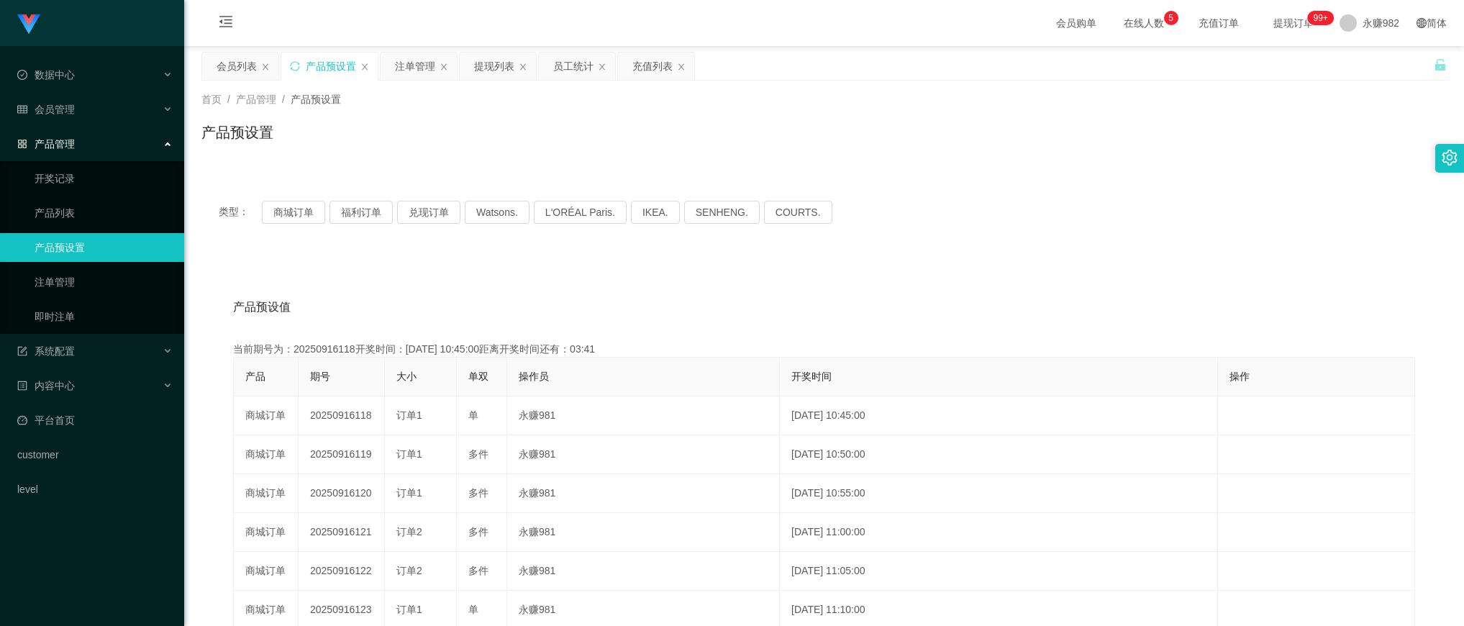
click at [616, 301] on div "产品预设值 添加期号" at bounding box center [824, 307] width 1182 height 40
click at [401, 72] on div "注单管理" at bounding box center [415, 66] width 40 height 27
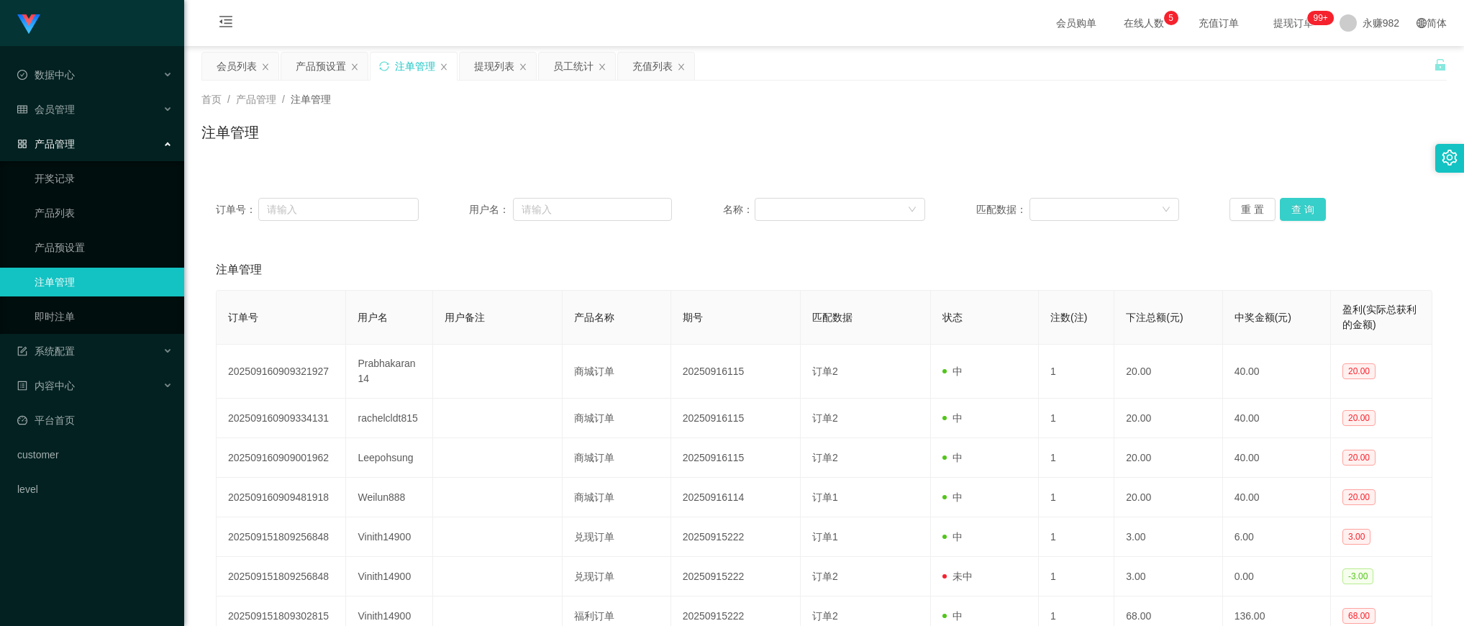
click at [1290, 210] on button "查 询" at bounding box center [1303, 209] width 46 height 23
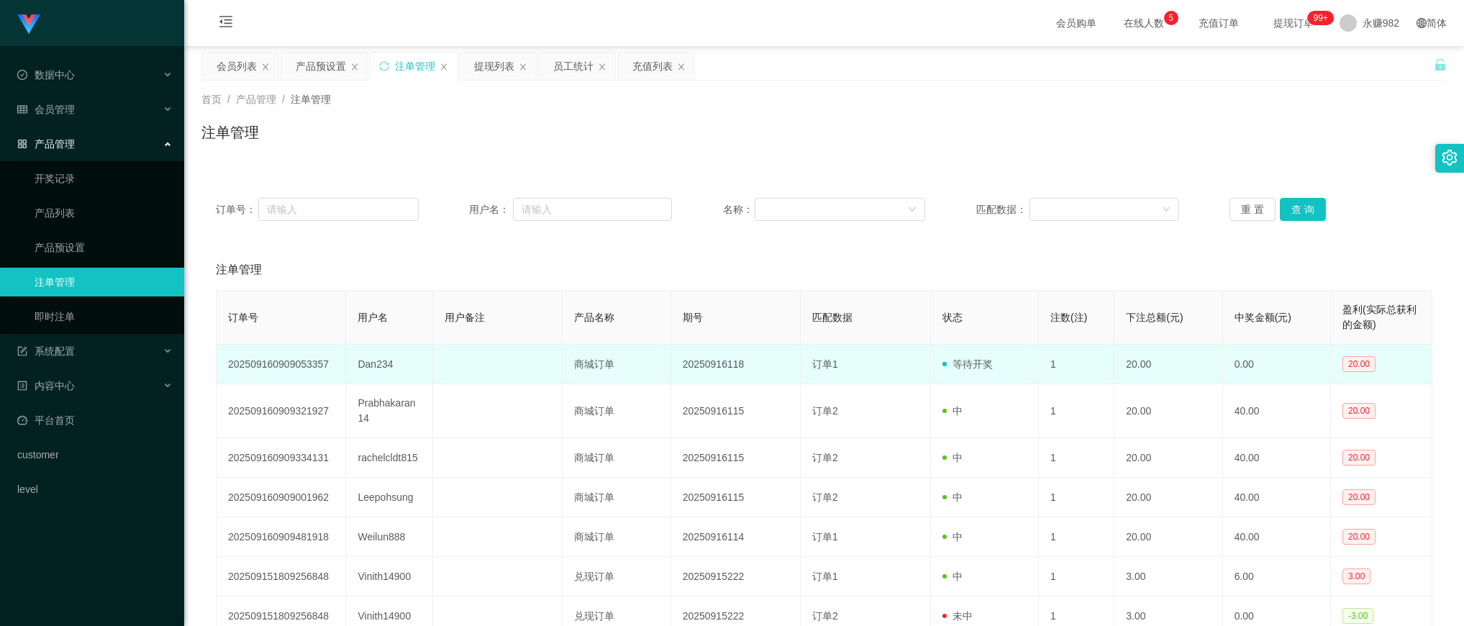
click at [386, 365] on td "Dan234" at bounding box center [389, 365] width 86 height 40
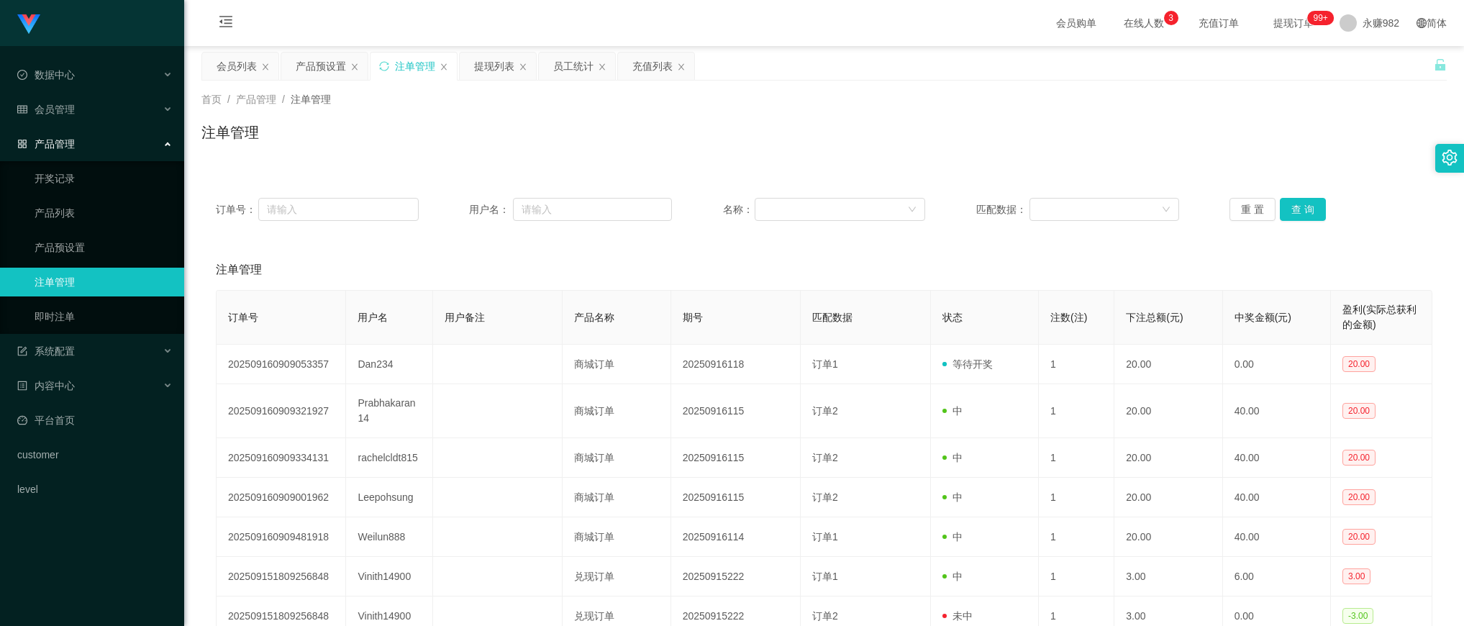
click at [795, 263] on div "注单管理" at bounding box center [824, 270] width 1216 height 40
click at [1291, 211] on button "查 询" at bounding box center [1303, 209] width 46 height 23
click at [954, 144] on div "注单管理" at bounding box center [823, 138] width 1245 height 33
click at [1303, 210] on button "查 询" at bounding box center [1303, 209] width 46 height 23
drag, startPoint x: 701, startPoint y: 135, endPoint x: 710, endPoint y: 149, distance: 16.2
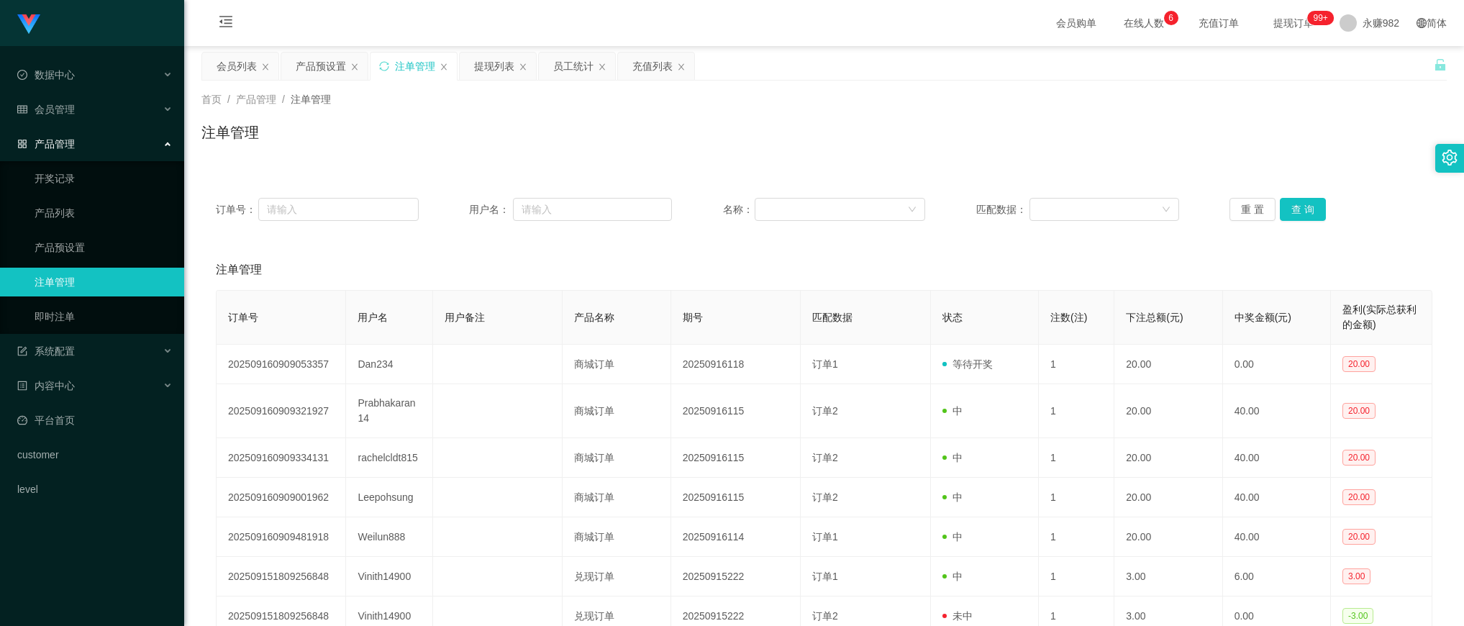
click at [701, 135] on div "注单管理" at bounding box center [823, 138] width 1245 height 33
click at [1285, 200] on button "查 询" at bounding box center [1303, 209] width 46 height 23
drag, startPoint x: 671, startPoint y: 133, endPoint x: 613, endPoint y: 61, distance: 92.6
click at [671, 133] on div "注单管理" at bounding box center [823, 138] width 1245 height 33
drag, startPoint x: 990, startPoint y: 250, endPoint x: 1016, endPoint y: 245, distance: 26.3
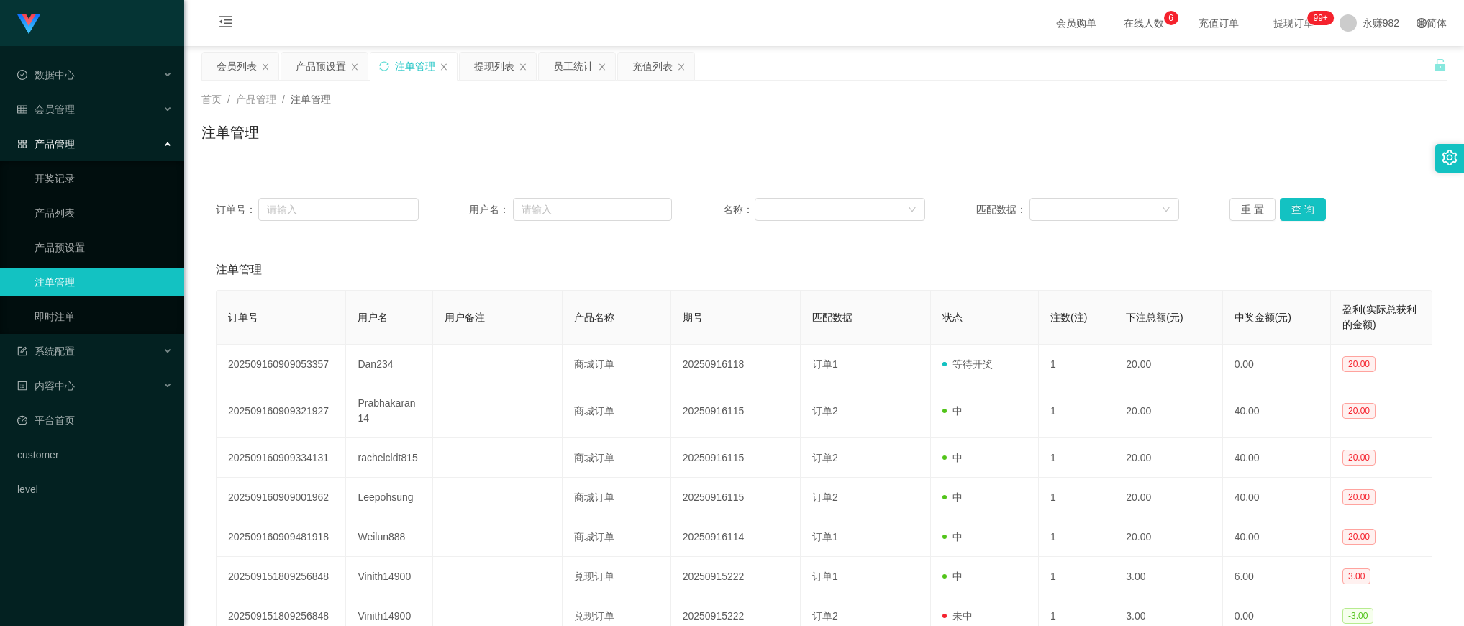
click at [990, 250] on div "注单管理" at bounding box center [824, 270] width 1216 height 40
click at [1293, 205] on button "查 询" at bounding box center [1303, 209] width 46 height 23
click at [765, 101] on div "首页 / 产品管理 / 注单管理 /" at bounding box center [823, 99] width 1245 height 15
click at [1306, 202] on button "查 询" at bounding box center [1303, 209] width 46 height 23
click at [633, 133] on div "注单管理" at bounding box center [823, 138] width 1245 height 33
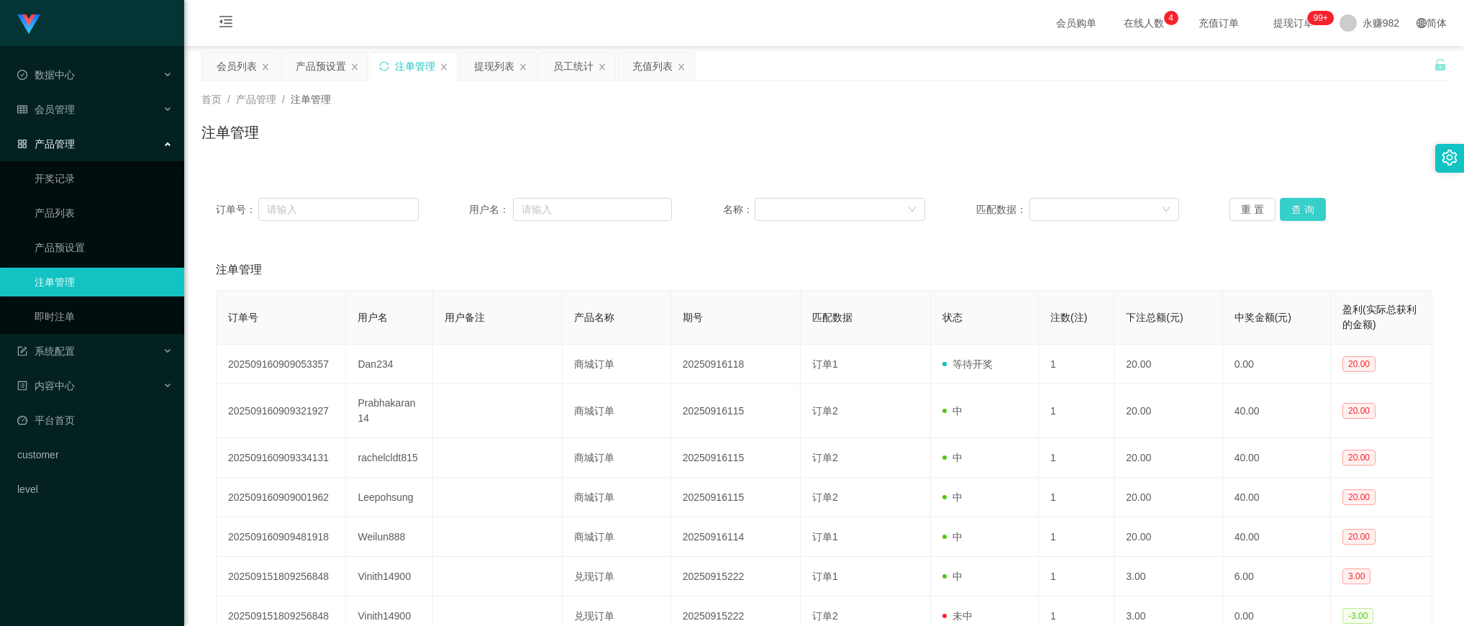
click at [1309, 211] on button "查 询" at bounding box center [1303, 209] width 46 height 23
click at [1295, 211] on button "查 询" at bounding box center [1303, 209] width 46 height 23
click at [1298, 207] on button "查 询" at bounding box center [1303, 209] width 46 height 23
click at [1299, 209] on button "查 询" at bounding box center [1303, 209] width 46 height 23
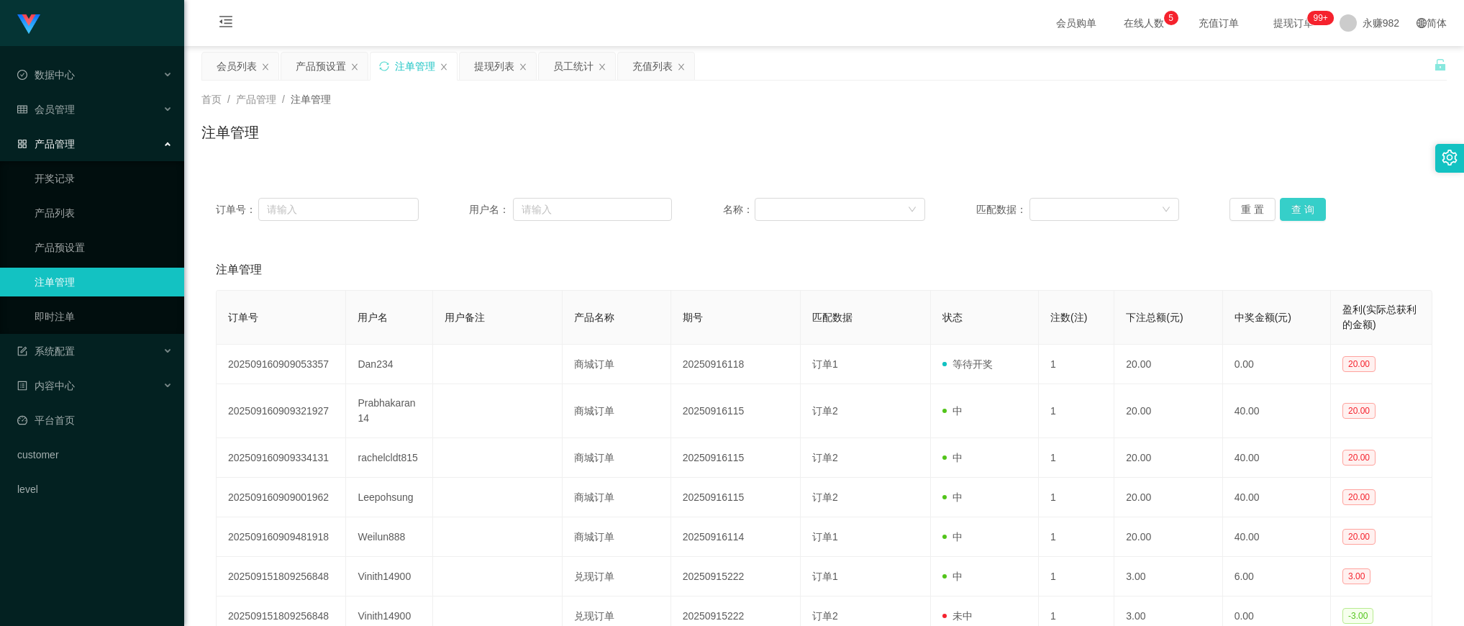
click at [1292, 211] on button "查 询" at bounding box center [1303, 209] width 46 height 23
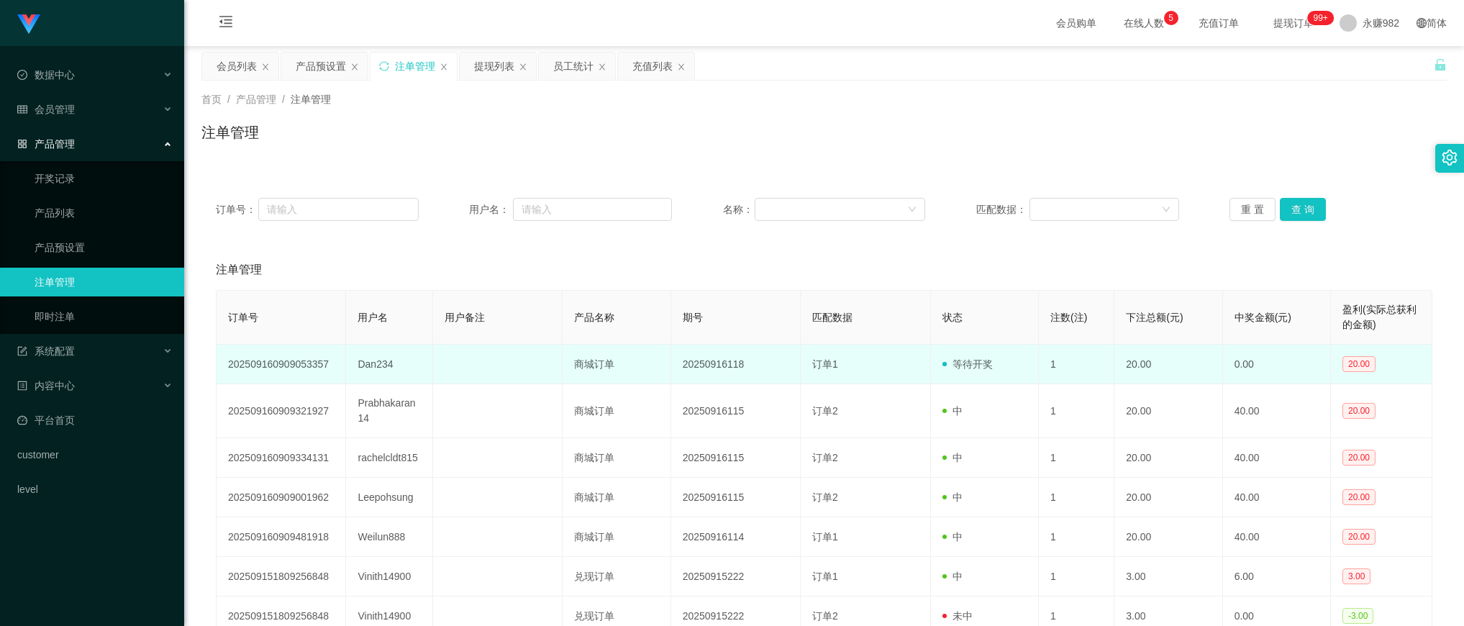
click at [373, 364] on td "Dan234" at bounding box center [389, 365] width 86 height 40
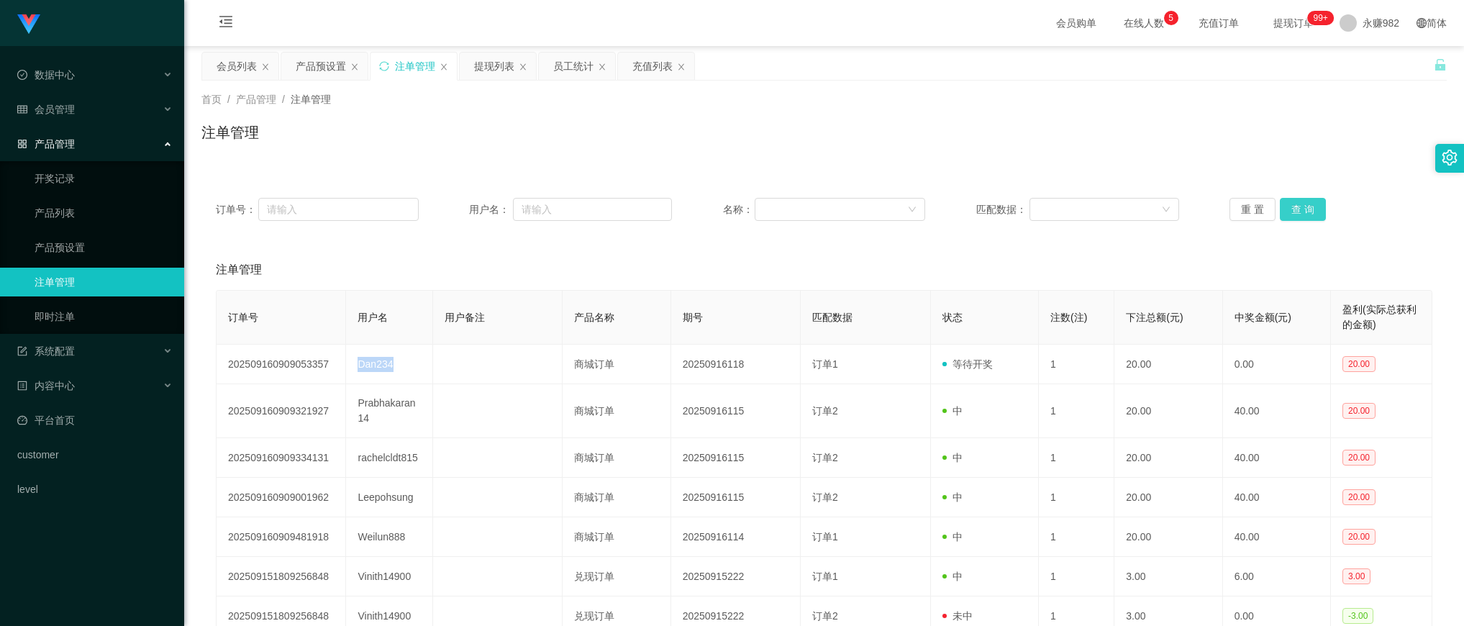
click at [1296, 203] on button "查 询" at bounding box center [1303, 209] width 46 height 23
click at [749, 271] on div "注单管理" at bounding box center [824, 270] width 1216 height 40
click at [896, 147] on div "注单管理" at bounding box center [823, 138] width 1245 height 33
click at [1300, 216] on button "查 询" at bounding box center [1303, 209] width 46 height 23
click at [818, 149] on div "注单管理" at bounding box center [823, 138] width 1245 height 33
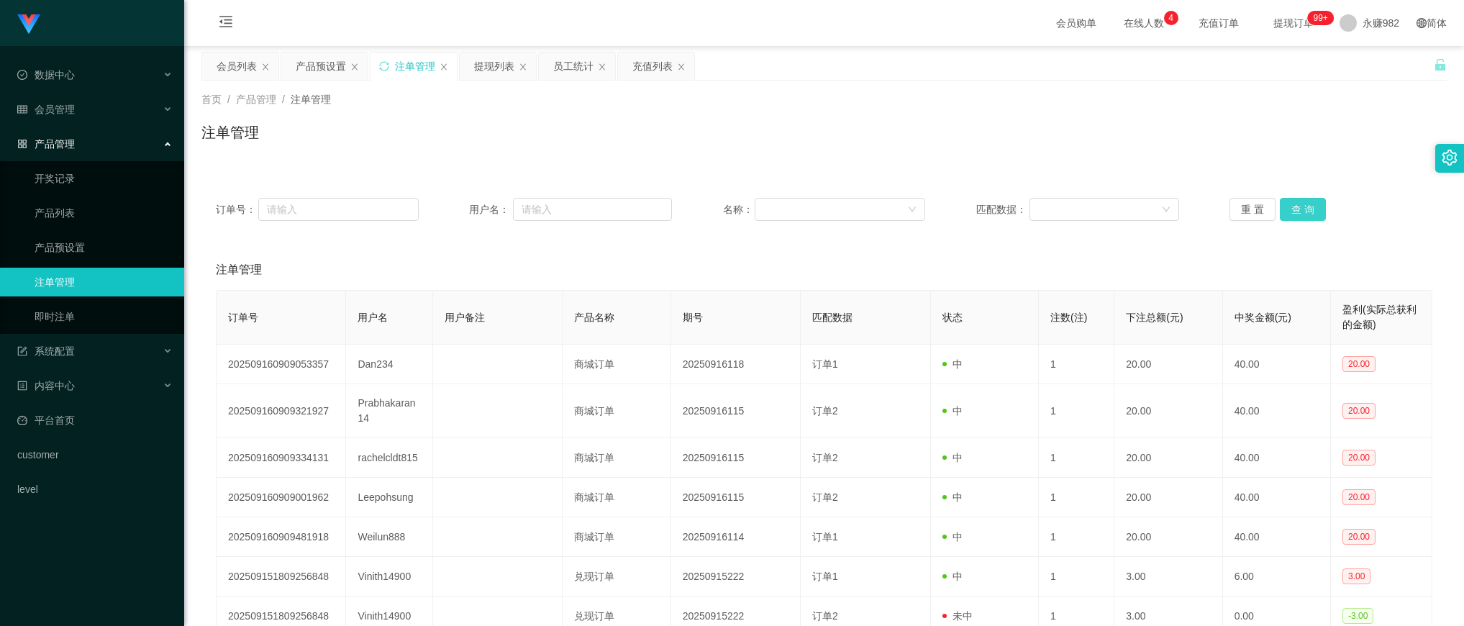
click at [1284, 216] on button "查 询" at bounding box center [1303, 209] width 46 height 23
click at [1296, 196] on div "订单号： 用户名： 名称： 匹配数据： 重 置 查 询" at bounding box center [823, 209] width 1245 height 52
click at [1303, 204] on button "查 询" at bounding box center [1303, 209] width 46 height 23
click at [495, 77] on div "提现列表" at bounding box center [494, 66] width 40 height 27
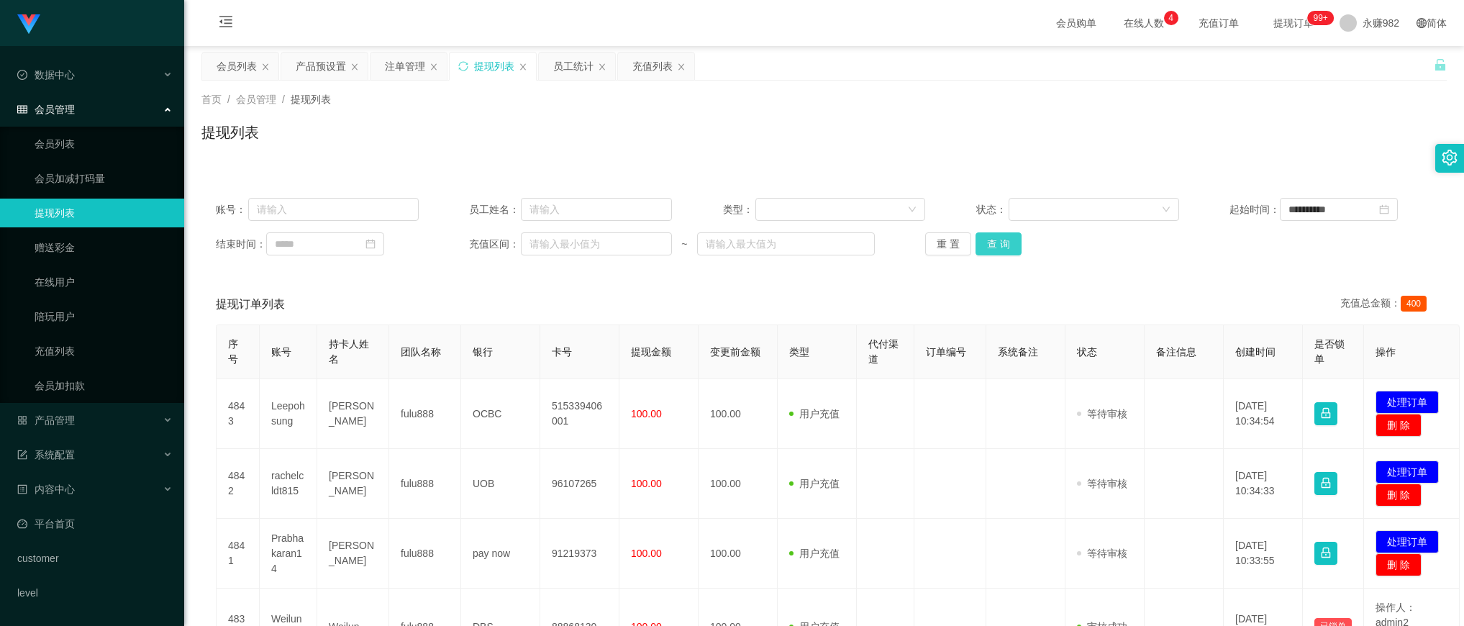
click at [994, 248] on button "查 询" at bounding box center [998, 243] width 46 height 23
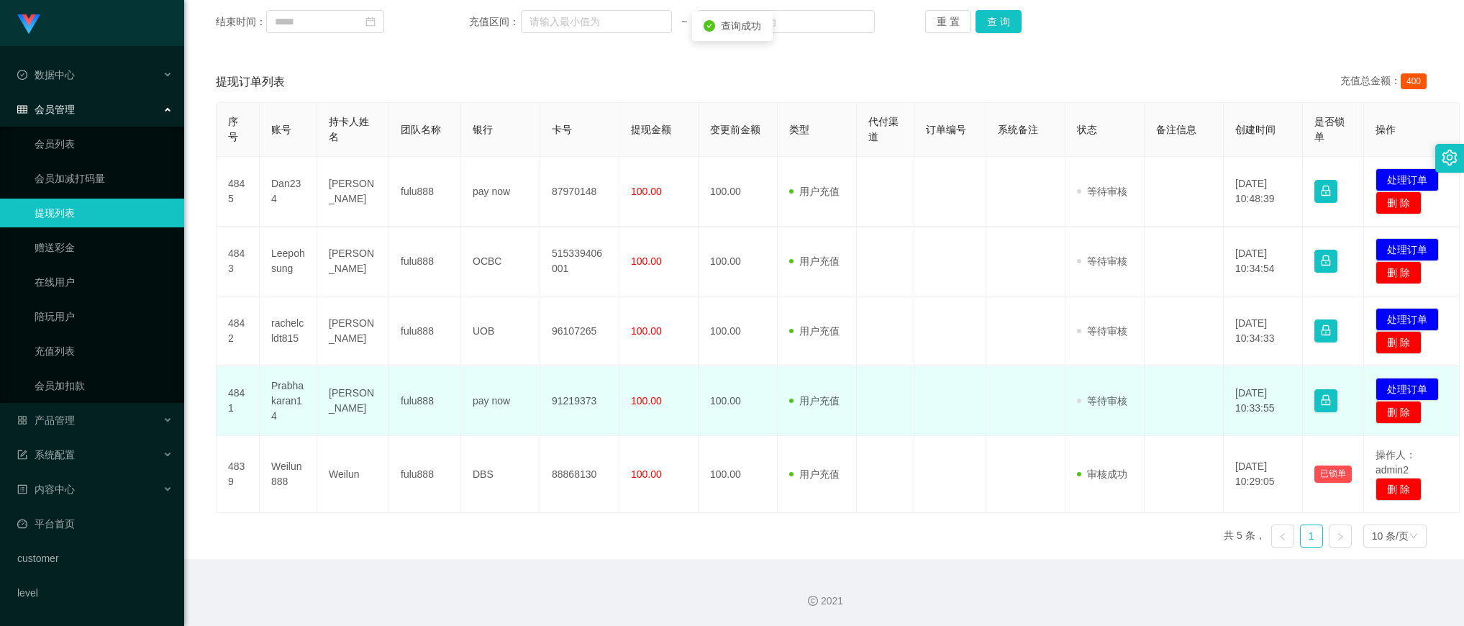
click at [293, 391] on td "Prabhakaran14" at bounding box center [289, 401] width 58 height 70
click at [293, 392] on td "Prabhakaran14" at bounding box center [289, 401] width 58 height 70
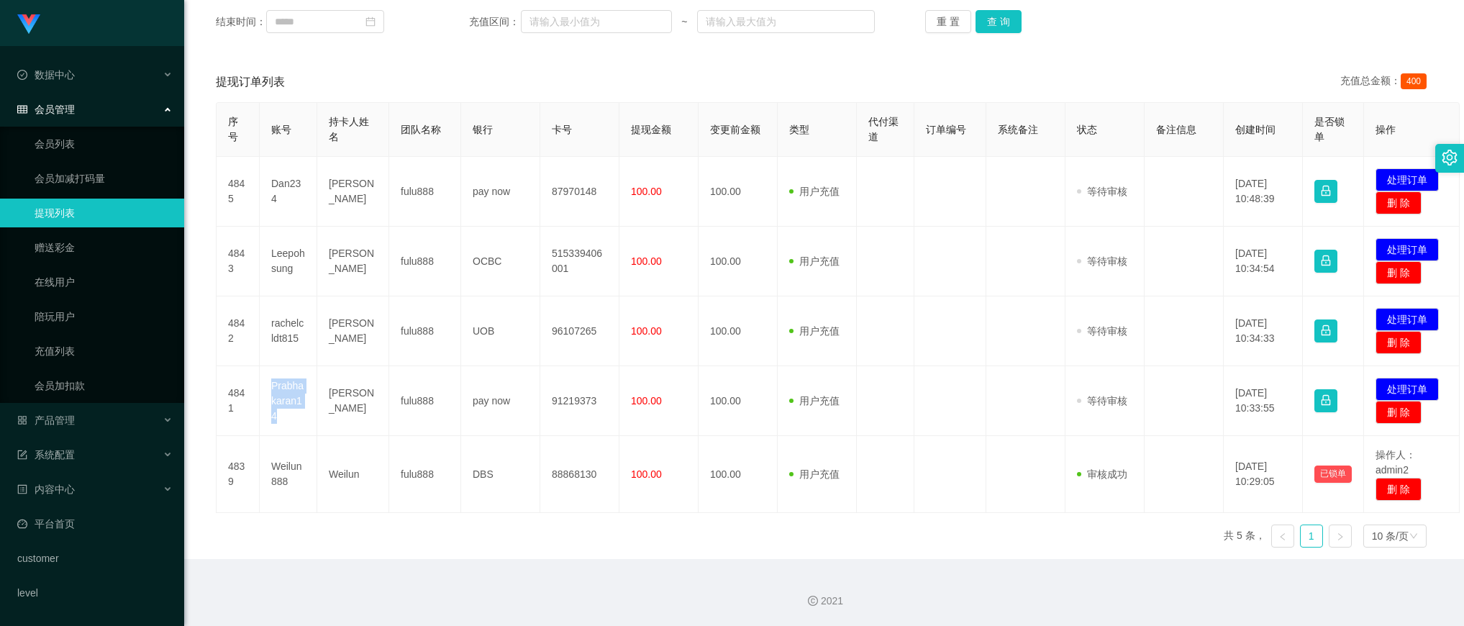
scroll to position [44, 0]
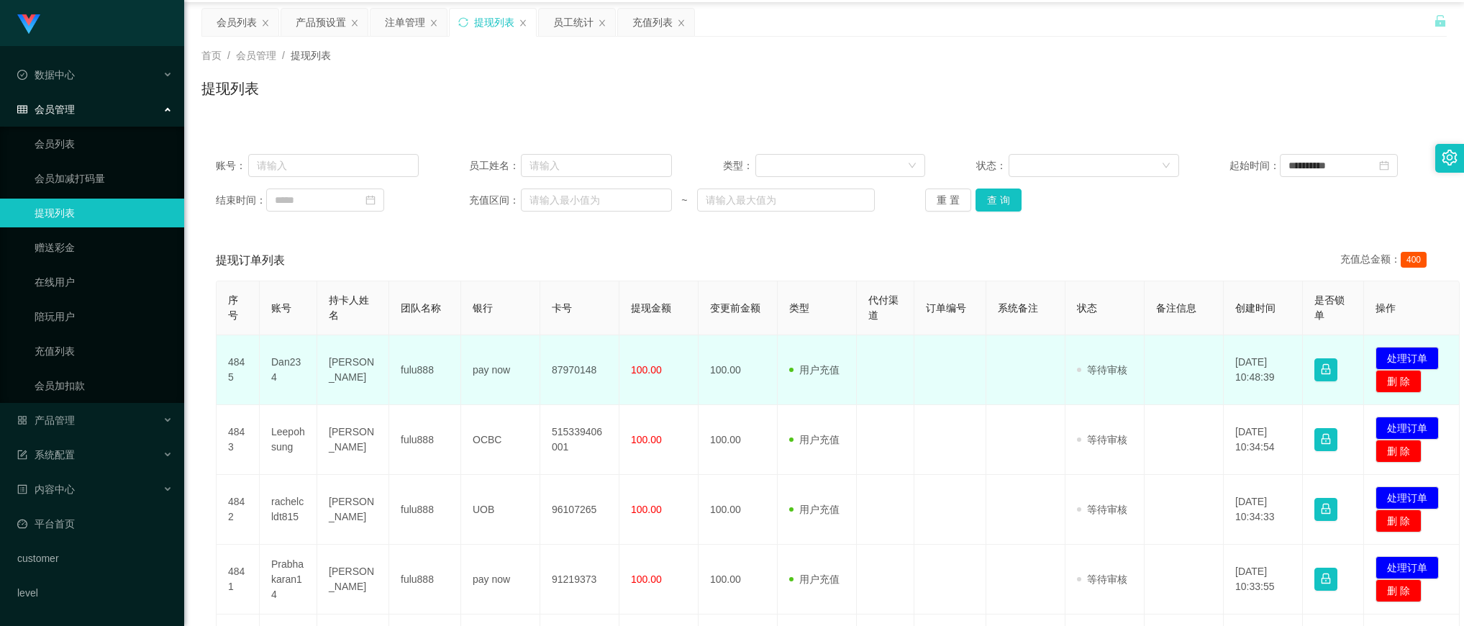
click at [554, 368] on td "87970148" at bounding box center [579, 370] width 79 height 70
drag, startPoint x: 770, startPoint y: 344, endPoint x: 645, endPoint y: 347, distance: 125.2
click at [770, 344] on td "100.00" at bounding box center [737, 370] width 79 height 70
click at [274, 365] on td "Dan234" at bounding box center [289, 370] width 58 height 70
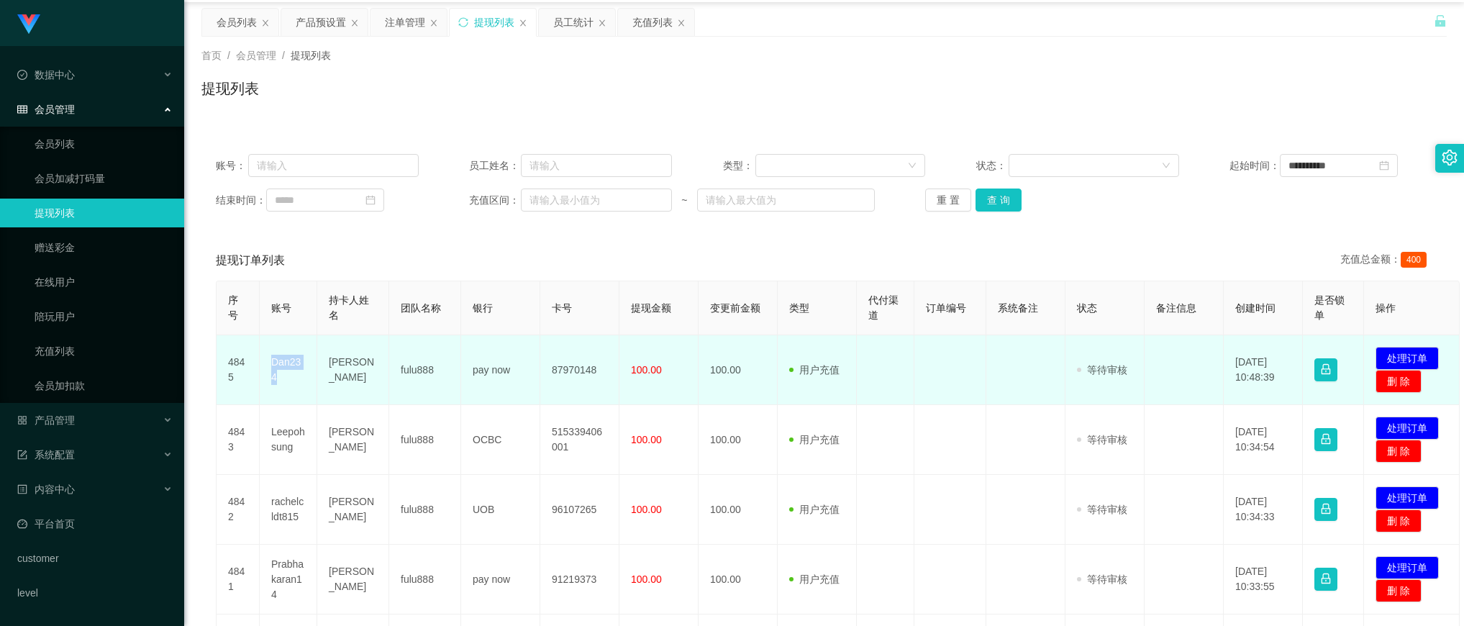
click at [274, 365] on td "Dan234" at bounding box center [289, 370] width 58 height 70
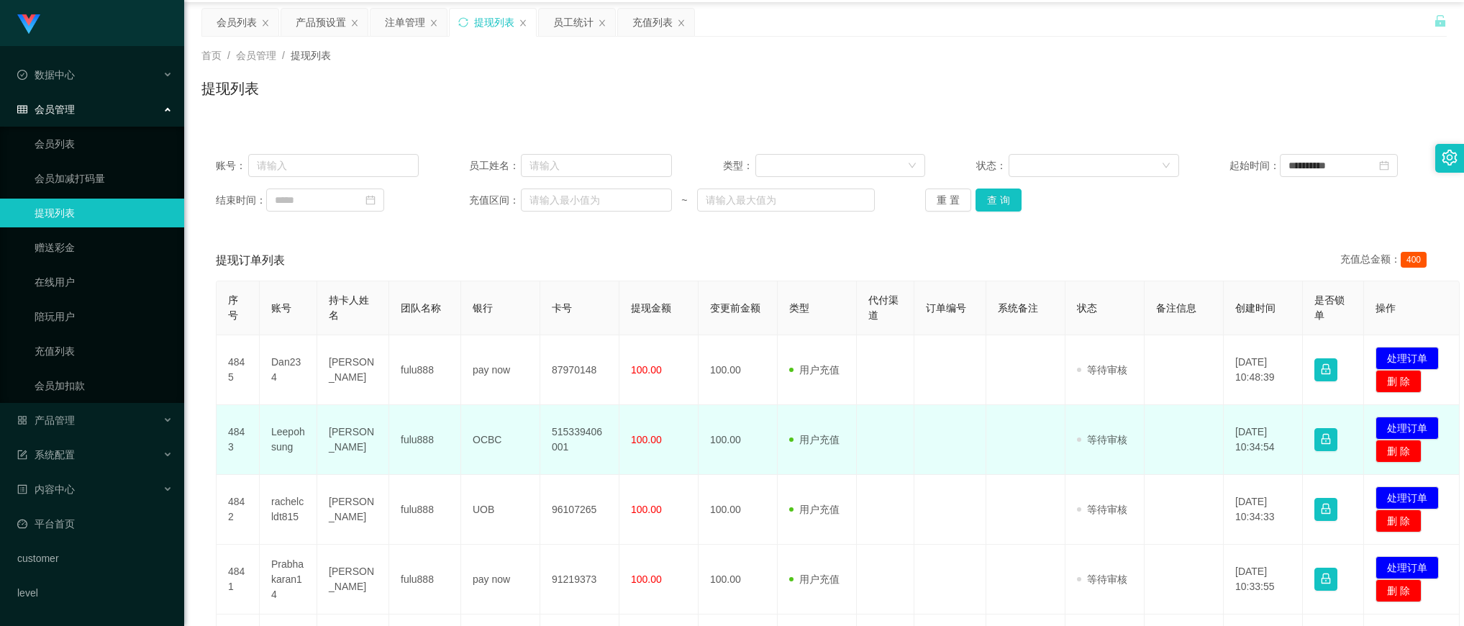
click at [286, 439] on td "Leepohsung" at bounding box center [289, 440] width 58 height 70
click at [285, 440] on td "Leepohsung" at bounding box center [289, 440] width 58 height 70
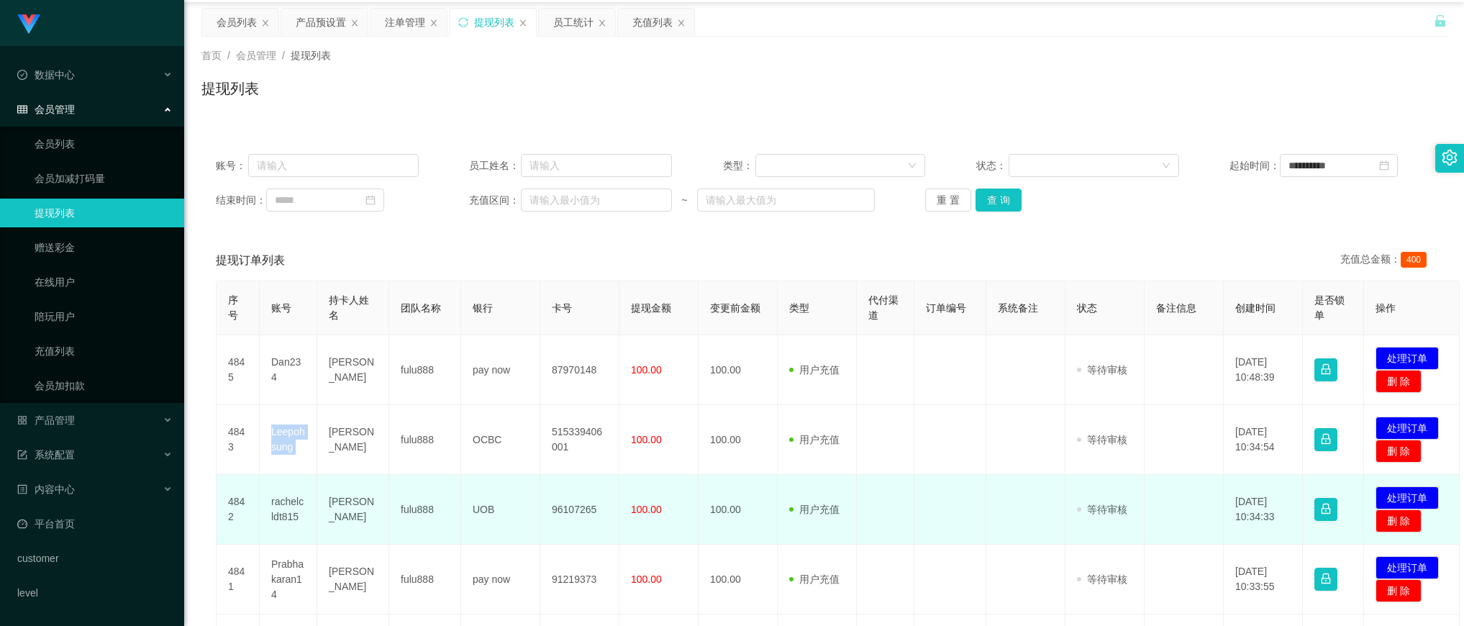
click at [286, 516] on td "rachelcldt815" at bounding box center [289, 510] width 58 height 70
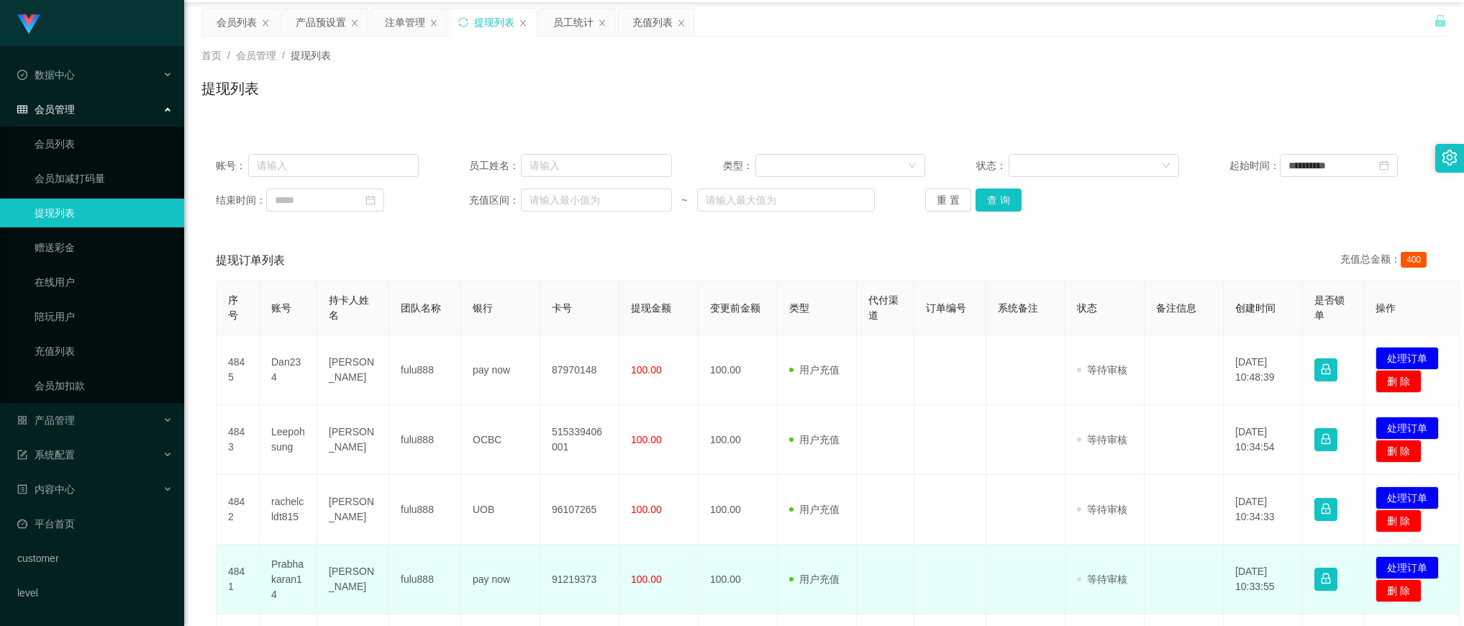
click at [278, 569] on td "Prabhakaran14" at bounding box center [289, 579] width 58 height 70
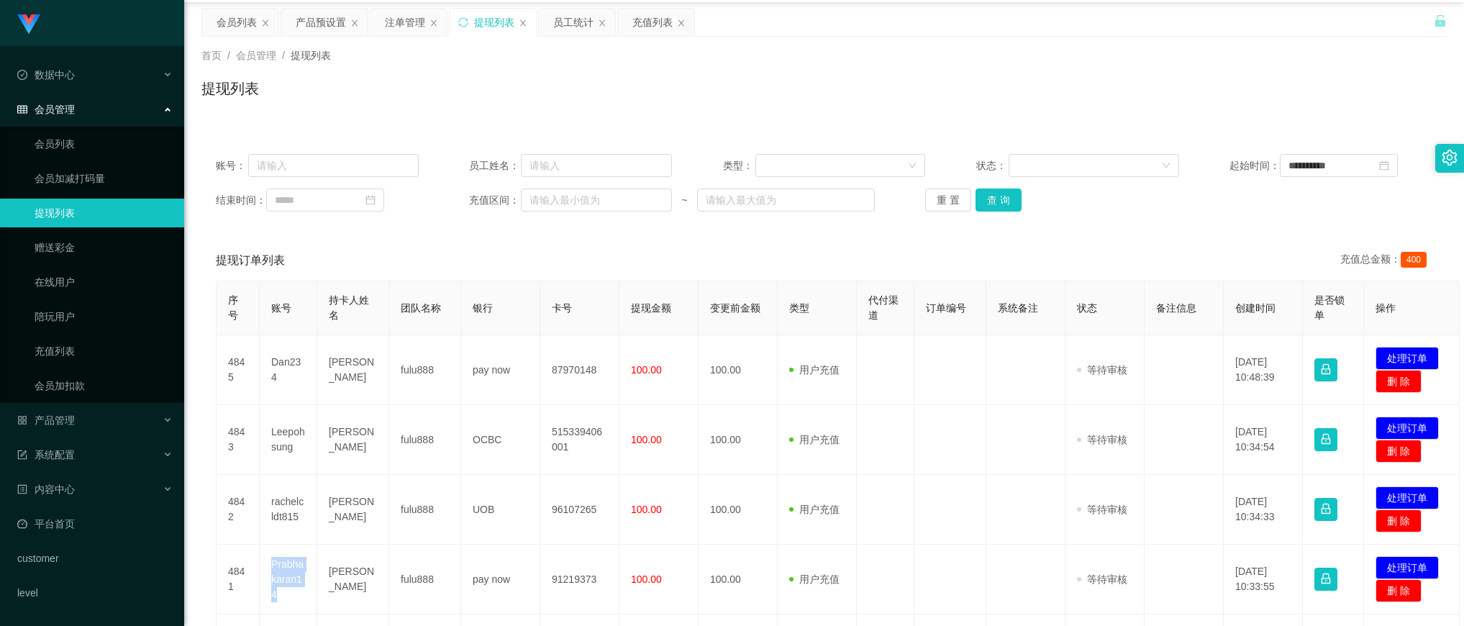
click at [831, 284] on th "类型" at bounding box center [817, 308] width 79 height 54
click at [1006, 203] on button "查 询" at bounding box center [998, 199] width 46 height 23
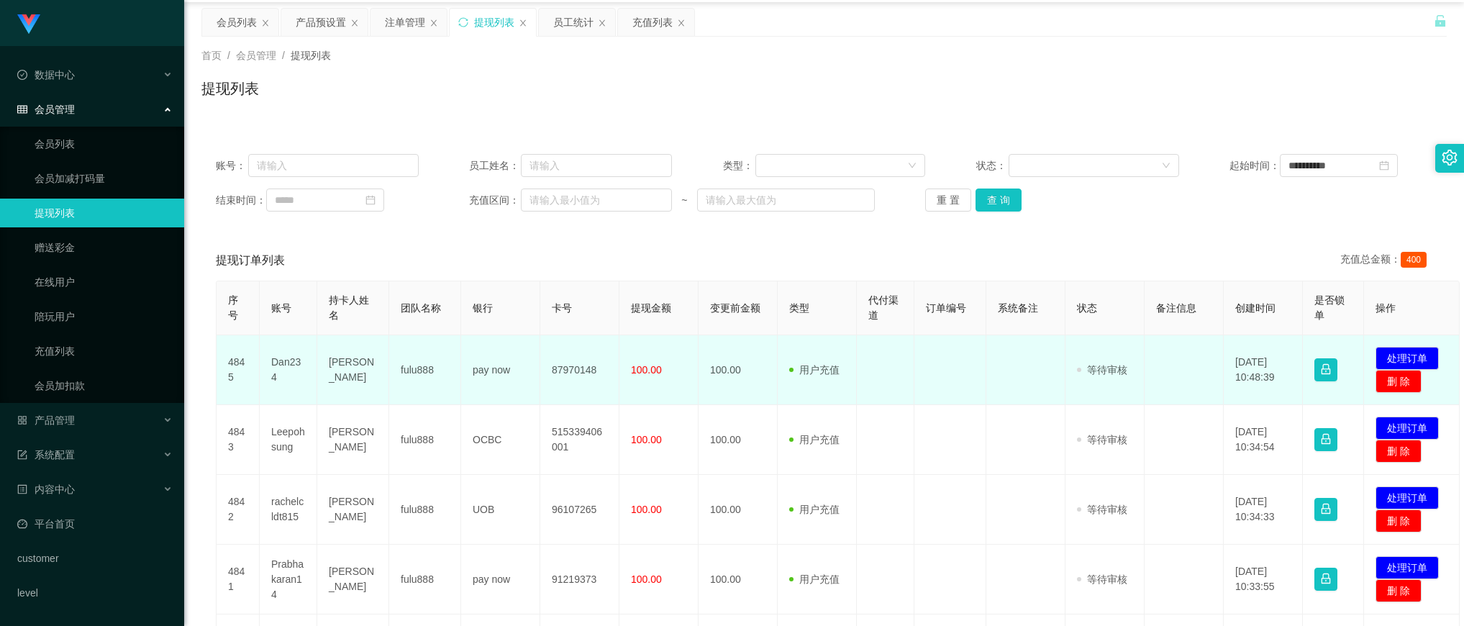
click at [925, 382] on td at bounding box center [950, 370] width 72 height 70
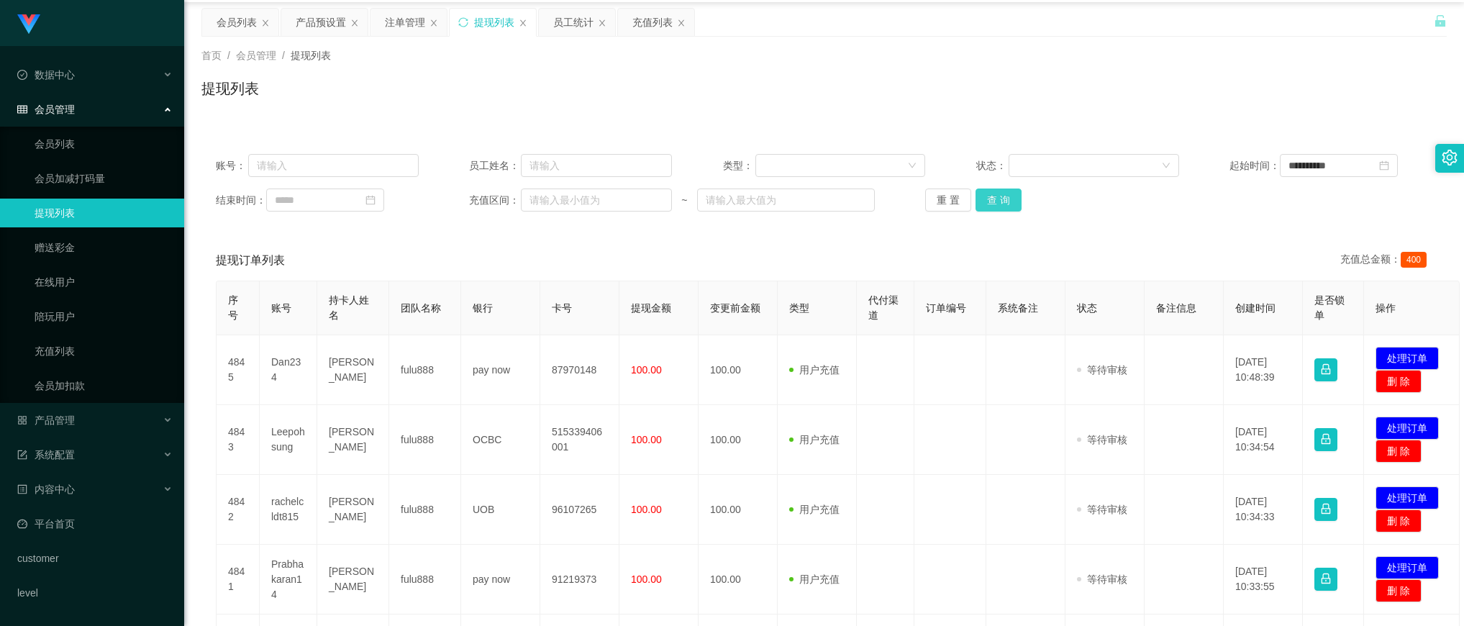
click at [1002, 195] on button "查 询" at bounding box center [998, 199] width 46 height 23
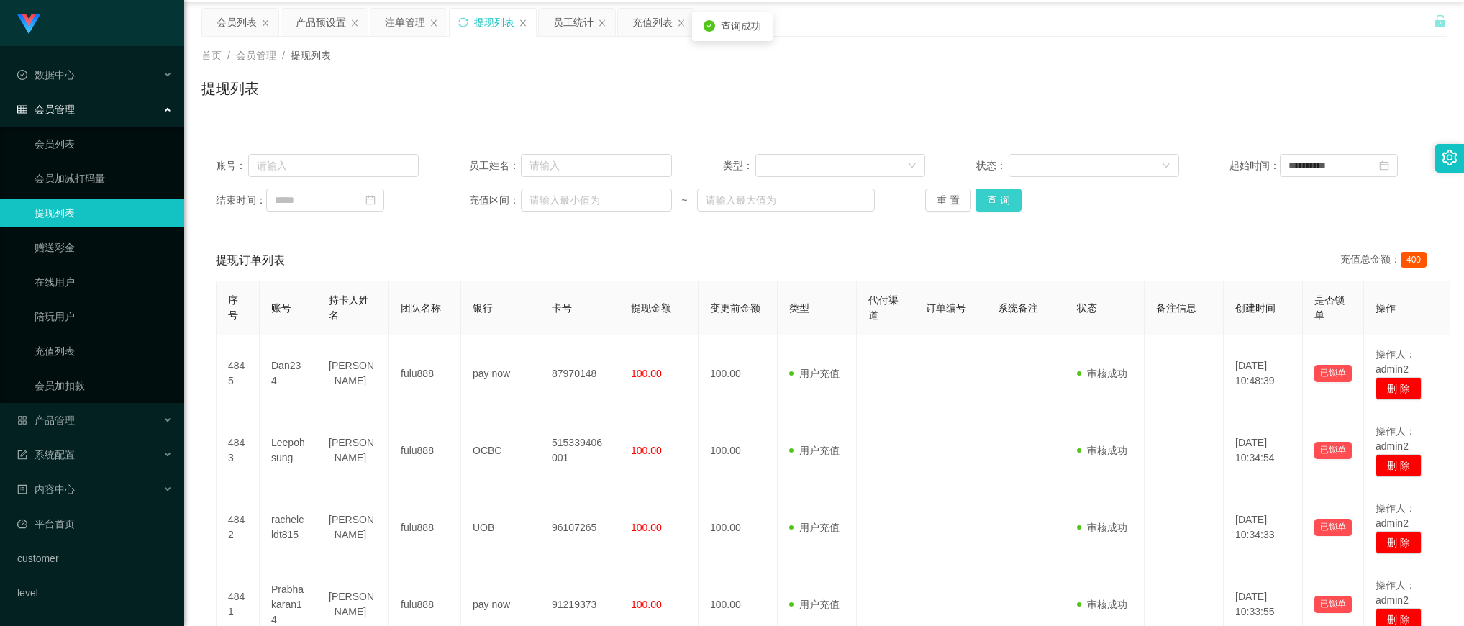
click at [1002, 195] on button "查 询" at bounding box center [998, 199] width 46 height 23
click at [739, 94] on div "提现列表" at bounding box center [823, 94] width 1245 height 33
click at [1005, 205] on button "查 询" at bounding box center [998, 199] width 46 height 23
click at [988, 196] on button "查 询" at bounding box center [998, 199] width 46 height 23
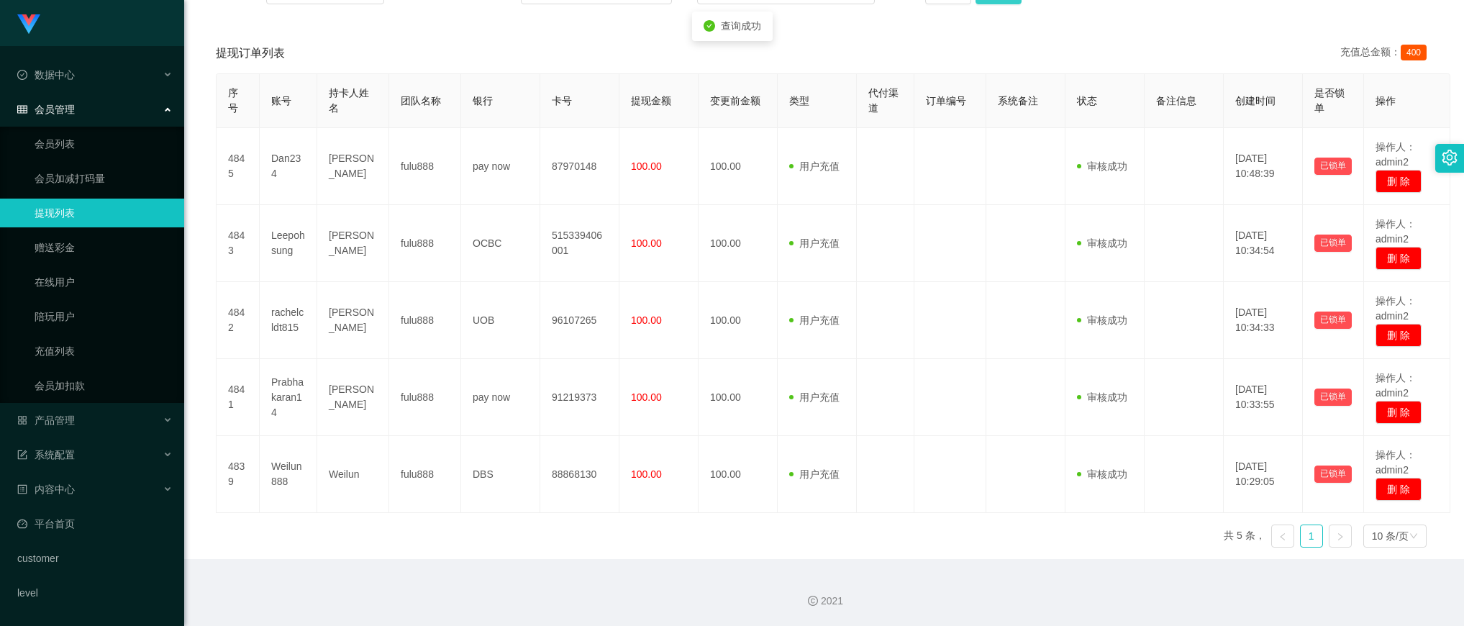
scroll to position [0, 0]
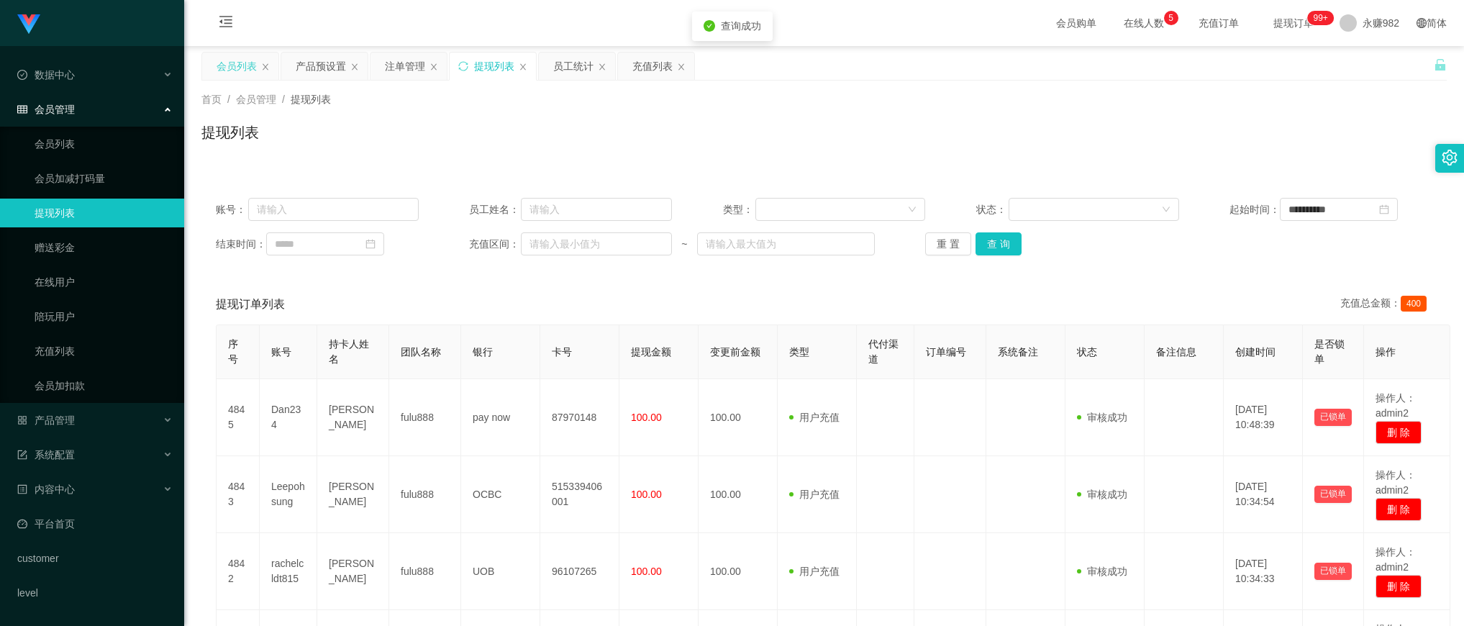
click at [229, 63] on div "会员列表" at bounding box center [236, 66] width 40 height 27
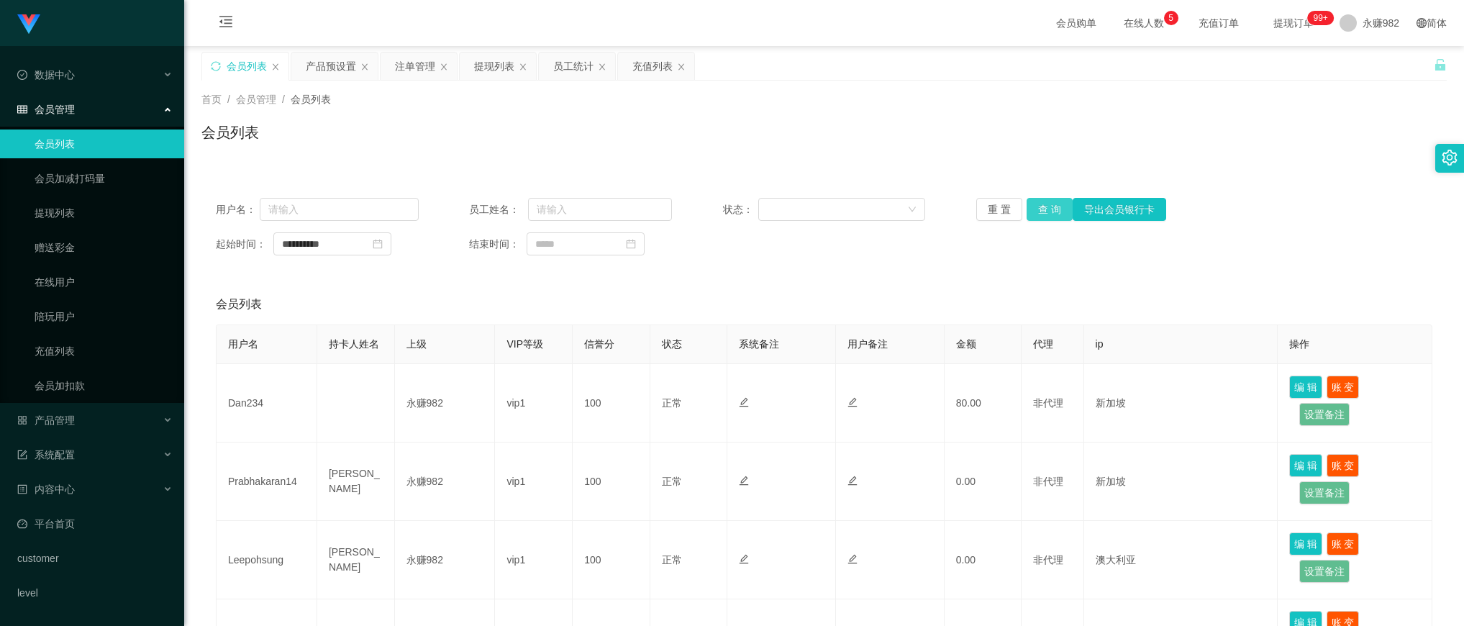
click at [1040, 214] on button "查 询" at bounding box center [1049, 209] width 46 height 23
click at [1050, 216] on button "查 询" at bounding box center [1049, 209] width 46 height 23
click at [329, 69] on div "产品预设置" at bounding box center [331, 66] width 50 height 27
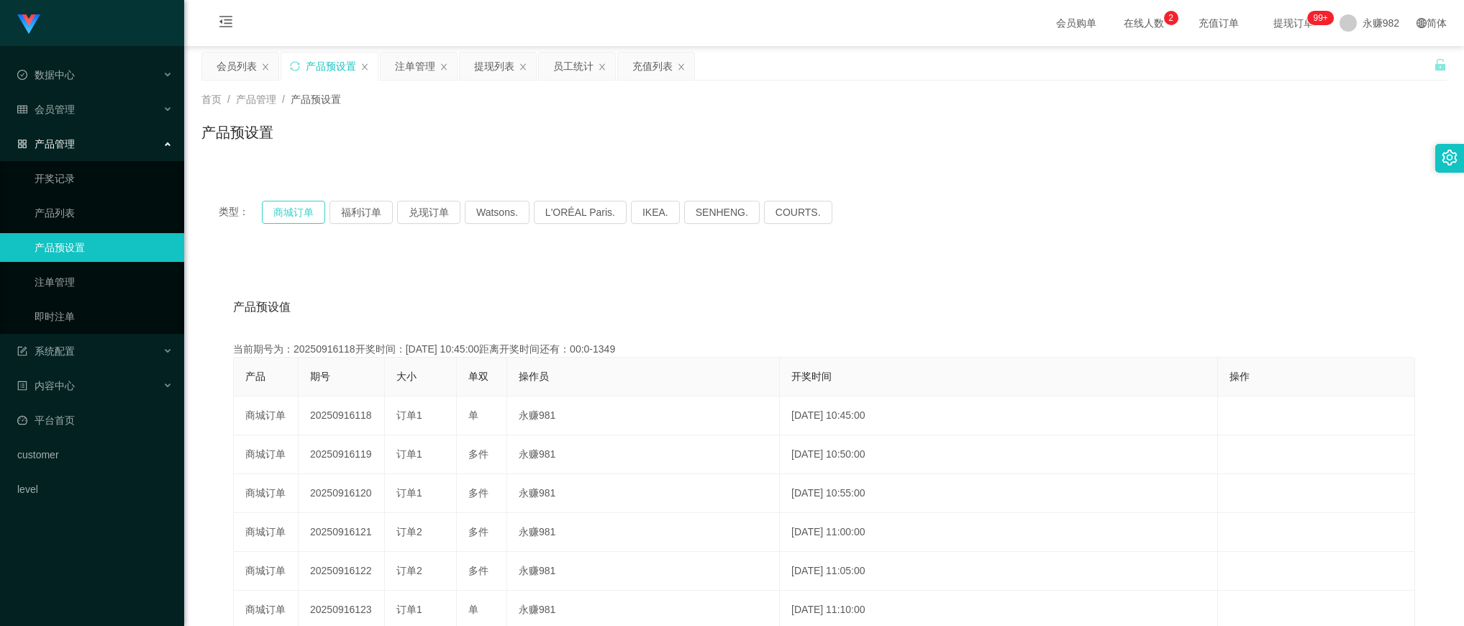
click at [275, 205] on button "商城订单" at bounding box center [293, 212] width 63 height 23
click at [347, 218] on button "福利订单" at bounding box center [360, 212] width 63 height 23
click at [655, 124] on div "产品预设置" at bounding box center [823, 138] width 1245 height 33
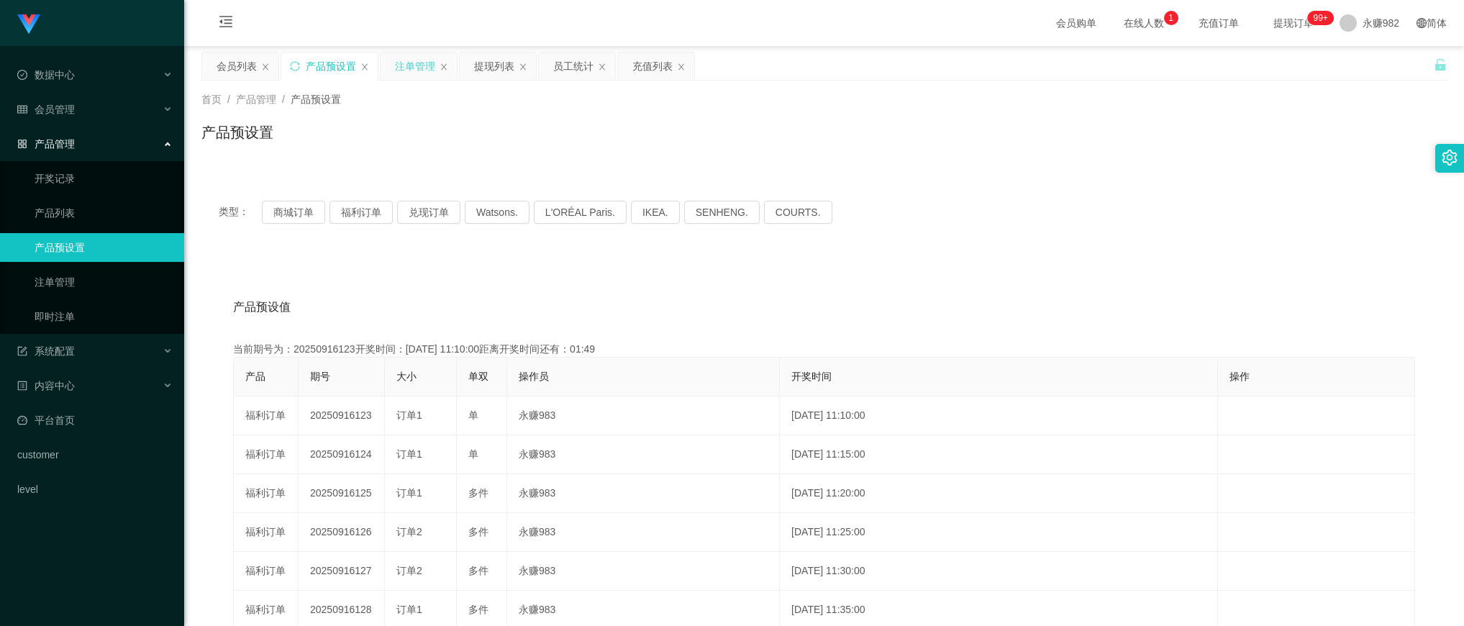
click at [412, 67] on div "注单管理" at bounding box center [415, 66] width 40 height 27
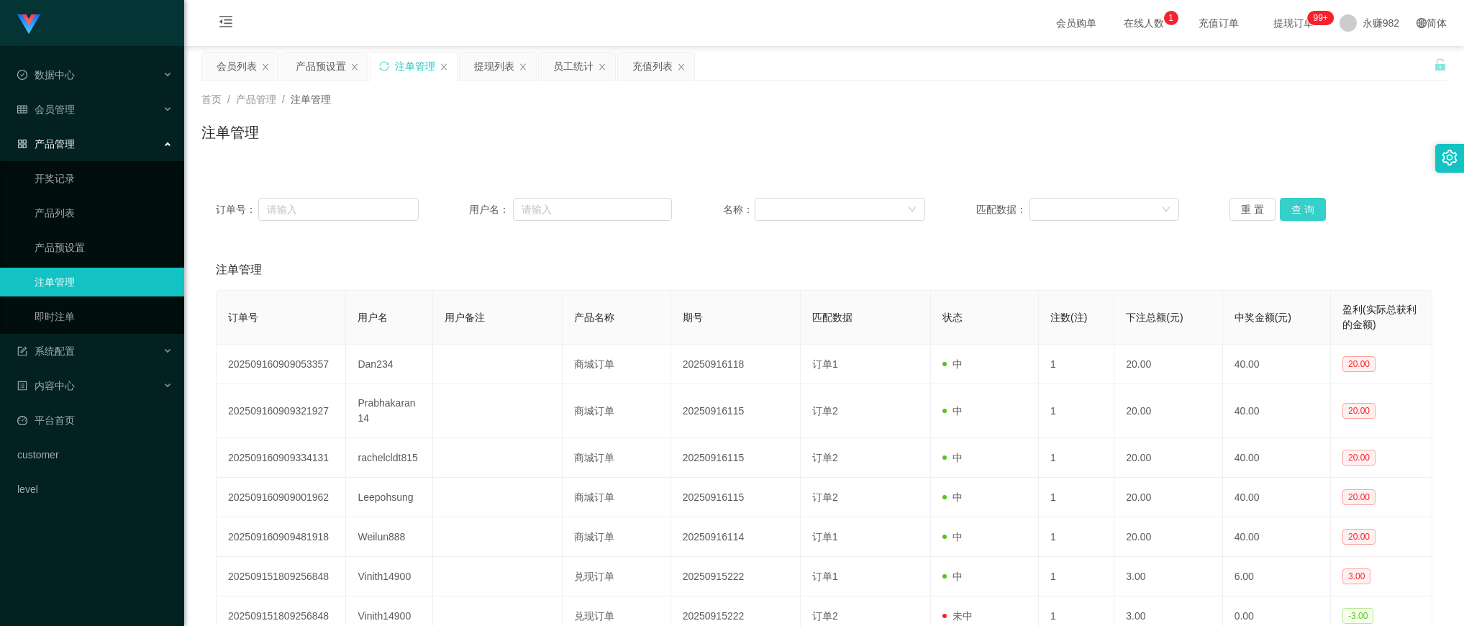
click at [1298, 203] on button "查 询" at bounding box center [1303, 209] width 46 height 23
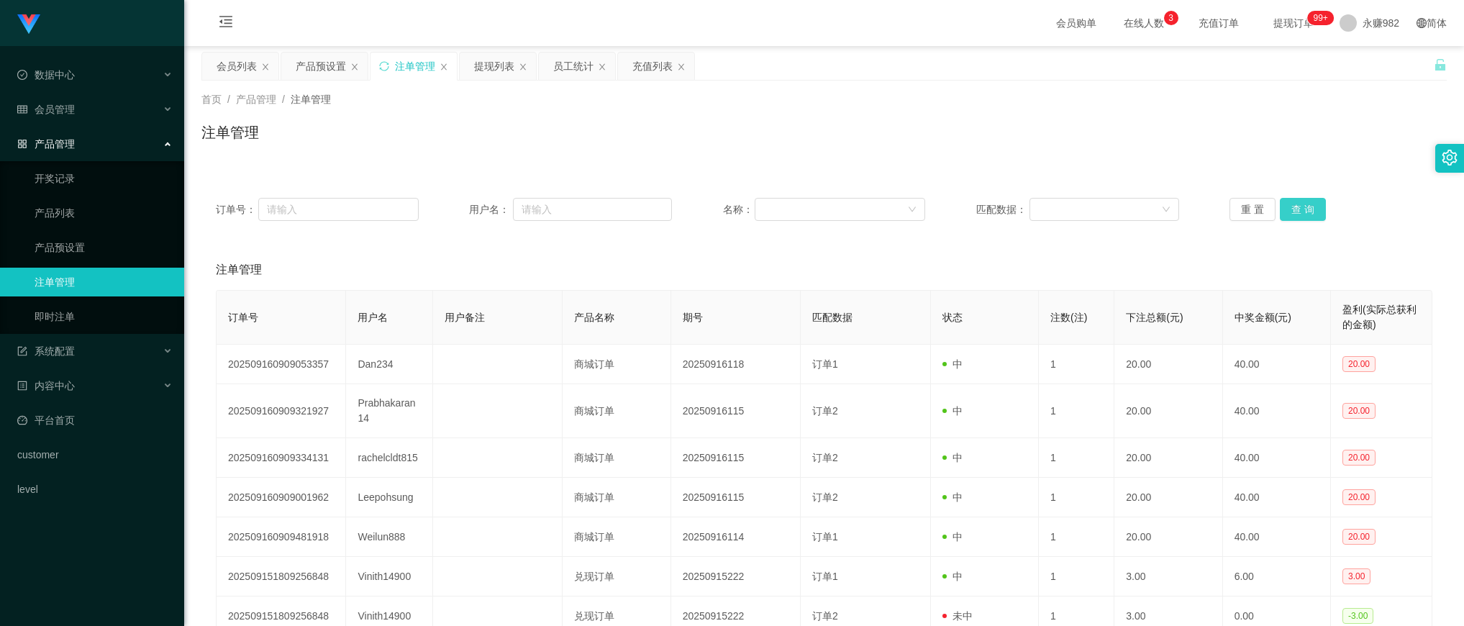
click at [1298, 203] on button "查 询" at bounding box center [1303, 209] width 46 height 23
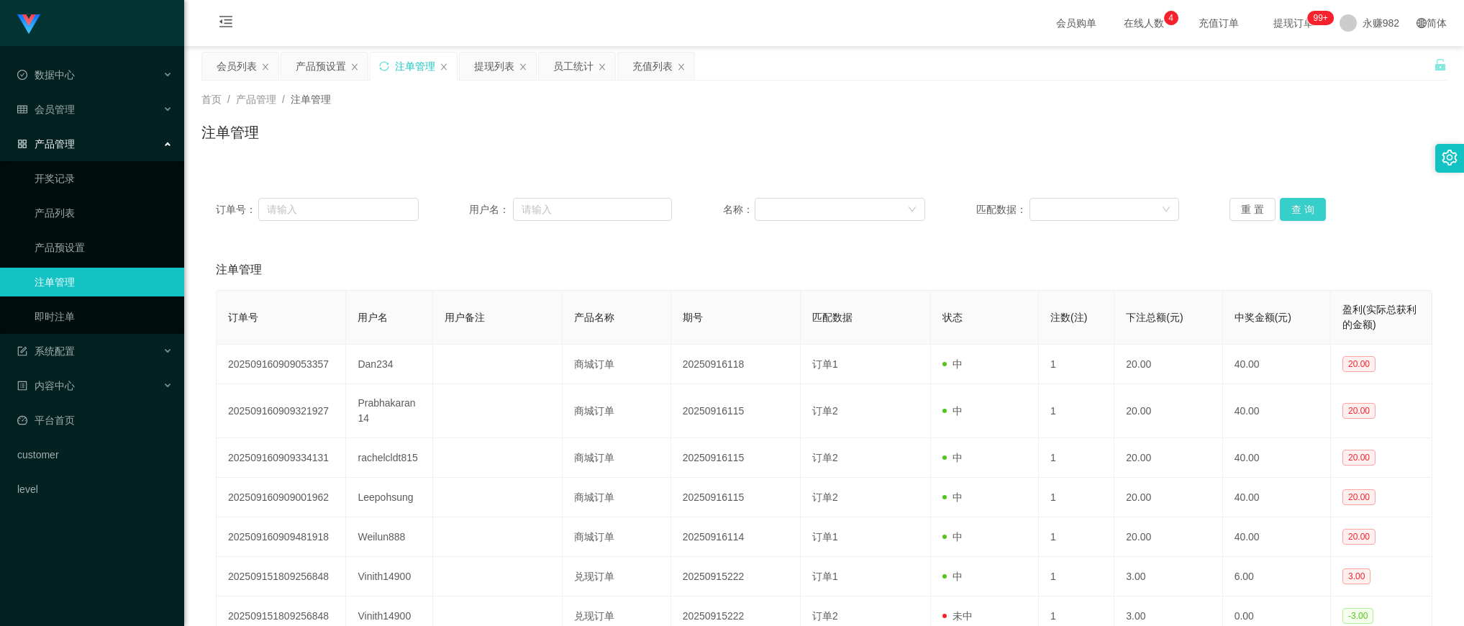
click at [1298, 203] on button "查 询" at bounding box center [1303, 209] width 46 height 23
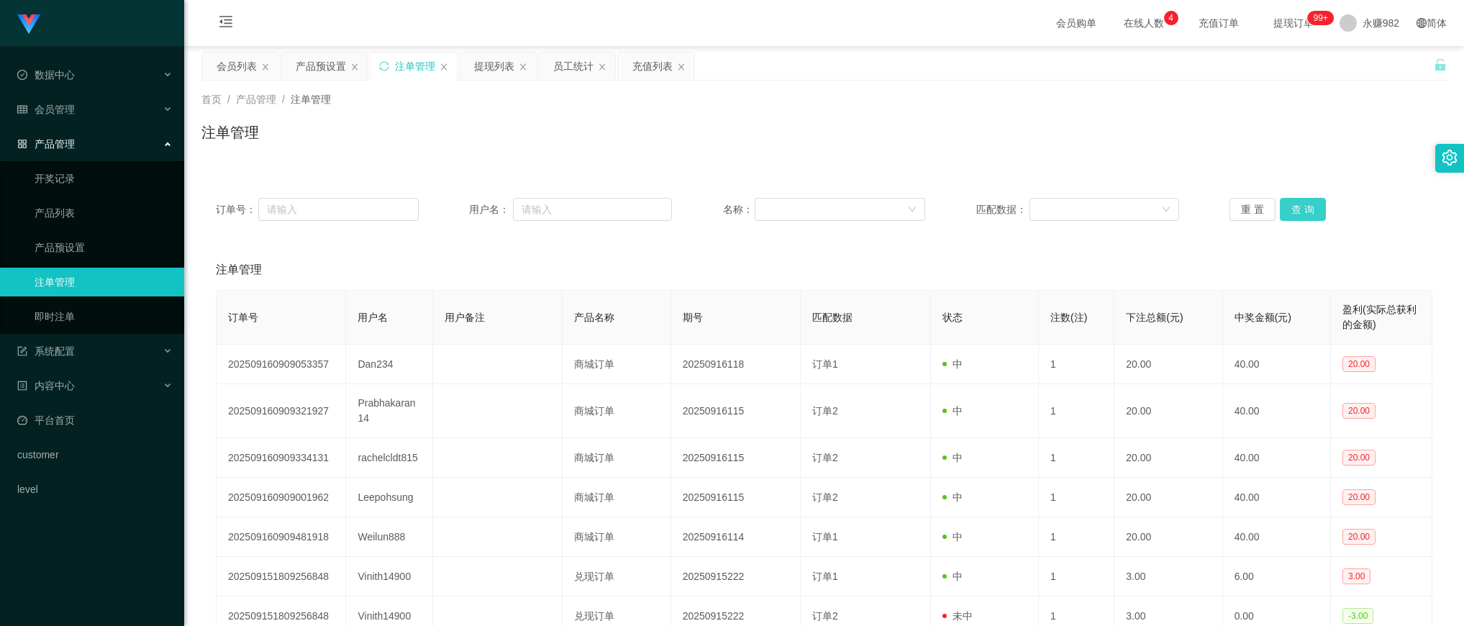
click at [1298, 203] on button "查 询" at bounding box center [1303, 209] width 46 height 23
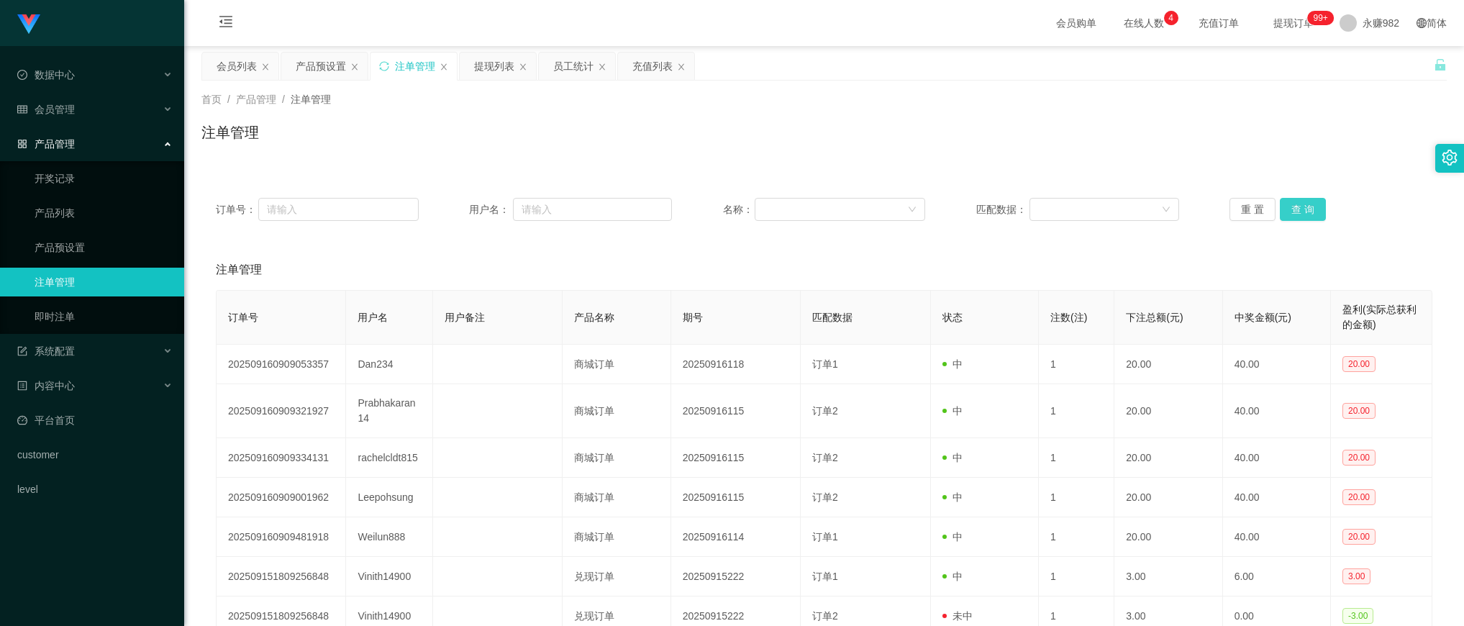
click at [1298, 203] on button "查 询" at bounding box center [1303, 209] width 46 height 23
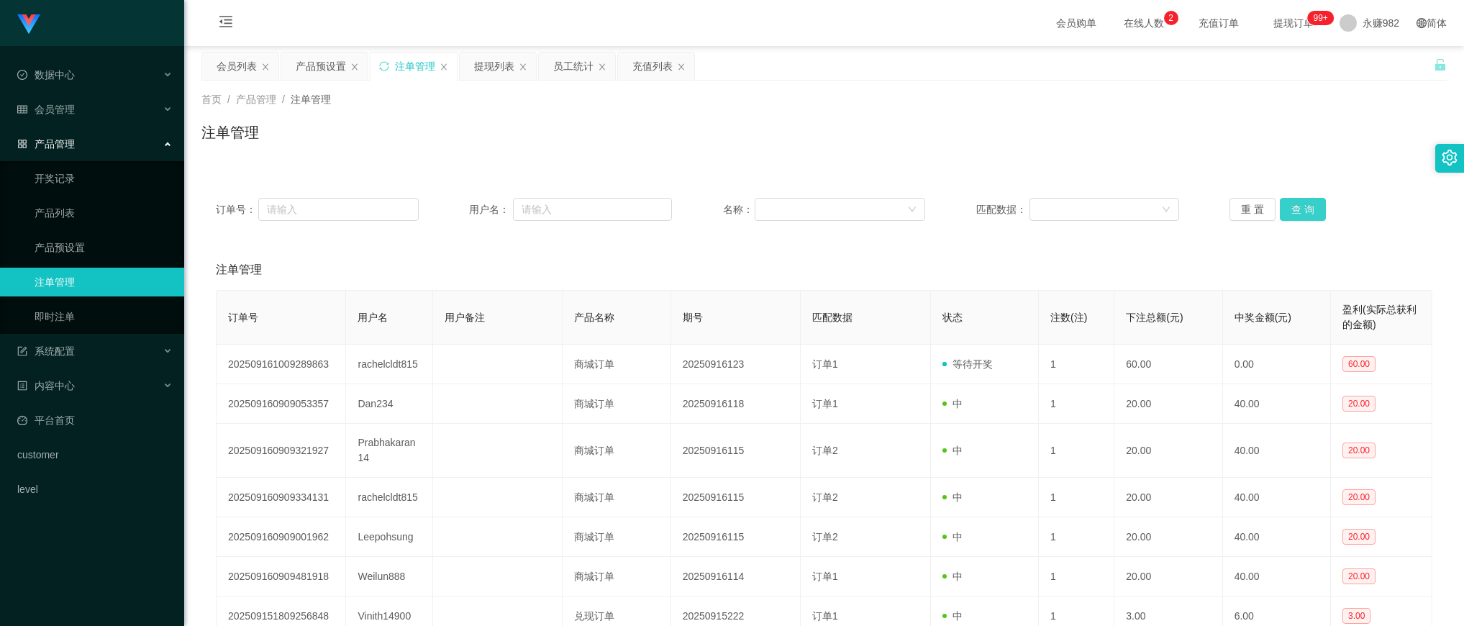
click at [1284, 212] on button "查 询" at bounding box center [1303, 209] width 46 height 23
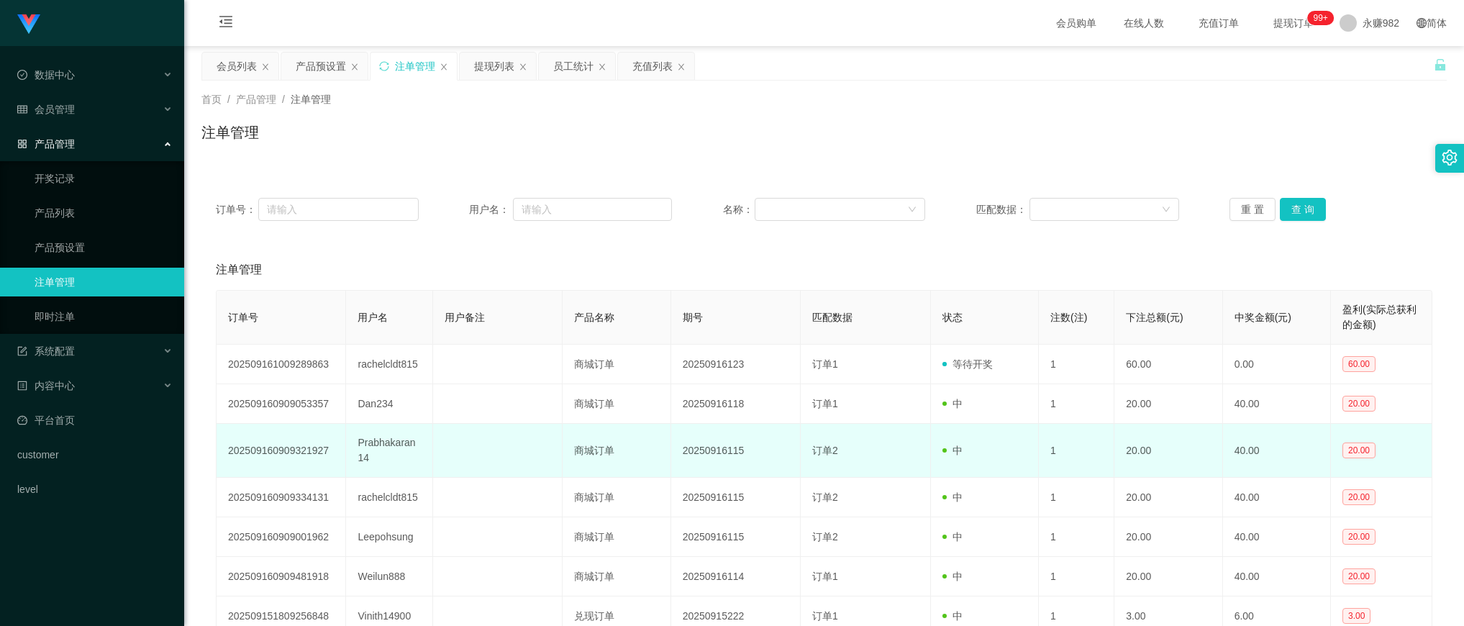
click at [886, 476] on td "订单2" at bounding box center [865, 451] width 129 height 54
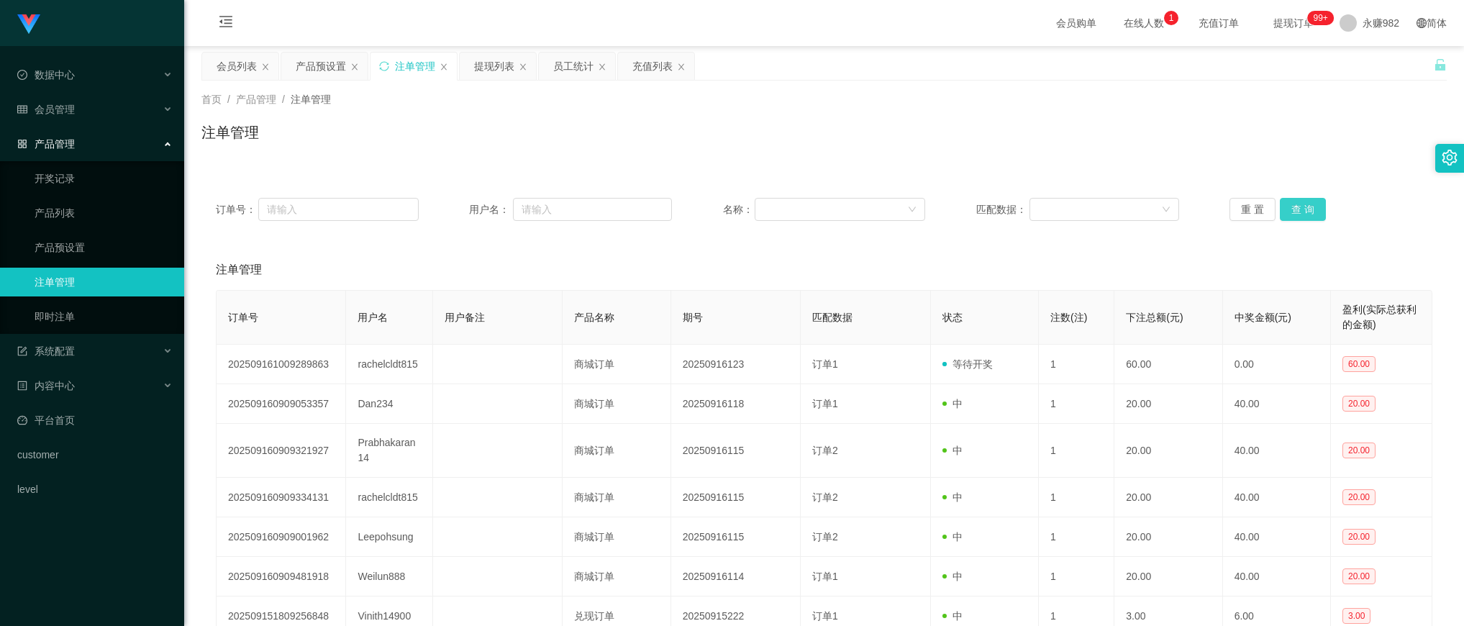
click at [1297, 203] on button "查 询" at bounding box center [1303, 209] width 46 height 23
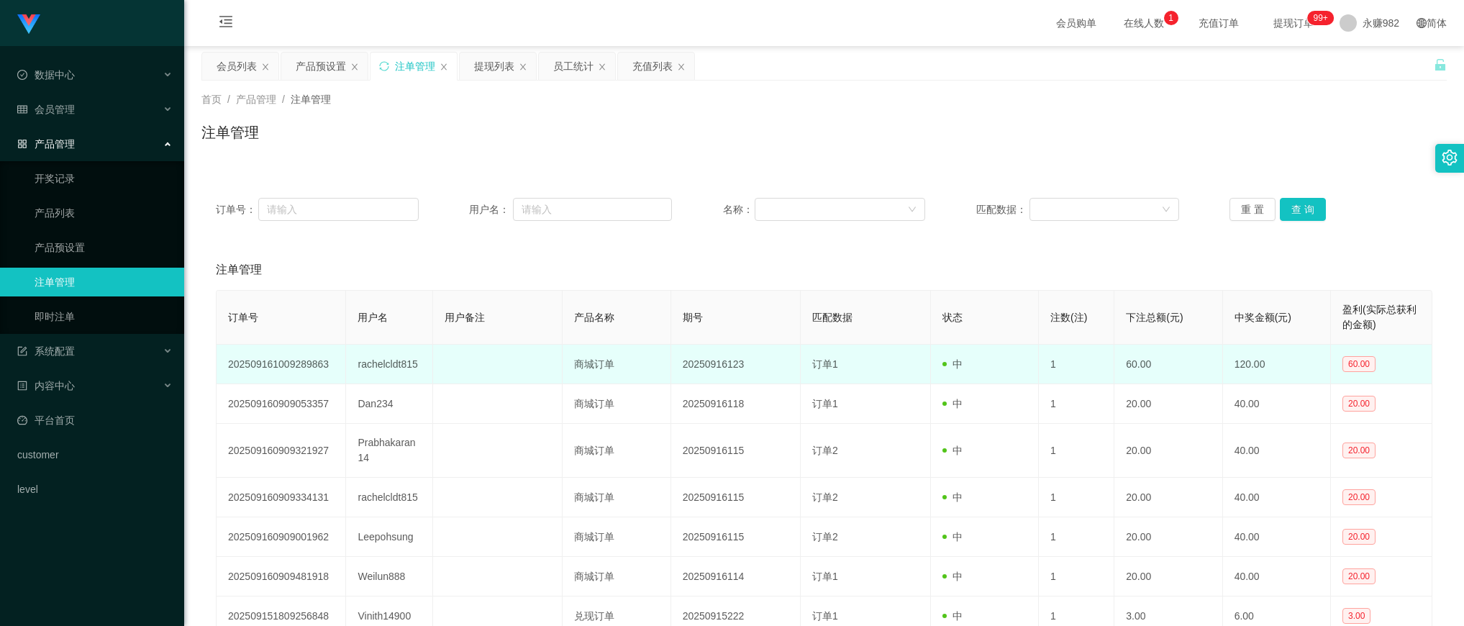
click at [383, 364] on td "rachelcldt815" at bounding box center [389, 365] width 86 height 40
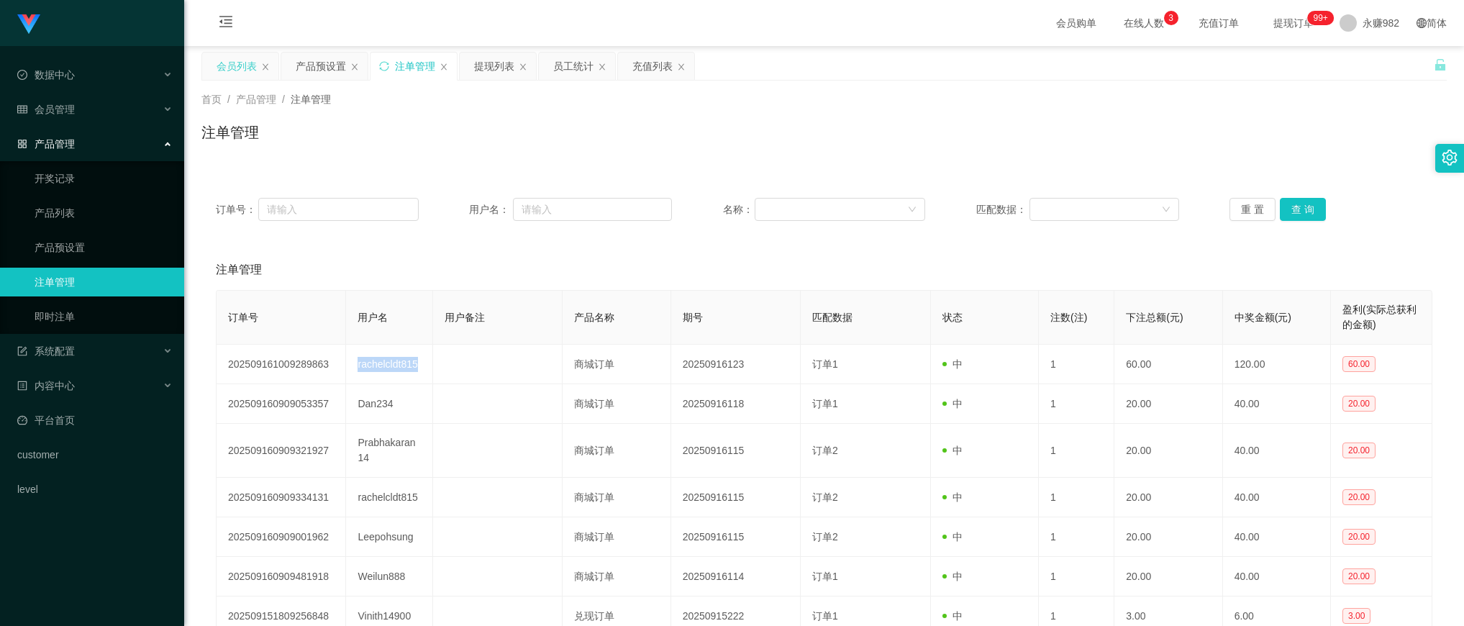
click at [250, 70] on div "会员列表" at bounding box center [236, 66] width 40 height 27
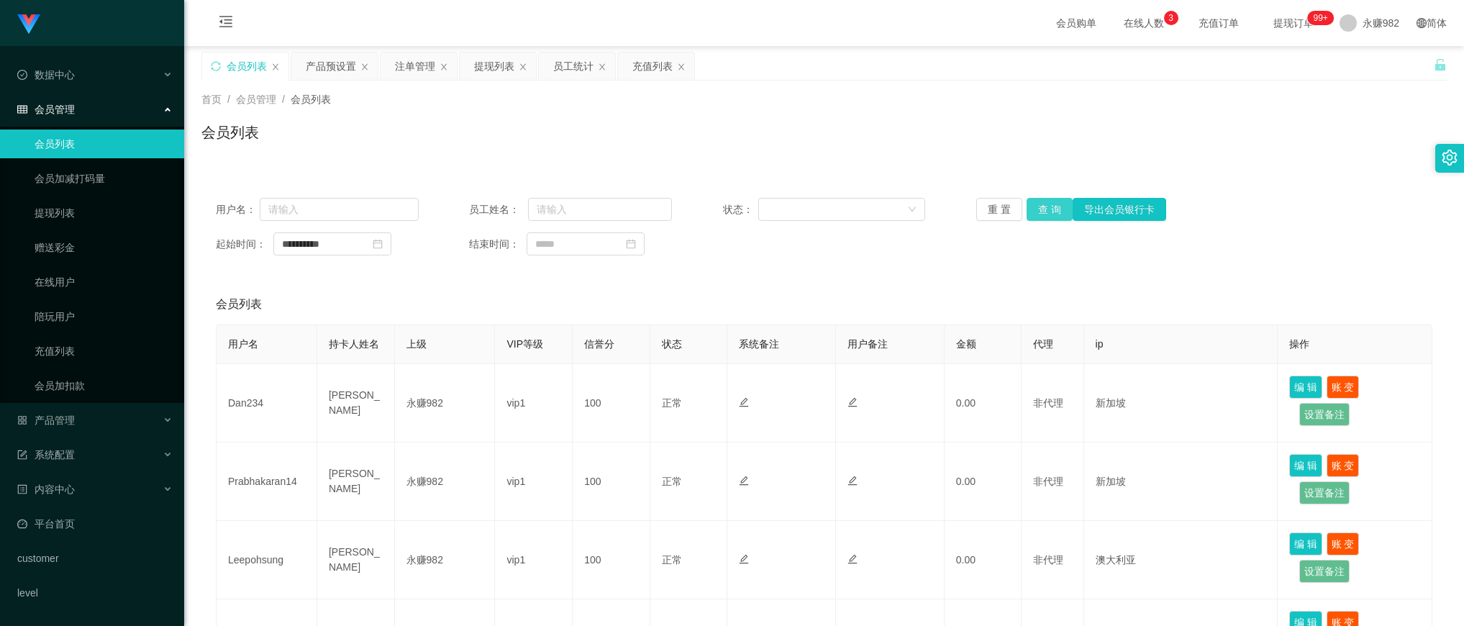
click at [1048, 206] on button "查 询" at bounding box center [1049, 209] width 46 height 23
click at [1031, 207] on button "查 询" at bounding box center [1049, 209] width 46 height 23
drag, startPoint x: 890, startPoint y: 119, endPoint x: 1097, endPoint y: 119, distance: 206.4
click at [890, 119] on div "首页 / 会员管理 / 会员列表 / 会员列表" at bounding box center [823, 123] width 1245 height 63
click at [1048, 202] on button "查 询" at bounding box center [1049, 209] width 46 height 23
